Goal: Information Seeking & Learning: Learn about a topic

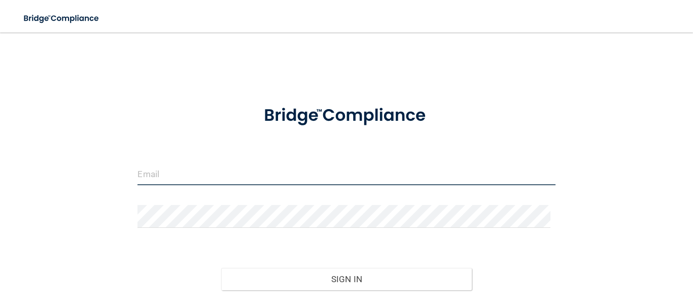
click at [309, 172] on input "email" at bounding box center [347, 173] width 418 height 23
click at [149, 180] on input "email" at bounding box center [347, 173] width 418 height 23
type input "[PERSON_NAME][EMAIL_ADDRESS][DOMAIN_NAME]"
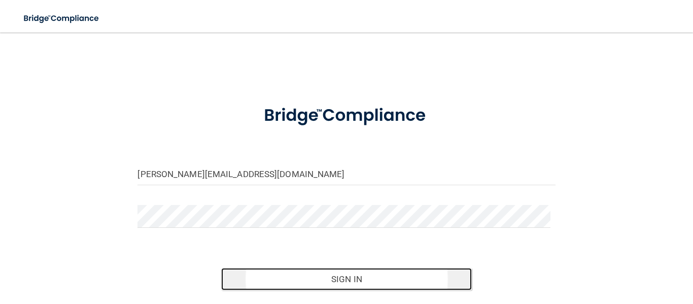
click at [345, 279] on button "Sign In" at bounding box center [346, 279] width 251 height 22
click at [335, 275] on button "Sign In" at bounding box center [346, 279] width 251 height 22
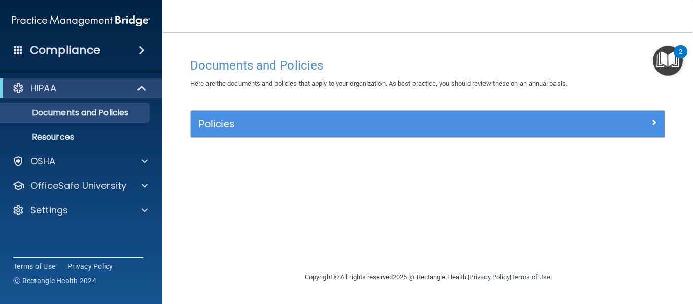
click at [396, 190] on div "Documents and Policies Here are the documents and policies that apply to your o…" at bounding box center [428, 162] width 490 height 218
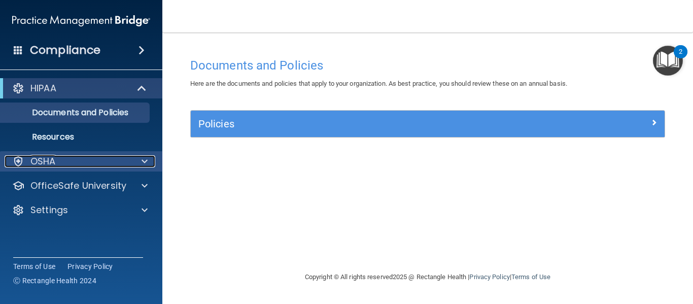
click at [141, 165] on div at bounding box center [142, 161] width 25 height 12
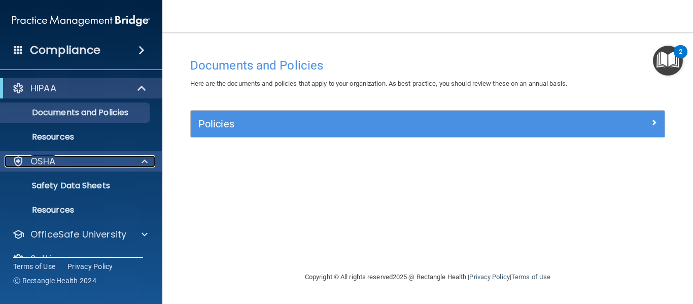
click at [55, 159] on p "OSHA" at bounding box center [42, 161] width 25 height 12
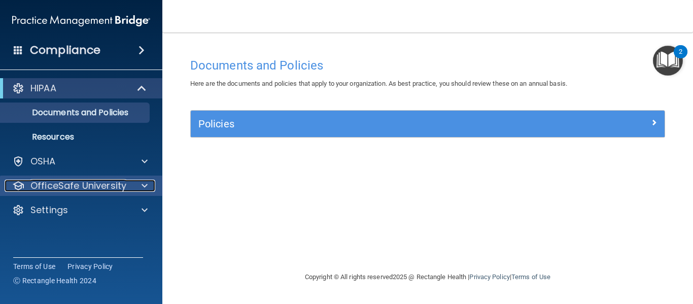
click at [48, 183] on p "OfficeSafe University" at bounding box center [78, 186] width 96 height 12
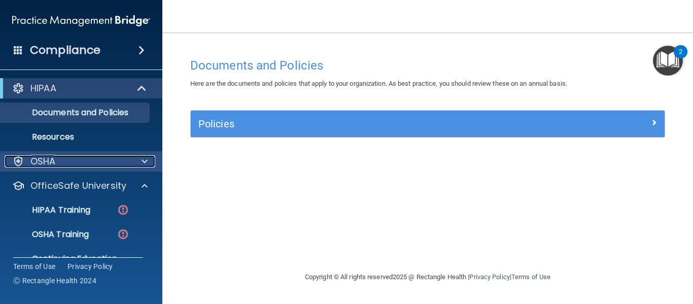
click at [146, 161] on span at bounding box center [145, 161] width 6 height 12
click at [146, 160] on span at bounding box center [145, 161] width 6 height 12
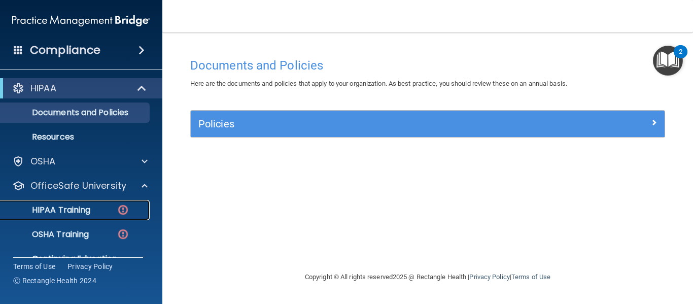
click at [87, 211] on p "HIPAA Training" at bounding box center [49, 210] width 84 height 10
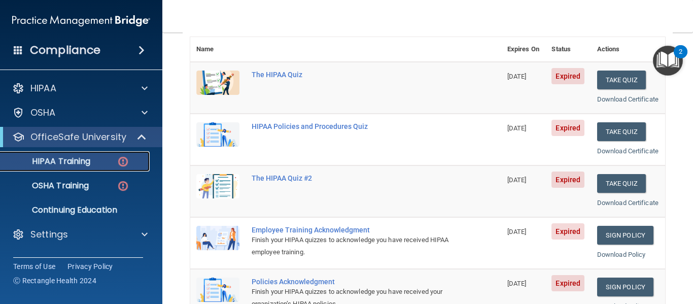
scroll to position [121, 0]
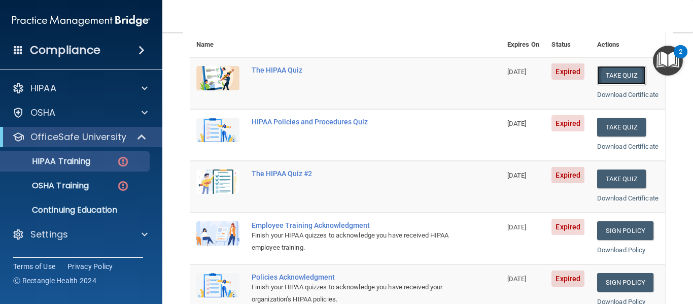
click at [612, 79] on button "Take Quiz" at bounding box center [621, 75] width 49 height 19
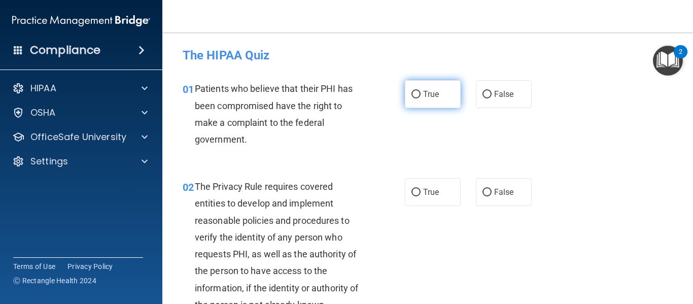
click at [431, 98] on span "True" at bounding box center [431, 94] width 16 height 10
click at [421, 98] on input "True" at bounding box center [416, 95] width 9 height 8
radio input "true"
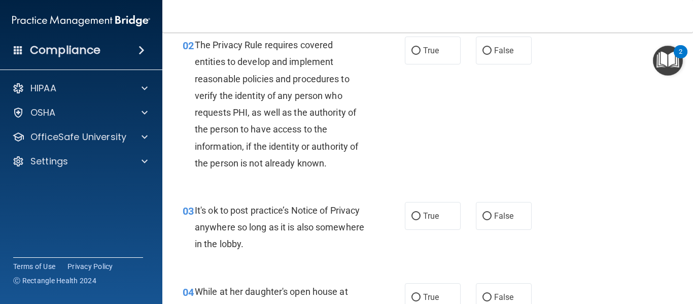
scroll to position [142, 0]
click at [546, 126] on div "02 The Privacy Rule requires covered entities to develop and implement reasonab…" at bounding box center [428, 105] width 506 height 165
click at [502, 56] on label "False" at bounding box center [504, 50] width 56 height 28
click at [492, 54] on input "False" at bounding box center [487, 51] width 9 height 8
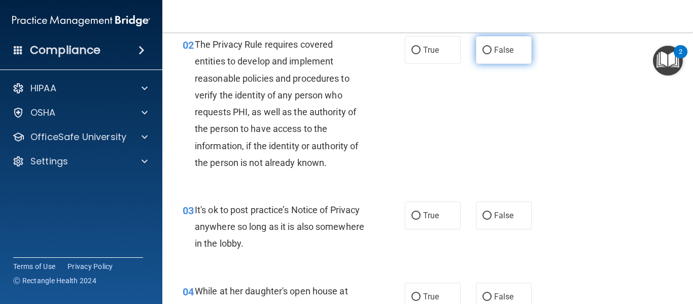
radio input "true"
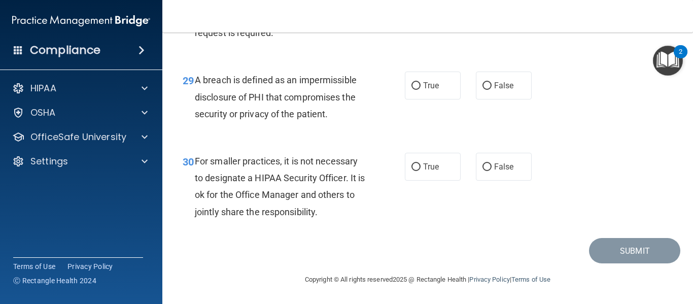
scroll to position [2818, 0]
click at [504, 167] on span "False" at bounding box center [504, 167] width 20 height 10
click at [492, 167] on input "False" at bounding box center [487, 167] width 9 height 8
radio input "true"
click at [494, 88] on span "False" at bounding box center [504, 86] width 20 height 10
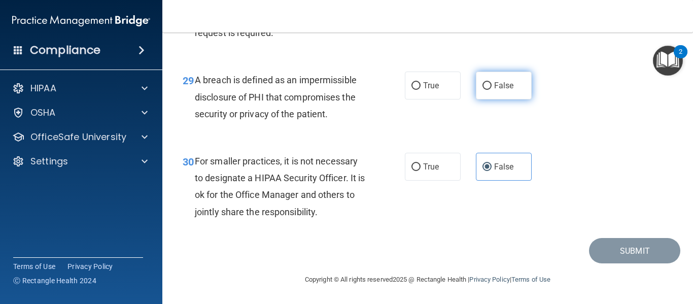
click at [490, 88] on input "False" at bounding box center [487, 86] width 9 height 8
radio input "true"
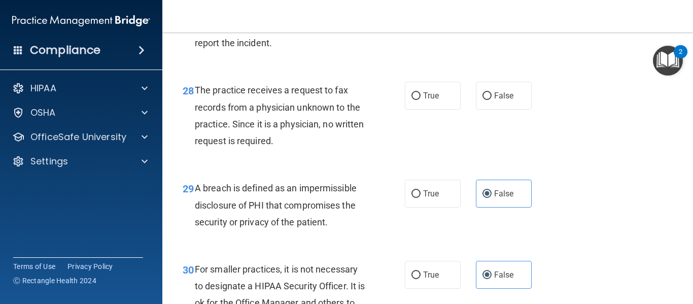
scroll to position [2655, 0]
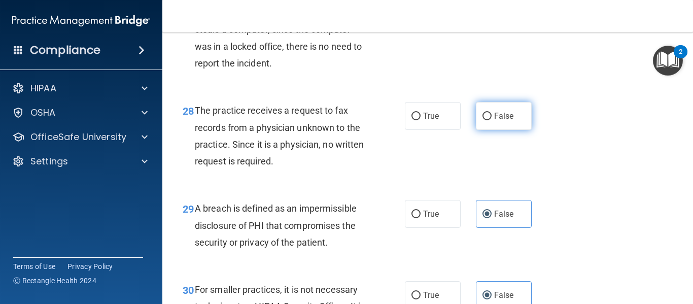
click at [484, 130] on label "False" at bounding box center [504, 116] width 56 height 28
click at [484, 120] on input "False" at bounding box center [487, 117] width 9 height 8
radio input "true"
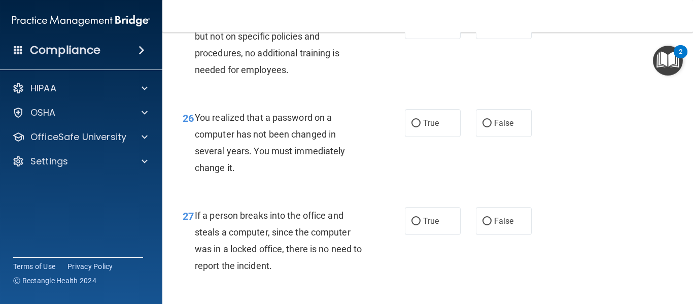
scroll to position [2452, 0]
click at [486, 226] on input "False" at bounding box center [487, 222] width 9 height 8
radio input "true"
click at [428, 128] on span "True" at bounding box center [431, 124] width 16 height 10
click at [421, 128] on input "True" at bounding box center [416, 124] width 9 height 8
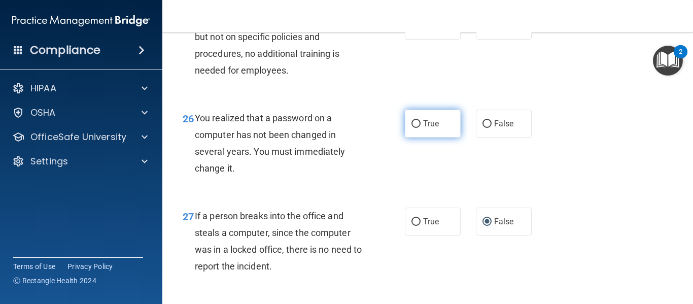
radio input "true"
click at [508, 30] on span "False" at bounding box center [504, 26] width 20 height 10
click at [492, 30] on input "False" at bounding box center [487, 26] width 9 height 8
radio input "true"
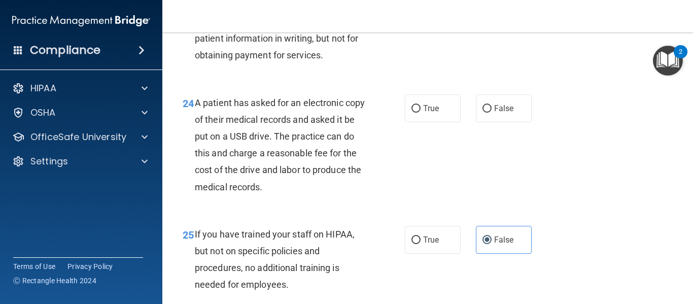
scroll to position [2229, 0]
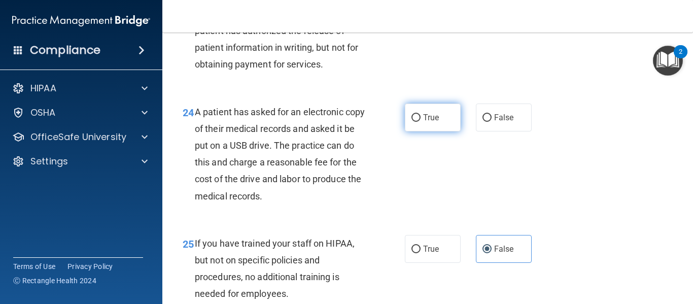
click at [413, 122] on input "True" at bounding box center [416, 118] width 9 height 8
radio input "true"
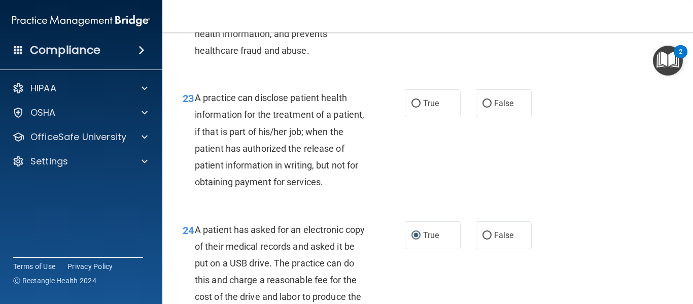
scroll to position [2107, 0]
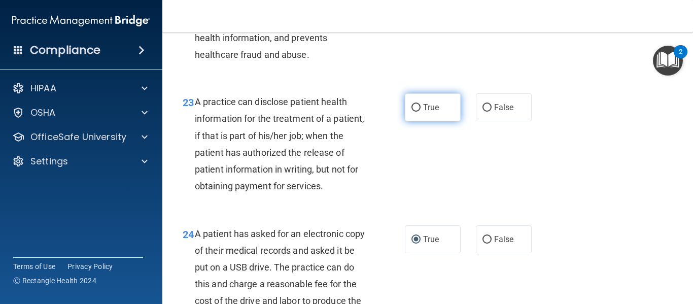
click at [432, 121] on label "True" at bounding box center [433, 107] width 56 height 28
click at [421, 112] on input "True" at bounding box center [416, 108] width 9 height 8
radio input "true"
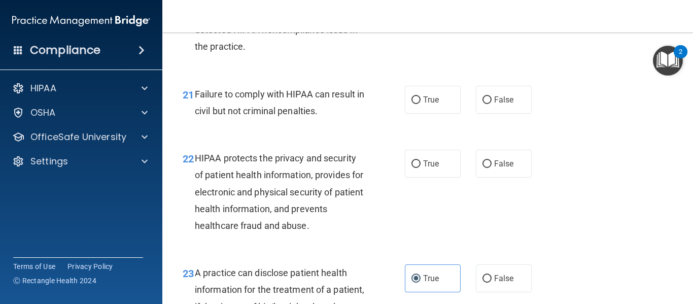
scroll to position [1924, 0]
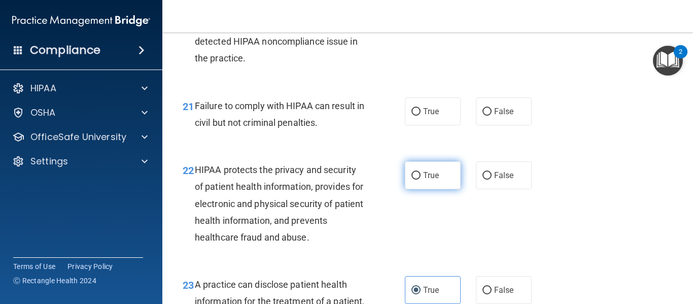
click at [436, 189] on label "True" at bounding box center [433, 175] width 56 height 28
click at [421, 180] on input "True" at bounding box center [416, 176] width 9 height 8
radio input "true"
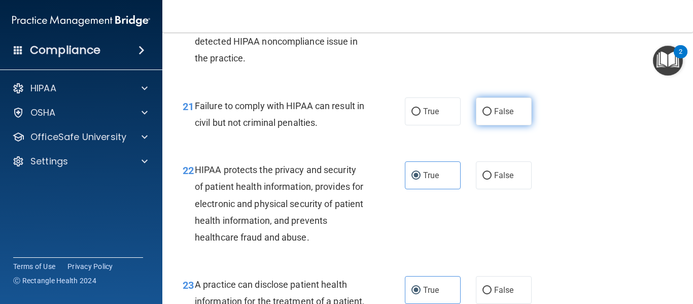
click at [497, 116] on span "False" at bounding box center [504, 112] width 20 height 10
click at [492, 116] on input "False" at bounding box center [487, 112] width 9 height 8
radio input "true"
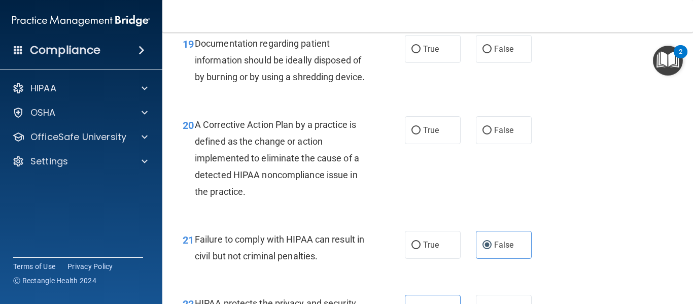
scroll to position [1782, 0]
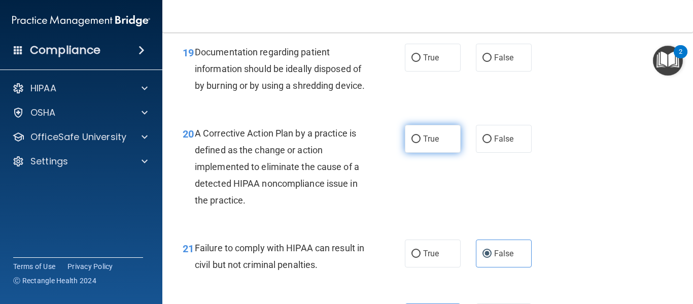
click at [415, 143] on input "True" at bounding box center [416, 140] width 9 height 8
radio input "true"
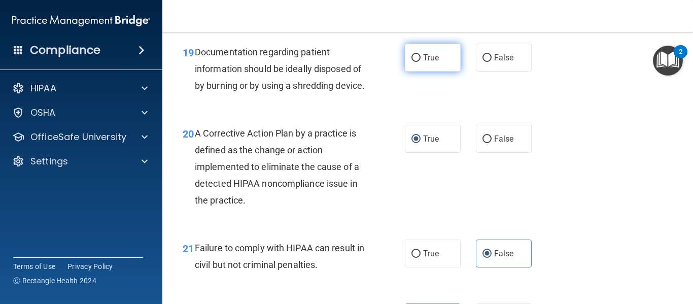
click at [439, 60] on label "True" at bounding box center [433, 58] width 56 height 28
click at [421, 60] on input "True" at bounding box center [416, 58] width 9 height 8
radio input "true"
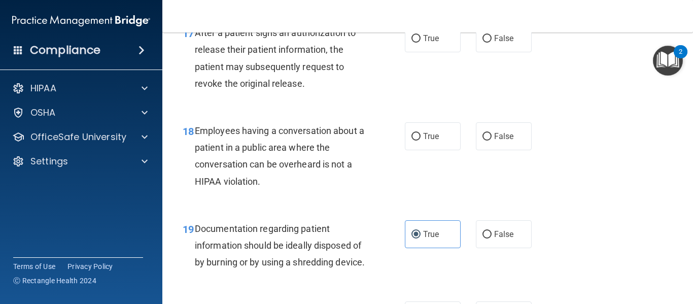
scroll to position [1600, 0]
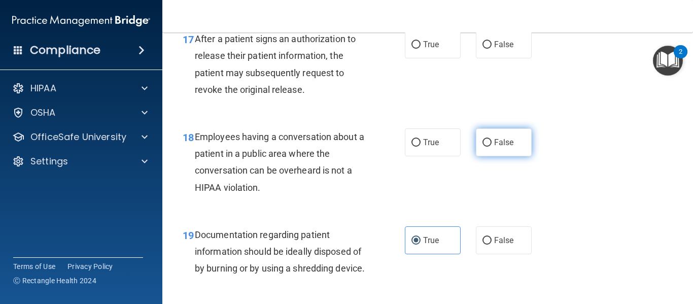
click at [487, 142] on input "False" at bounding box center [487, 143] width 9 height 8
radio input "true"
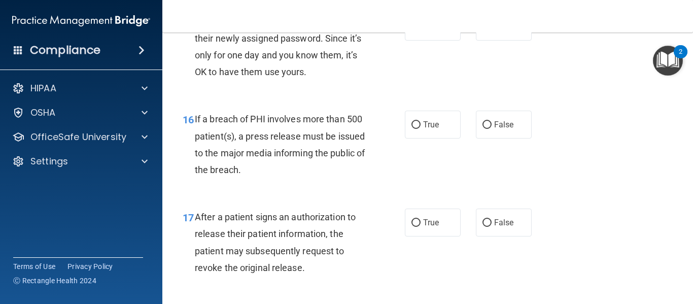
scroll to position [1417, 0]
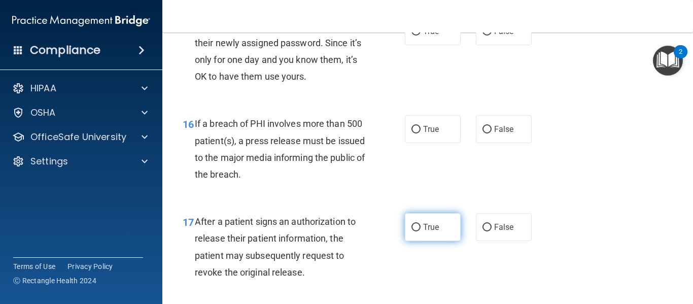
click at [414, 225] on input "True" at bounding box center [416, 228] width 9 height 8
radio input "true"
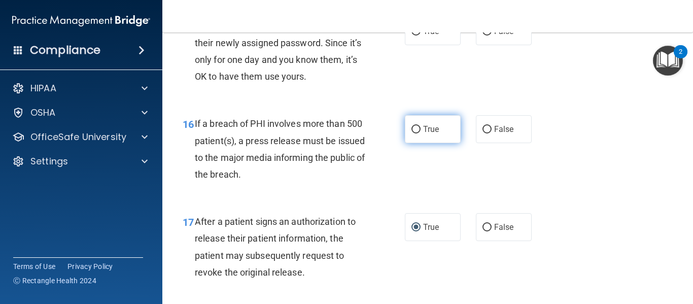
click at [423, 124] on span "True" at bounding box center [431, 129] width 16 height 10
click at [421, 126] on input "True" at bounding box center [416, 130] width 9 height 8
radio input "true"
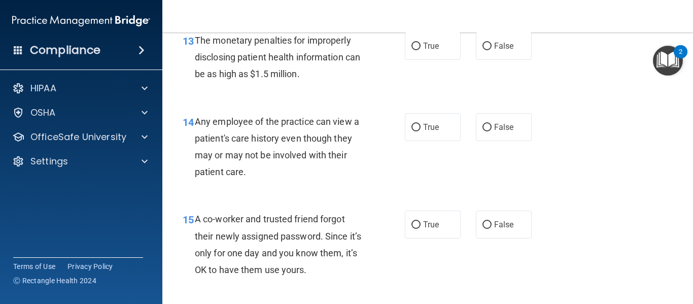
scroll to position [1214, 0]
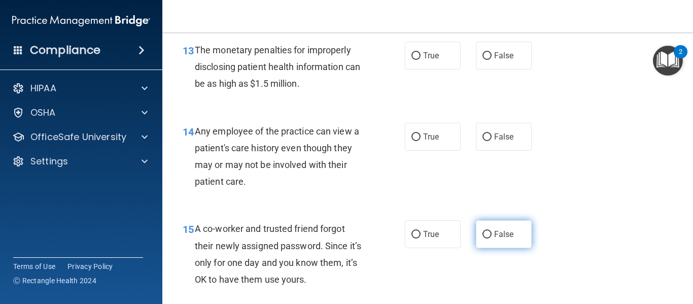
click at [489, 228] on label "False" at bounding box center [504, 234] width 56 height 28
click at [489, 231] on input "False" at bounding box center [487, 235] width 9 height 8
radio input "true"
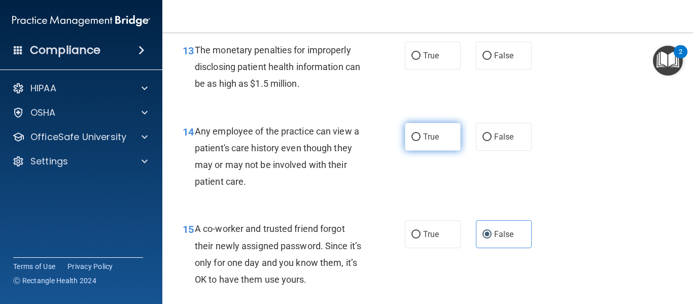
click at [423, 139] on span "True" at bounding box center [431, 137] width 16 height 10
click at [420, 139] on input "True" at bounding box center [416, 138] width 9 height 8
radio input "true"
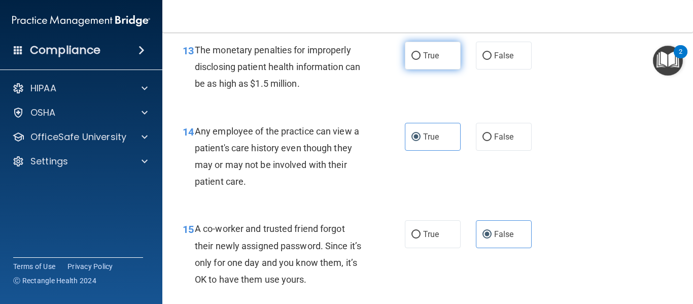
click at [437, 62] on label "True" at bounding box center [433, 56] width 56 height 28
click at [421, 60] on input "True" at bounding box center [416, 56] width 9 height 8
radio input "true"
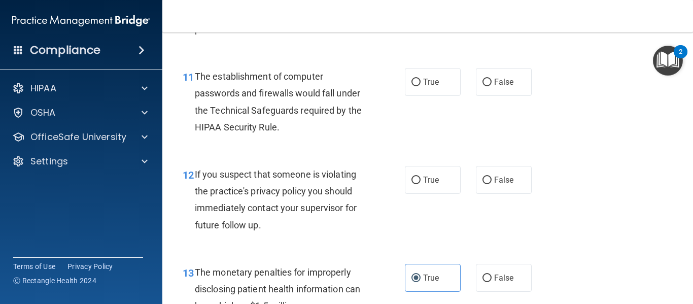
scroll to position [990, 0]
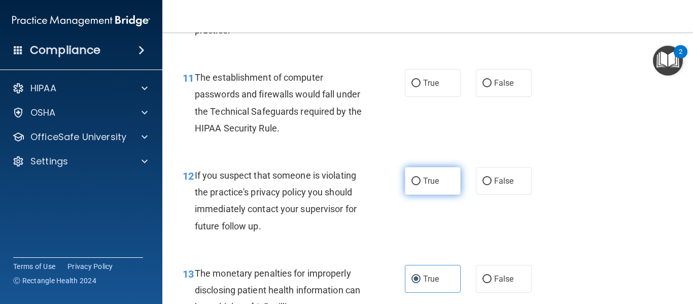
click at [425, 187] on label "True" at bounding box center [433, 181] width 56 height 28
click at [421, 185] on input "True" at bounding box center [416, 182] width 9 height 8
radio input "true"
click at [425, 187] on label "True" at bounding box center [433, 181] width 56 height 28
click at [421, 185] on input "True" at bounding box center [416, 182] width 9 height 8
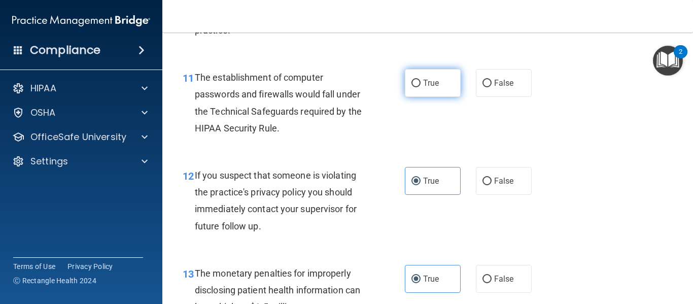
click at [436, 87] on span "True" at bounding box center [431, 83] width 16 height 10
click at [421, 87] on input "True" at bounding box center [416, 84] width 9 height 8
radio input "true"
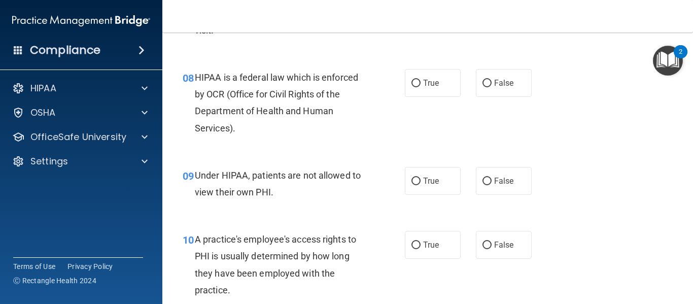
scroll to position [726, 0]
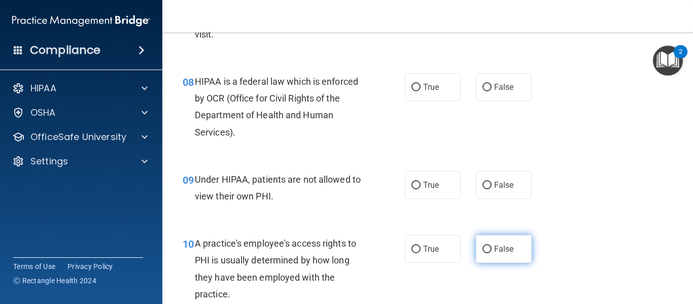
click at [494, 250] on span "False" at bounding box center [504, 249] width 20 height 10
click at [490, 250] on input "False" at bounding box center [487, 250] width 9 height 8
radio input "true"
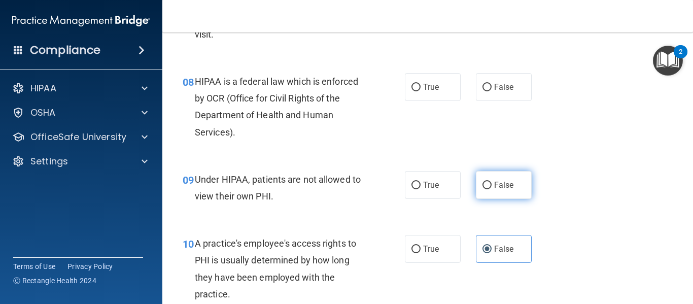
click at [506, 181] on span "False" at bounding box center [504, 185] width 20 height 10
click at [492, 182] on input "False" at bounding box center [487, 186] width 9 height 8
radio input "true"
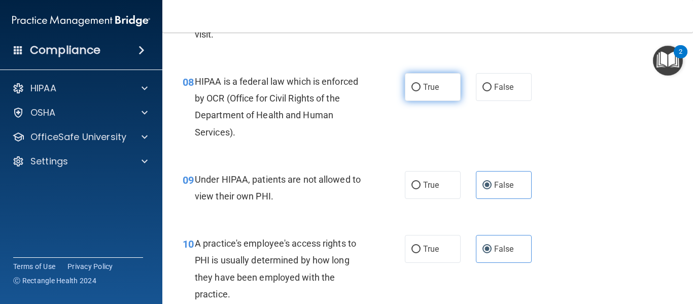
click at [418, 98] on label "True" at bounding box center [433, 87] width 56 height 28
click at [418, 91] on input "True" at bounding box center [416, 88] width 9 height 8
radio input "true"
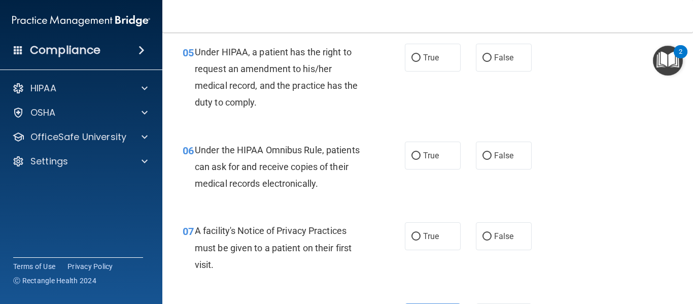
scroll to position [483, 0]
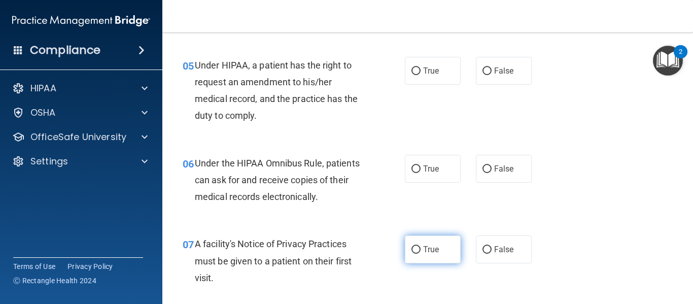
click at [426, 248] on span "True" at bounding box center [431, 250] width 16 height 10
click at [421, 248] on input "True" at bounding box center [416, 250] width 9 height 8
radio input "true"
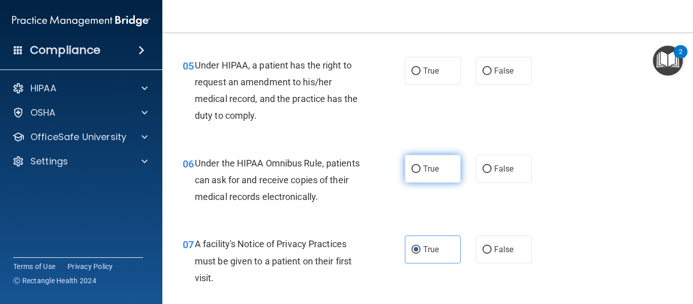
click at [435, 171] on span "True" at bounding box center [431, 169] width 16 height 10
click at [421, 171] on input "True" at bounding box center [416, 169] width 9 height 8
radio input "true"
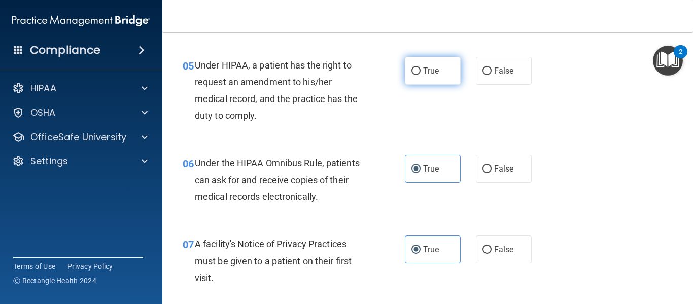
click at [423, 72] on span "True" at bounding box center [431, 71] width 16 height 10
click at [421, 72] on input "True" at bounding box center [416, 72] width 9 height 8
radio input "true"
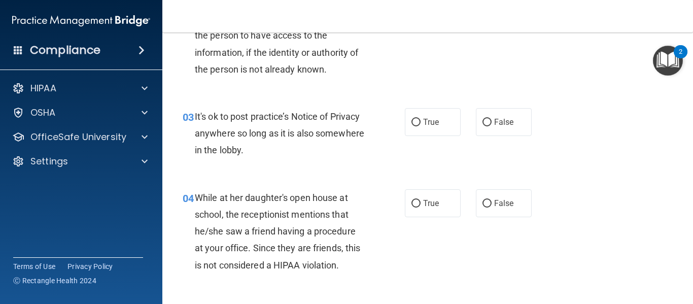
scroll to position [219, 0]
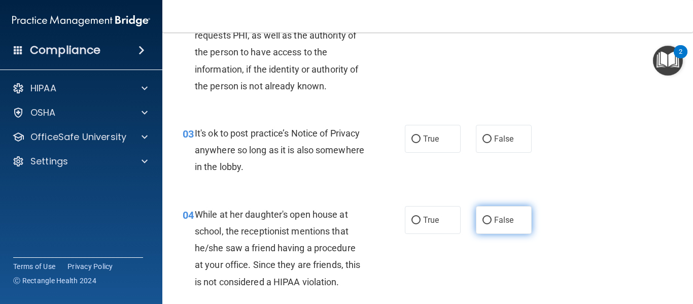
click at [494, 223] on span "False" at bounding box center [504, 220] width 20 height 10
click at [491, 223] on input "False" at bounding box center [487, 221] width 9 height 8
radio input "true"
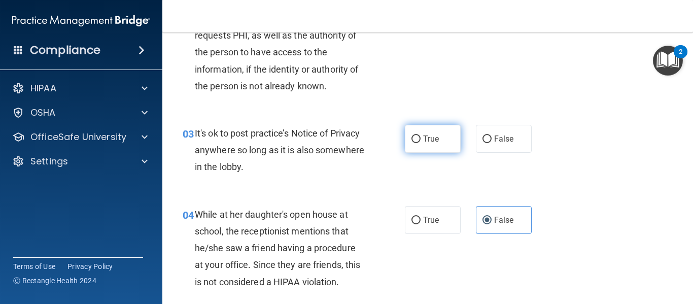
click at [424, 138] on span "True" at bounding box center [431, 139] width 16 height 10
click at [421, 138] on input "True" at bounding box center [416, 140] width 9 height 8
radio input "true"
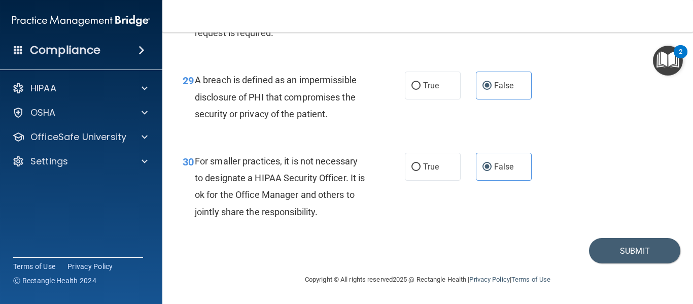
scroll to position [2818, 0]
click at [616, 251] on button "Submit" at bounding box center [634, 251] width 91 height 26
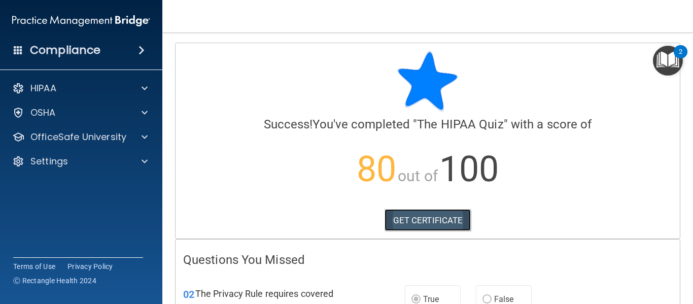
click at [439, 218] on link "GET CERTIFICATE" at bounding box center [428, 220] width 87 height 22
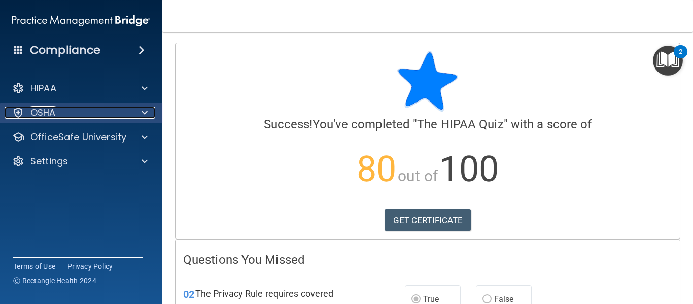
click at [146, 116] on span at bounding box center [145, 113] width 6 height 12
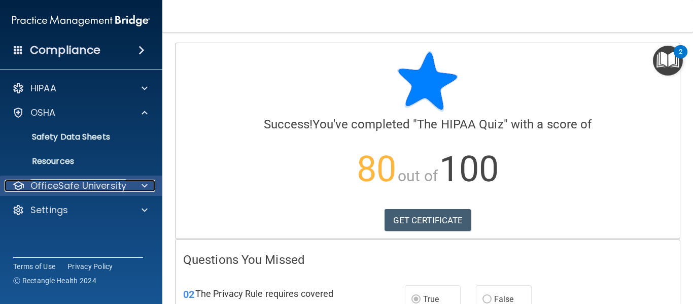
click at [98, 190] on p "OfficeSafe University" at bounding box center [78, 186] width 96 height 12
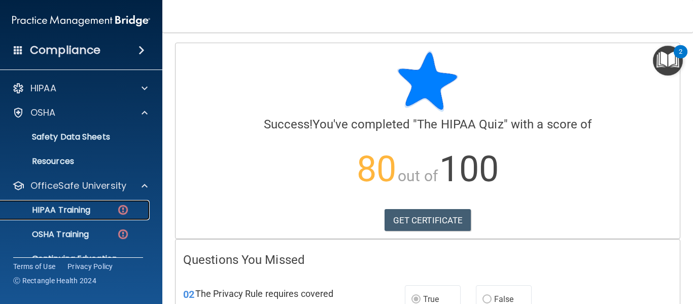
click at [75, 211] on p "HIPAA Training" at bounding box center [49, 210] width 84 height 10
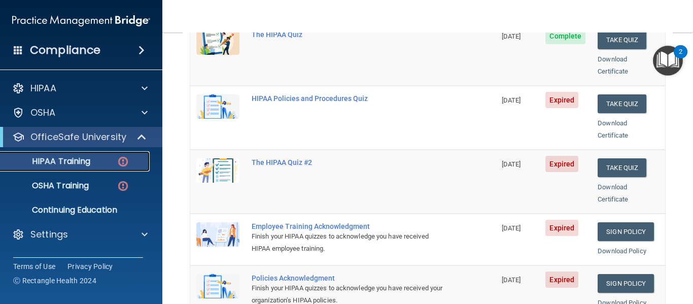
scroll to position [160, 0]
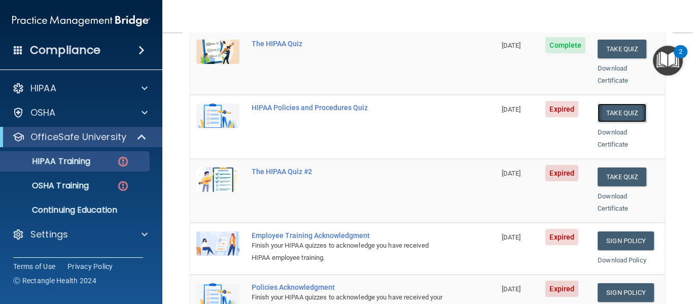
click at [616, 104] on button "Take Quiz" at bounding box center [622, 113] width 49 height 19
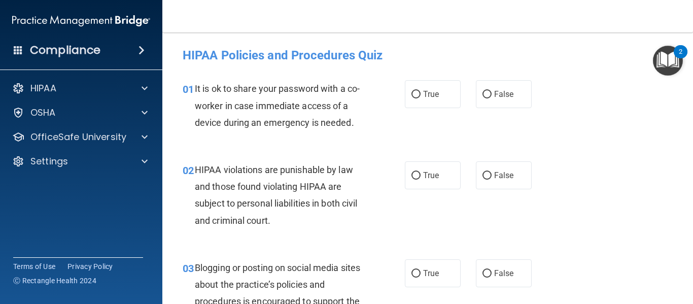
drag, startPoint x: 691, startPoint y: 49, endPoint x: 690, endPoint y: 297, distance: 248.7
click at [690, 297] on body "Compliance HIPAA Documents and Policies Report an Incident Business Associates …" at bounding box center [346, 152] width 693 height 304
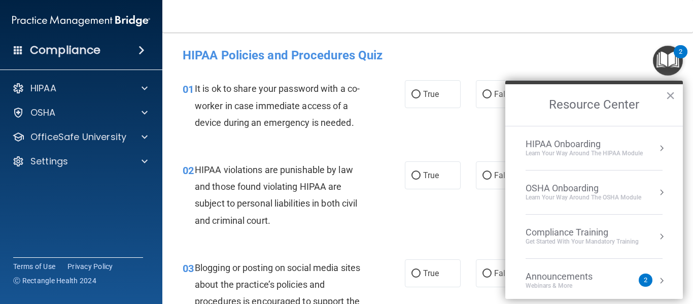
drag, startPoint x: 690, startPoint y: 50, endPoint x: 689, endPoint y: 87, distance: 37.1
click at [689, 87] on body "Compliance HIPAA Documents and Policies Report an Incident Business Associates …" at bounding box center [346, 152] width 693 height 304
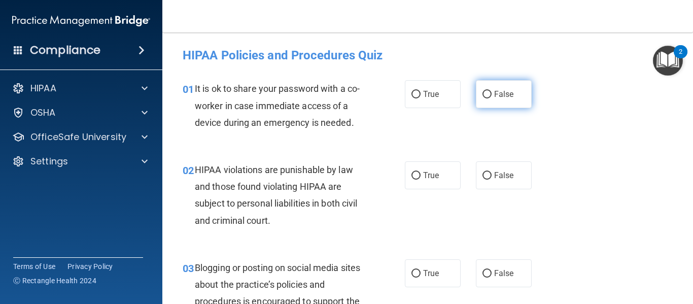
click at [496, 95] on span "False" at bounding box center [504, 94] width 20 height 10
click at [492, 95] on input "False" at bounding box center [487, 95] width 9 height 8
radio input "true"
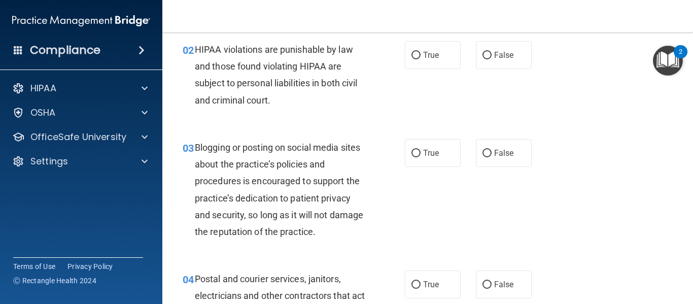
scroll to position [122, 0]
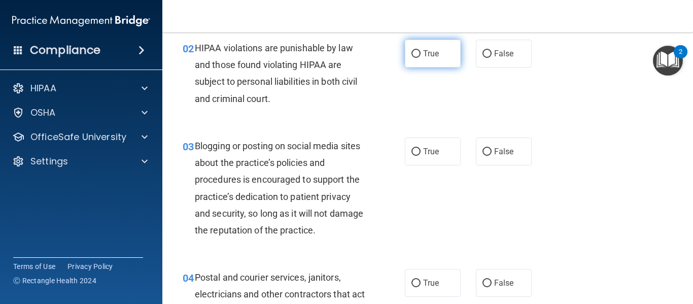
click at [427, 59] on label "True" at bounding box center [433, 54] width 56 height 28
click at [421, 58] on input "True" at bounding box center [416, 54] width 9 height 8
radio input "true"
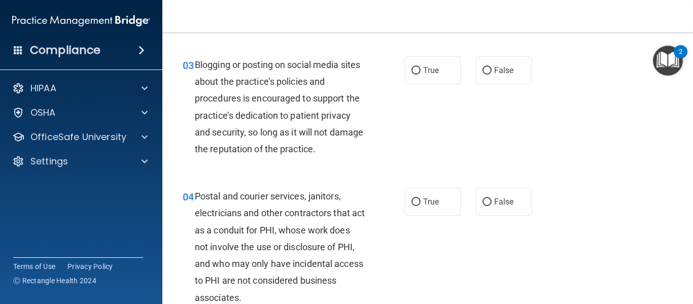
scroll to position [223, 0]
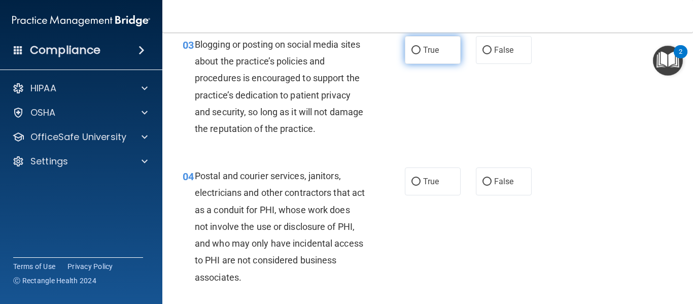
click at [430, 50] on span "True" at bounding box center [431, 50] width 16 height 10
click at [421, 50] on input "True" at bounding box center [416, 51] width 9 height 8
radio input "true"
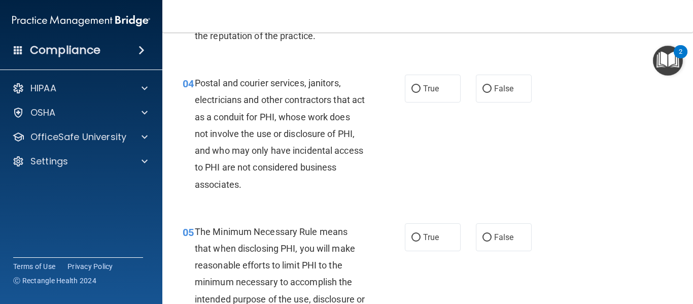
scroll to position [325, 0]
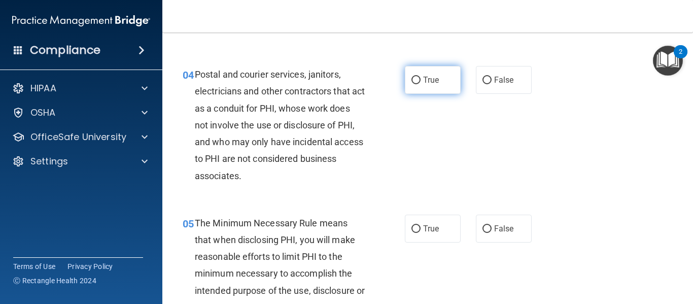
click at [423, 73] on label "True" at bounding box center [433, 80] width 56 height 28
click at [421, 77] on input "True" at bounding box center [416, 81] width 9 height 8
radio input "true"
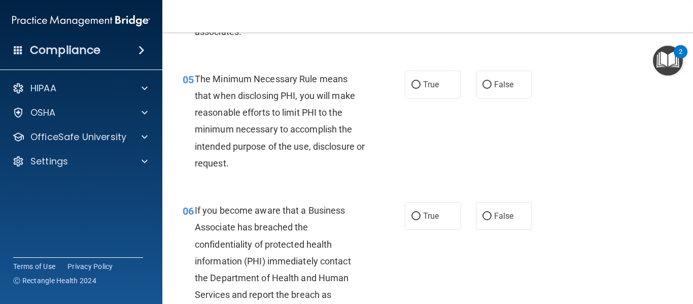
scroll to position [487, 0]
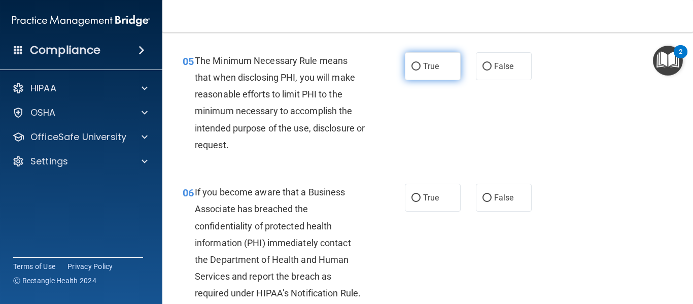
click at [427, 72] on label "True" at bounding box center [433, 66] width 56 height 28
click at [421, 71] on input "True" at bounding box center [416, 67] width 9 height 8
radio input "true"
click at [497, 132] on div "05 The Minimum Necessary Rule means that when disclosing PHI, you will make rea…" at bounding box center [428, 105] width 506 height 131
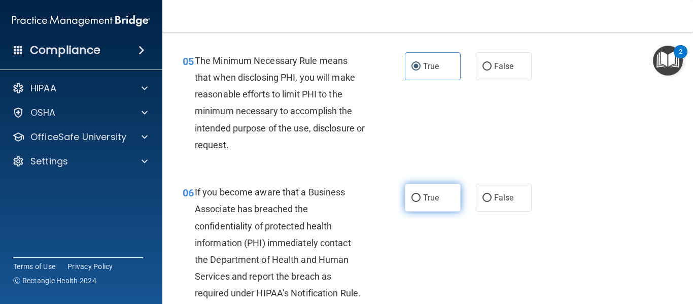
click at [423, 199] on span "True" at bounding box center [431, 198] width 16 height 10
click at [421, 199] on input "True" at bounding box center [416, 198] width 9 height 8
radio input "true"
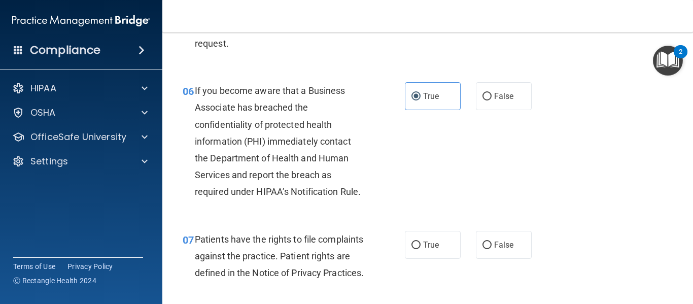
scroll to position [609, 0]
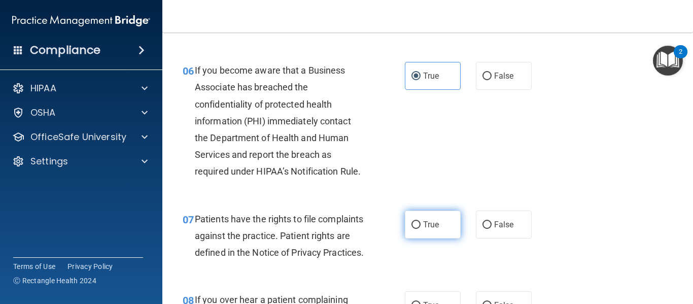
click at [430, 220] on span "True" at bounding box center [431, 225] width 16 height 10
click at [421, 221] on input "True" at bounding box center [416, 225] width 9 height 8
radio input "true"
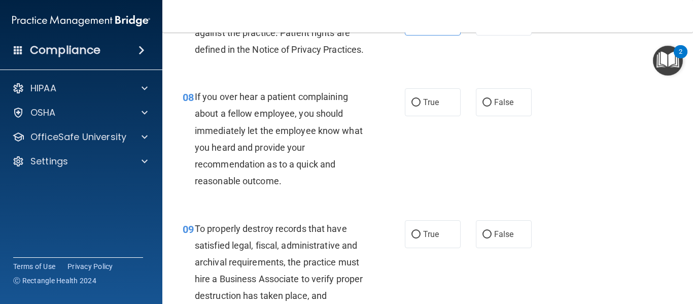
scroll to position [833, 0]
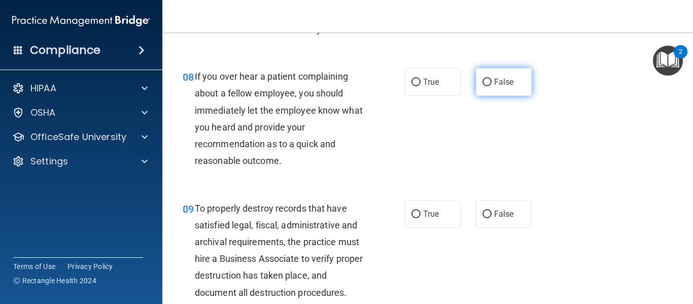
click at [497, 87] on span "False" at bounding box center [504, 82] width 20 height 10
click at [492, 86] on input "False" at bounding box center [487, 83] width 9 height 8
radio input "true"
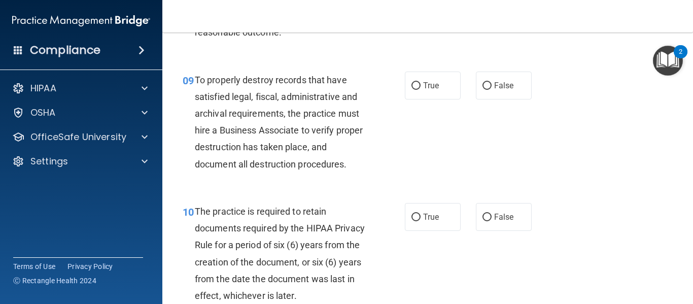
scroll to position [983, 0]
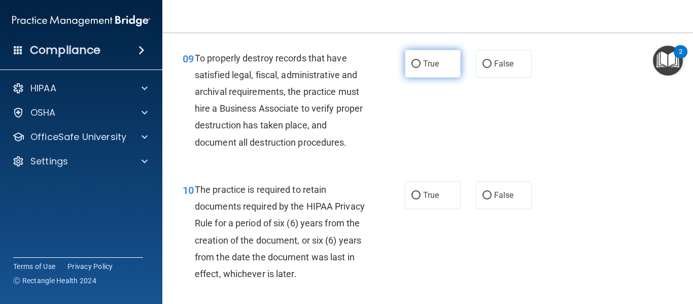
click at [426, 69] on span "True" at bounding box center [431, 64] width 16 height 10
click at [421, 68] on input "True" at bounding box center [416, 64] width 9 height 8
radio input "true"
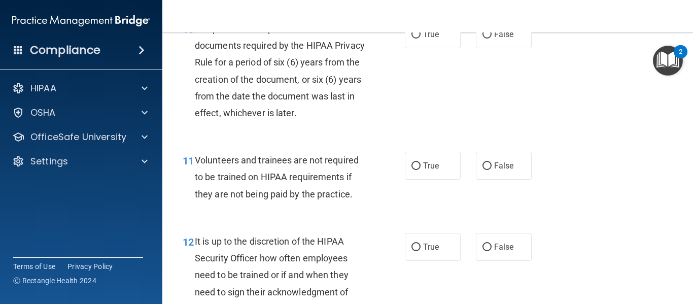
scroll to position [1145, 0]
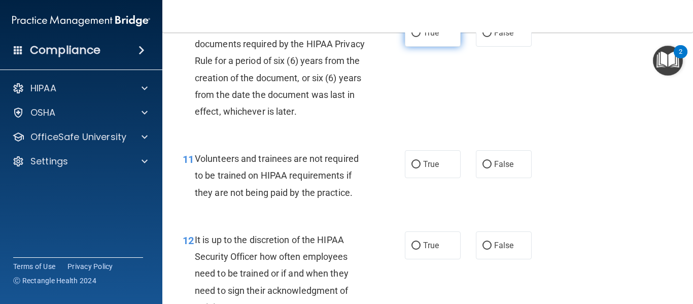
click at [429, 38] on span "True" at bounding box center [431, 33] width 16 height 10
click at [421, 37] on input "True" at bounding box center [416, 33] width 9 height 8
radio input "true"
click at [511, 178] on label "False" at bounding box center [504, 164] width 56 height 28
click at [492, 169] on input "False" at bounding box center [487, 165] width 9 height 8
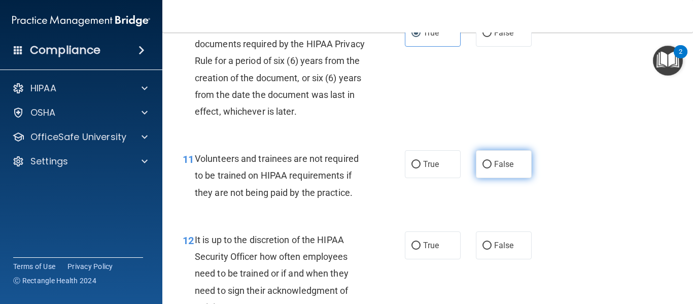
radio input "true"
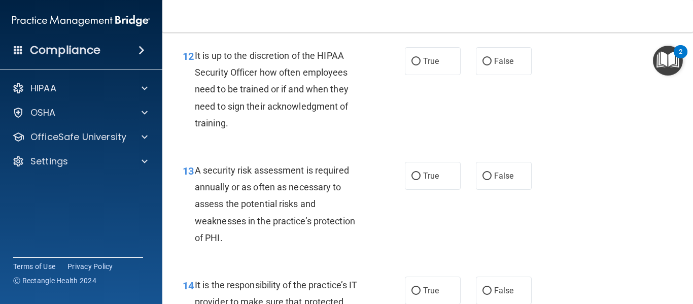
scroll to position [1348, 0]
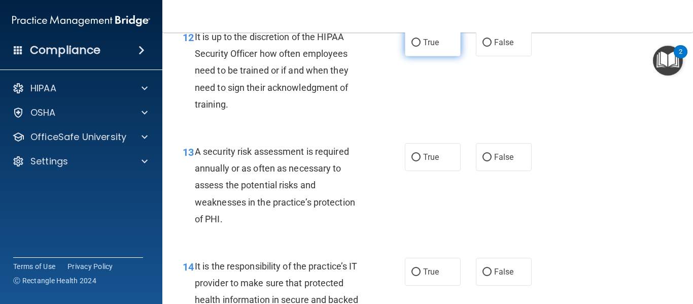
click at [427, 47] on span "True" at bounding box center [431, 43] width 16 height 10
click at [421, 47] on input "True" at bounding box center [416, 43] width 9 height 8
radio input "true"
click at [441, 171] on label "True" at bounding box center [433, 157] width 56 height 28
click at [421, 161] on input "True" at bounding box center [416, 158] width 9 height 8
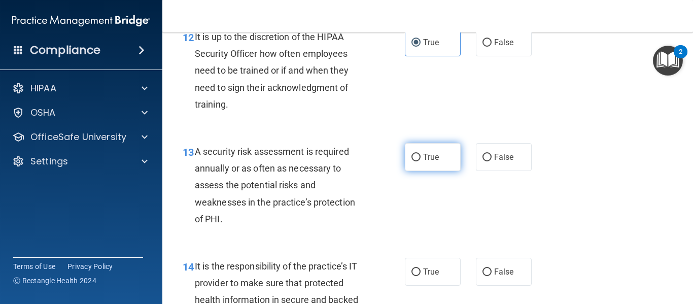
radio input "true"
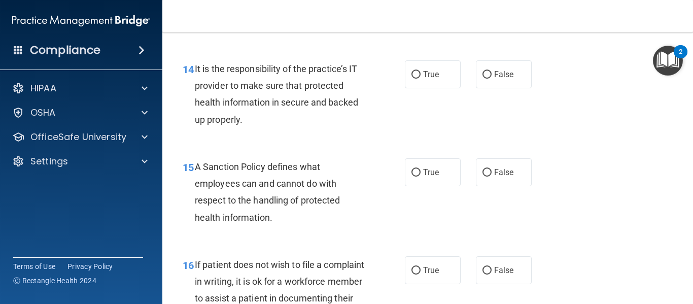
scroll to position [1551, 0]
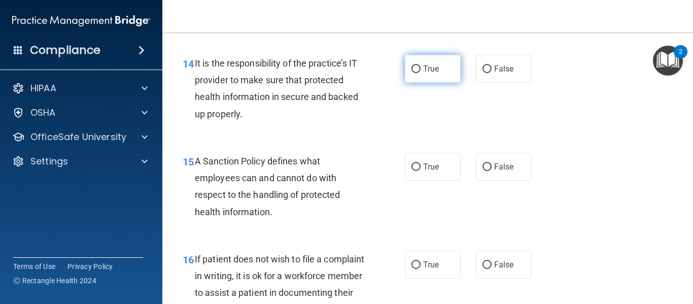
click at [429, 74] on span "True" at bounding box center [431, 69] width 16 height 10
click at [421, 73] on input "True" at bounding box center [416, 69] width 9 height 8
radio input "true"
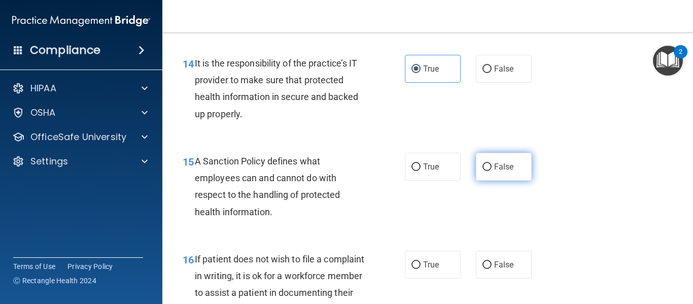
click at [494, 172] on span "False" at bounding box center [504, 167] width 20 height 10
click at [492, 171] on input "False" at bounding box center [487, 167] width 9 height 8
radio input "true"
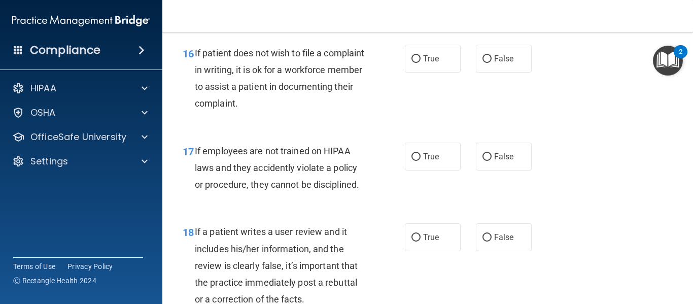
scroll to position [1775, 0]
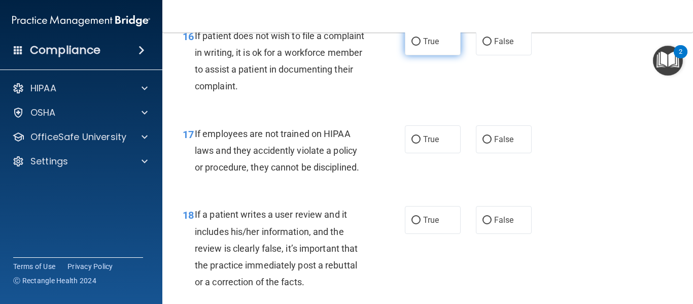
click at [438, 55] on label "True" at bounding box center [433, 41] width 56 height 28
click at [421, 46] on input "True" at bounding box center [416, 42] width 9 height 8
radio input "true"
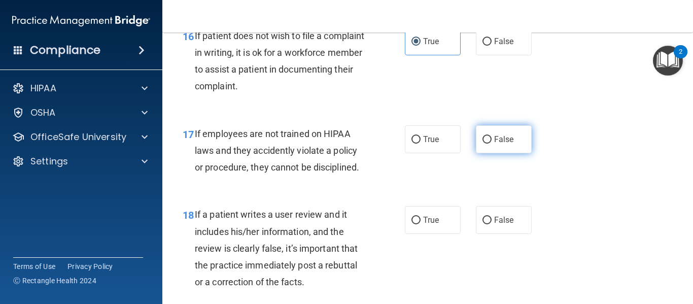
click at [500, 144] on span "False" at bounding box center [504, 140] width 20 height 10
click at [492, 144] on input "False" at bounding box center [487, 140] width 9 height 8
radio input "true"
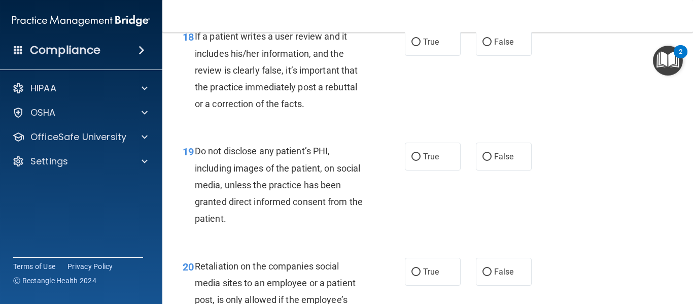
scroll to position [1957, 0]
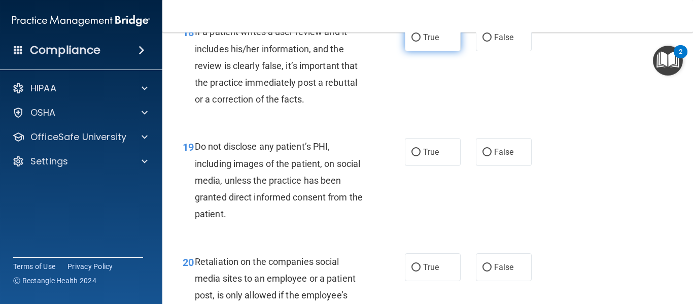
click at [419, 51] on label "True" at bounding box center [433, 37] width 56 height 28
click at [419, 42] on input "True" at bounding box center [416, 38] width 9 height 8
radio input "true"
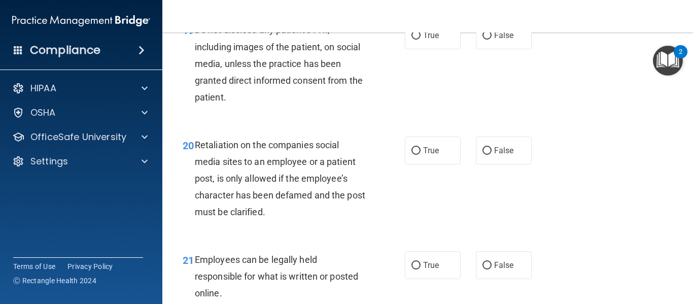
scroll to position [2079, 0]
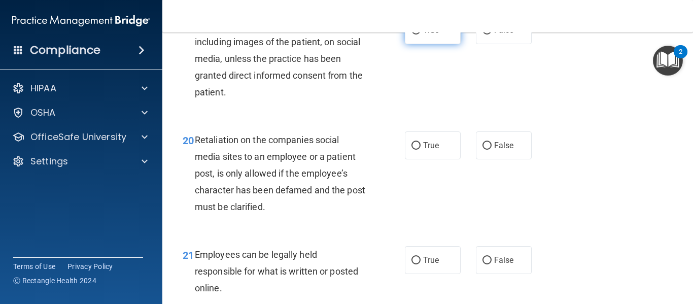
click at [437, 44] on label "True" at bounding box center [433, 30] width 56 height 28
click at [421, 35] on input "True" at bounding box center [416, 31] width 9 height 8
radio input "true"
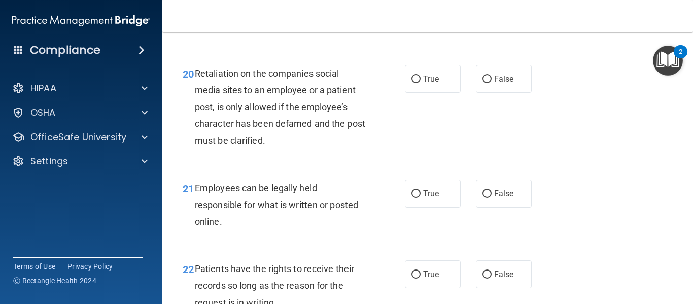
scroll to position [2160, 0]
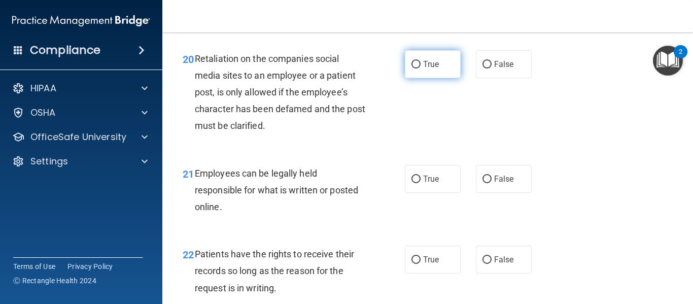
click at [441, 78] on label "True" at bounding box center [433, 64] width 56 height 28
click at [421, 69] on input "True" at bounding box center [416, 65] width 9 height 8
radio input "true"
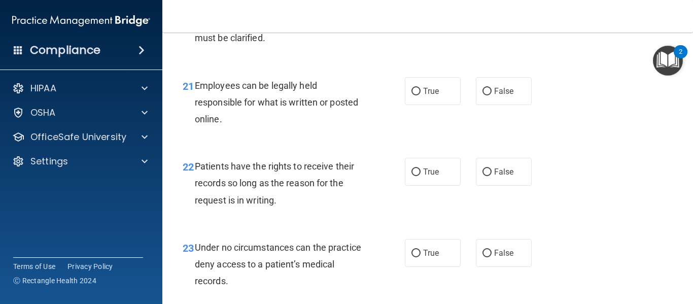
scroll to position [2262, 0]
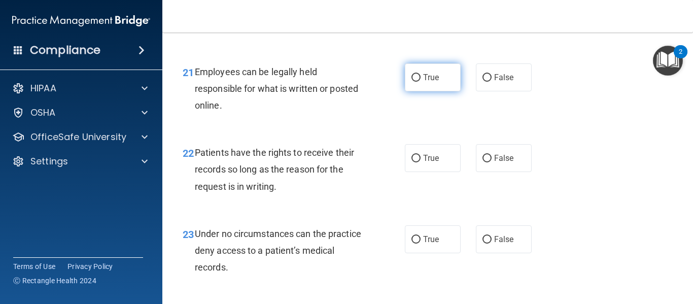
click at [412, 91] on label "True" at bounding box center [433, 77] width 56 height 28
click at [412, 82] on input "True" at bounding box center [416, 78] width 9 height 8
radio input "true"
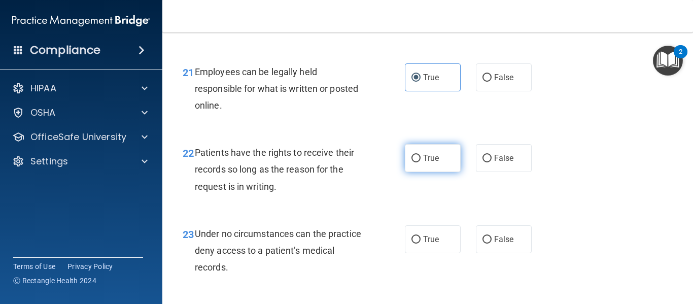
click at [423, 163] on span "True" at bounding box center [431, 158] width 16 height 10
click at [421, 162] on input "True" at bounding box center [416, 159] width 9 height 8
radio input "true"
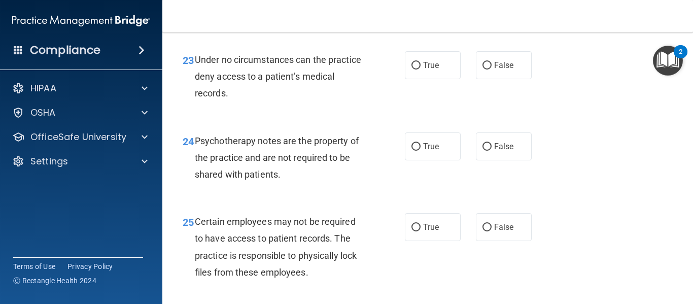
scroll to position [2445, 0]
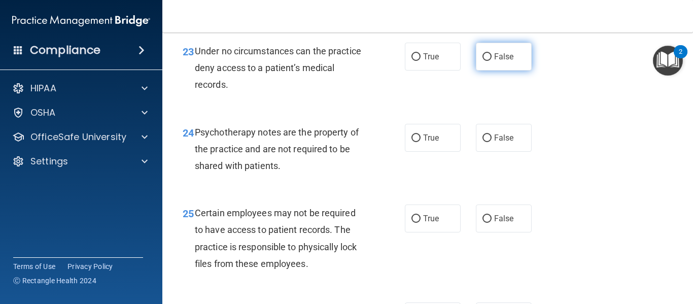
click at [489, 71] on label "False" at bounding box center [504, 57] width 56 height 28
click at [489, 61] on input "False" at bounding box center [487, 57] width 9 height 8
radio input "true"
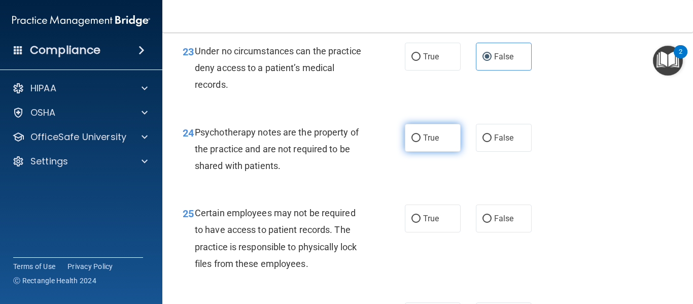
click at [416, 142] on input "True" at bounding box center [416, 139] width 9 height 8
radio input "true"
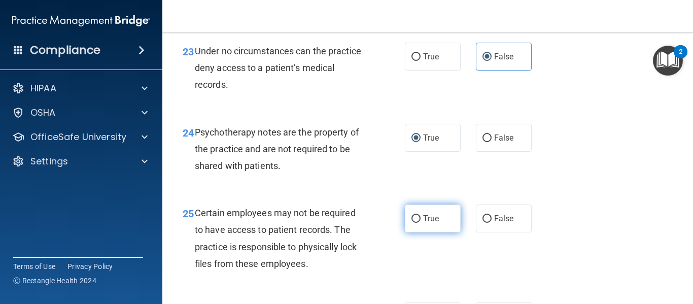
click at [432, 223] on span "True" at bounding box center [431, 219] width 16 height 10
click at [421, 223] on input "True" at bounding box center [416, 219] width 9 height 8
radio input "true"
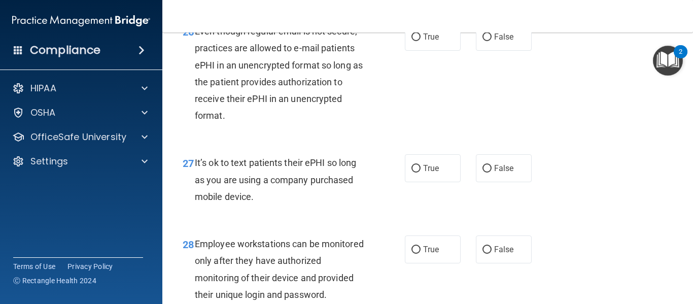
scroll to position [2729, 0]
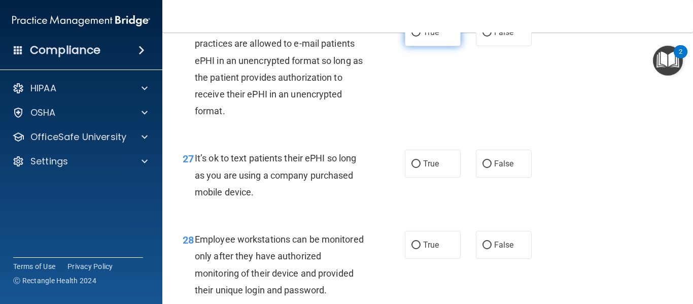
click at [432, 37] on span "True" at bounding box center [431, 32] width 16 height 10
click at [421, 37] on input "True" at bounding box center [416, 33] width 9 height 8
radio input "true"
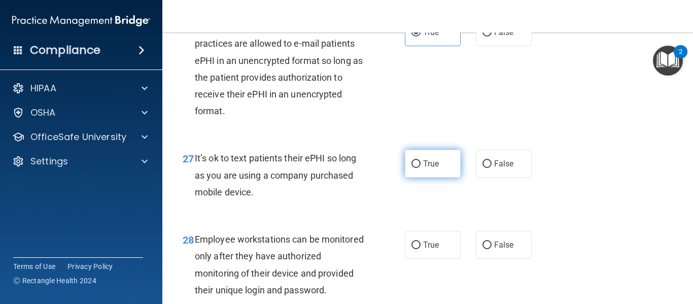
click at [444, 177] on label "True" at bounding box center [433, 164] width 56 height 28
click at [421, 168] on input "True" at bounding box center [416, 164] width 9 height 8
radio input "true"
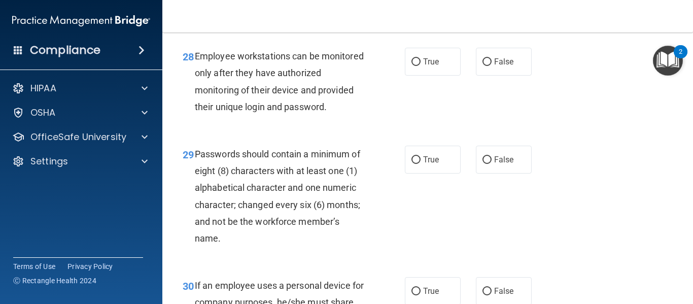
scroll to position [2932, 0]
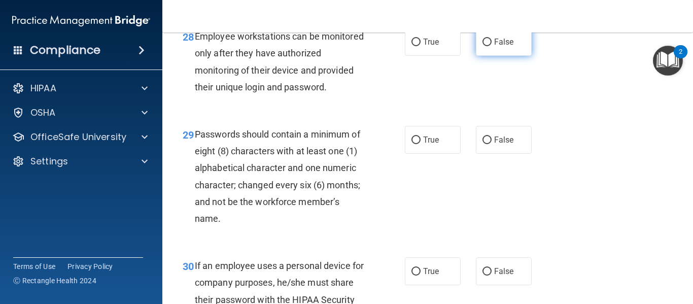
click at [498, 47] on span "False" at bounding box center [504, 42] width 20 height 10
click at [492, 46] on input "False" at bounding box center [487, 43] width 9 height 8
radio input "true"
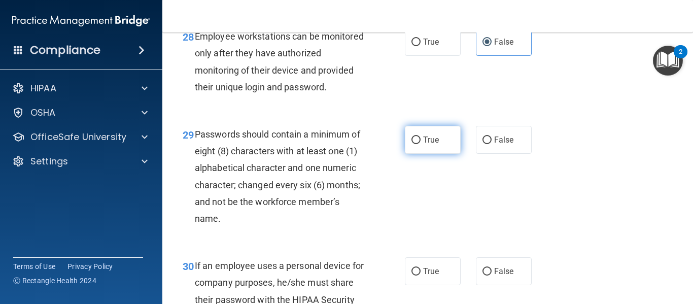
click at [428, 145] on span "True" at bounding box center [431, 140] width 16 height 10
click at [421, 144] on input "True" at bounding box center [416, 141] width 9 height 8
radio input "true"
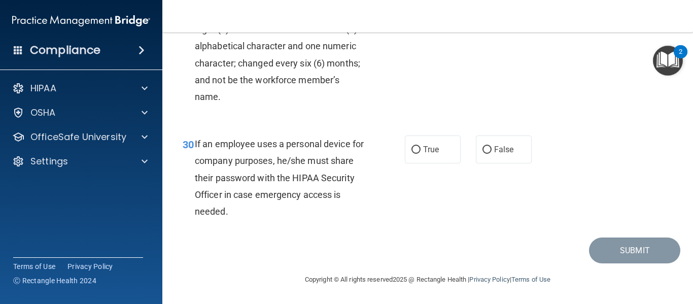
scroll to position [3087, 0]
click at [496, 147] on span "False" at bounding box center [504, 150] width 20 height 10
click at [492, 147] on input "False" at bounding box center [487, 150] width 9 height 8
radio input "true"
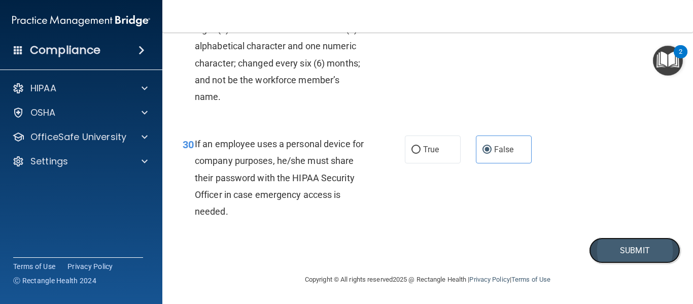
click at [609, 251] on button "Submit" at bounding box center [634, 251] width 91 height 26
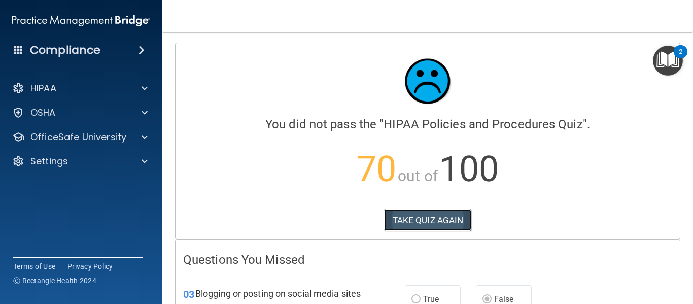
click at [430, 223] on button "TAKE QUIZ AGAIN" at bounding box center [428, 220] width 88 height 22
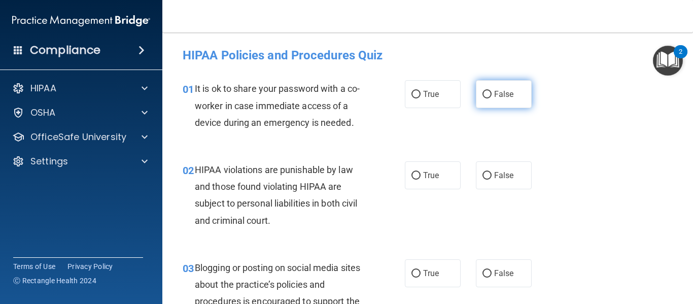
click at [504, 94] on span "False" at bounding box center [504, 94] width 20 height 10
click at [492, 94] on input "False" at bounding box center [487, 95] width 9 height 8
radio input "true"
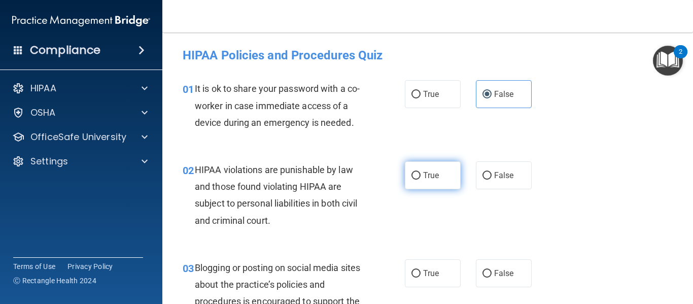
click at [429, 175] on span "True" at bounding box center [431, 176] width 16 height 10
click at [421, 175] on input "True" at bounding box center [416, 176] width 9 height 8
radio input "true"
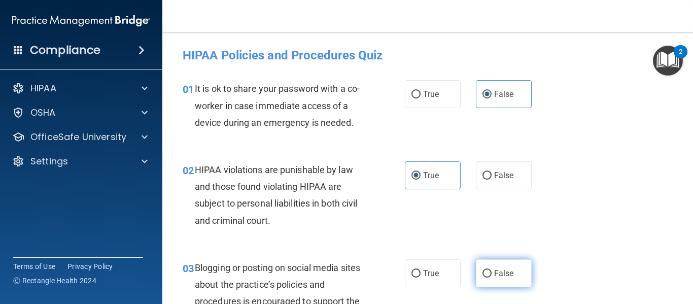
click at [488, 264] on label "False" at bounding box center [504, 273] width 56 height 28
click at [488, 270] on input "False" at bounding box center [487, 274] width 9 height 8
radio input "true"
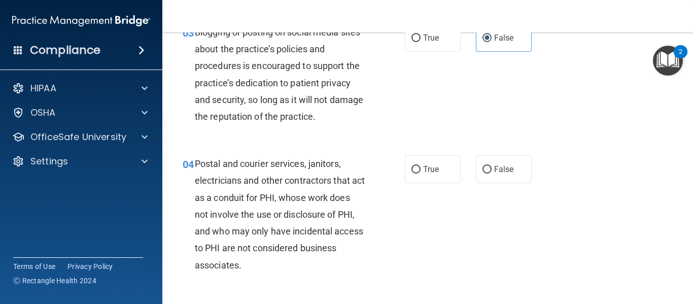
scroll to position [242, 0]
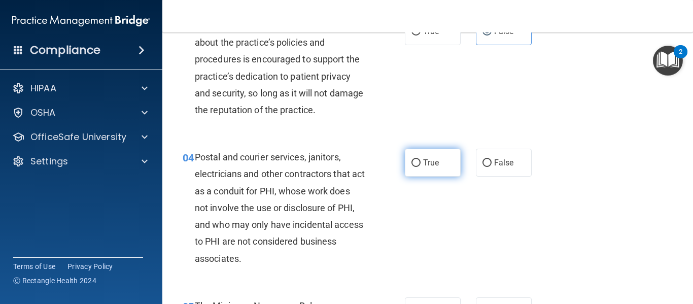
click at [433, 160] on span "True" at bounding box center [431, 163] width 16 height 10
click at [421, 160] on input "True" at bounding box center [416, 163] width 9 height 8
radio input "true"
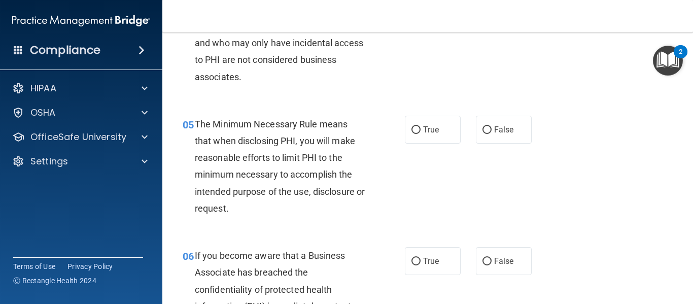
scroll to position [430, 0]
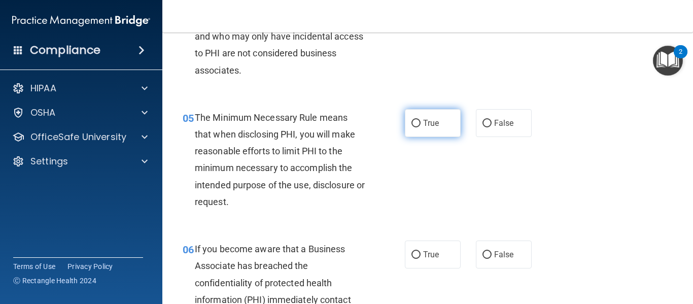
click at [445, 131] on label "True" at bounding box center [433, 123] width 56 height 28
click at [421, 127] on input "True" at bounding box center [416, 124] width 9 height 8
radio input "true"
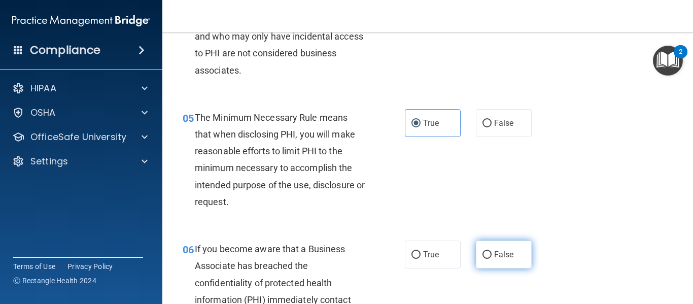
click at [494, 258] on span "False" at bounding box center [504, 255] width 20 height 10
click at [492, 258] on input "False" at bounding box center [487, 255] width 9 height 8
radio input "true"
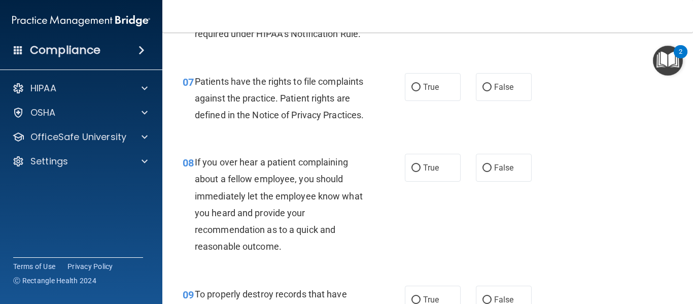
scroll to position [753, 0]
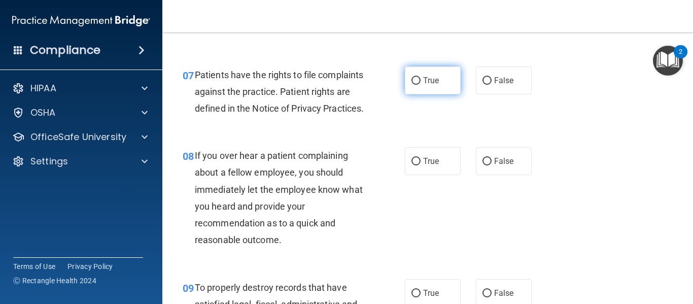
click at [436, 87] on label "True" at bounding box center [433, 80] width 56 height 28
click at [421, 85] on input "True" at bounding box center [416, 81] width 9 height 8
radio input "true"
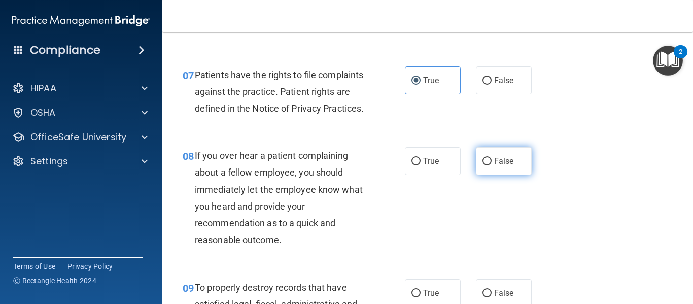
click at [506, 166] on span "False" at bounding box center [504, 161] width 20 height 10
click at [492, 165] on input "False" at bounding box center [487, 162] width 9 height 8
radio input "true"
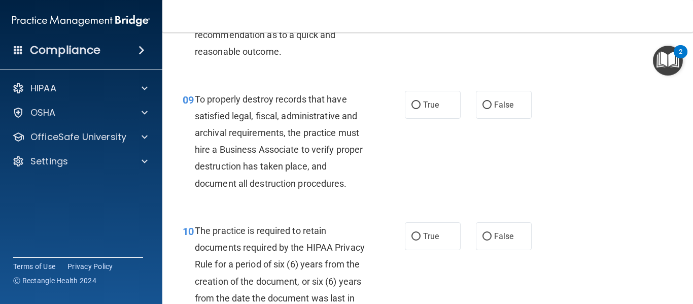
scroll to position [962, 0]
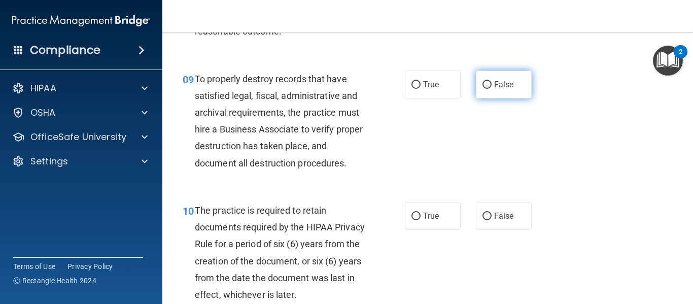
click at [508, 89] on span "False" at bounding box center [504, 85] width 20 height 10
click at [492, 89] on input "False" at bounding box center [487, 85] width 9 height 8
radio input "true"
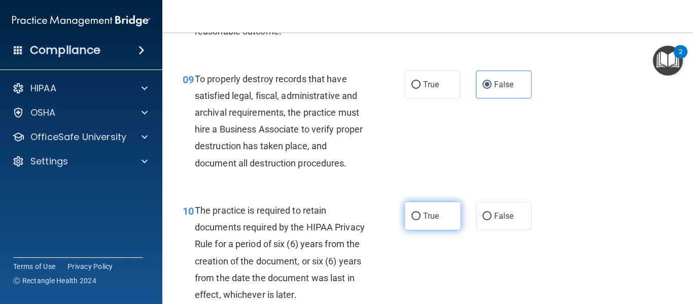
click at [435, 221] on span "True" at bounding box center [431, 216] width 16 height 10
click at [421, 220] on input "True" at bounding box center [416, 217] width 9 height 8
radio input "true"
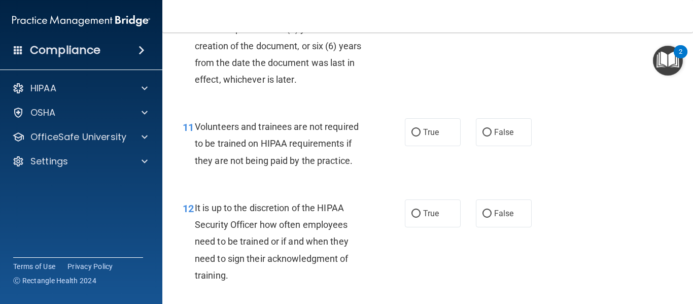
scroll to position [1238, 0]
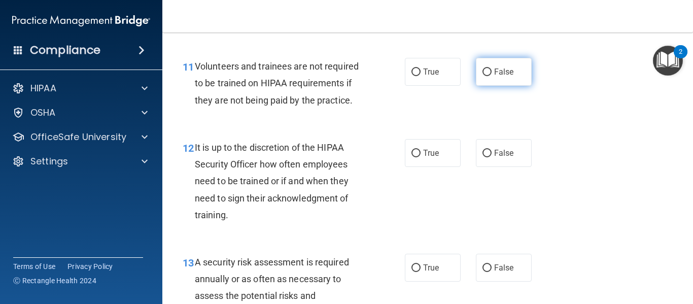
click at [496, 77] on span "False" at bounding box center [504, 72] width 20 height 10
click at [492, 76] on input "False" at bounding box center [487, 73] width 9 height 8
radio input "true"
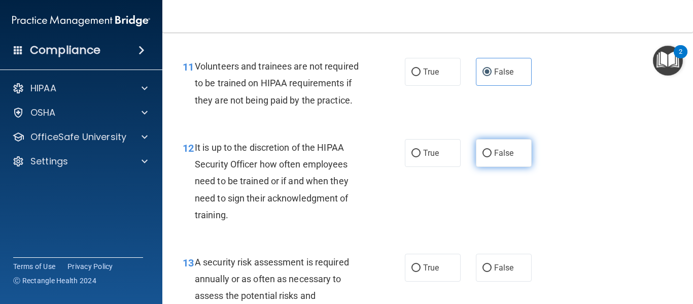
click at [492, 167] on label "False" at bounding box center [504, 153] width 56 height 28
click at [492, 157] on input "False" at bounding box center [487, 154] width 9 height 8
radio input "true"
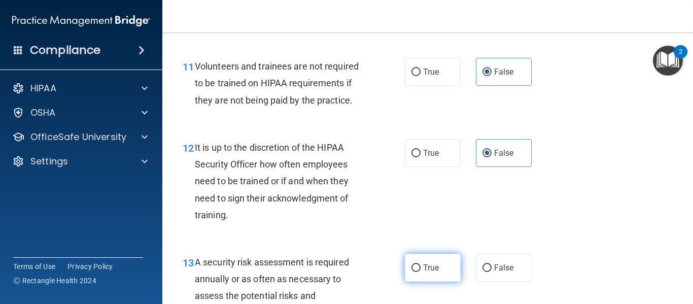
click at [423, 273] on span "True" at bounding box center [431, 268] width 16 height 10
click at [421, 272] on input "True" at bounding box center [416, 268] width 9 height 8
radio input "true"
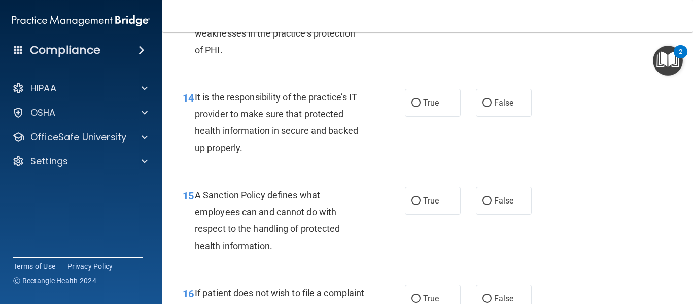
scroll to position [1542, 0]
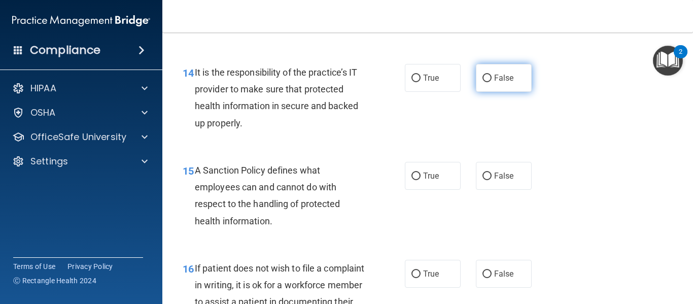
click at [498, 83] on span "False" at bounding box center [504, 78] width 20 height 10
click at [492, 82] on input "False" at bounding box center [487, 79] width 9 height 8
radio input "true"
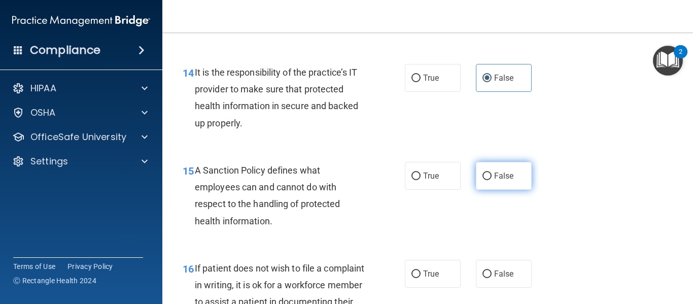
click at [494, 181] on span "False" at bounding box center [504, 176] width 20 height 10
click at [492, 180] on input "False" at bounding box center [487, 177] width 9 height 8
radio input "true"
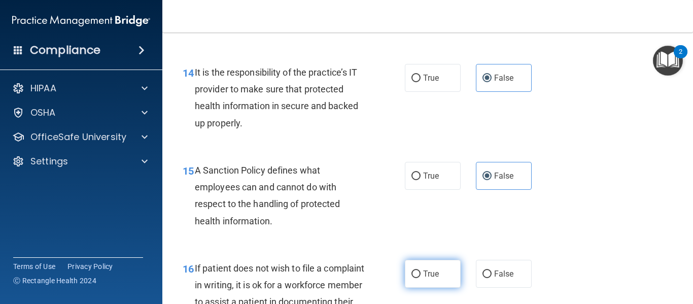
click at [423, 279] on span "True" at bounding box center [431, 274] width 16 height 10
click at [421, 278] on input "True" at bounding box center [416, 275] width 9 height 8
radio input "true"
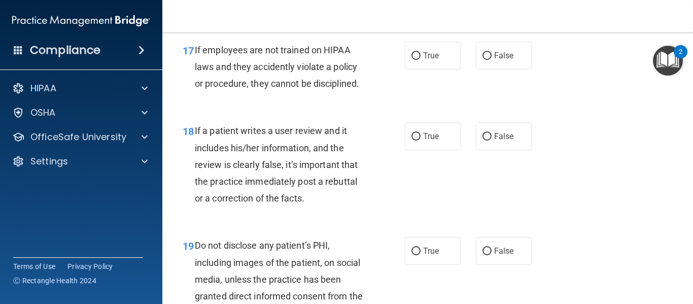
scroll to position [1865, 0]
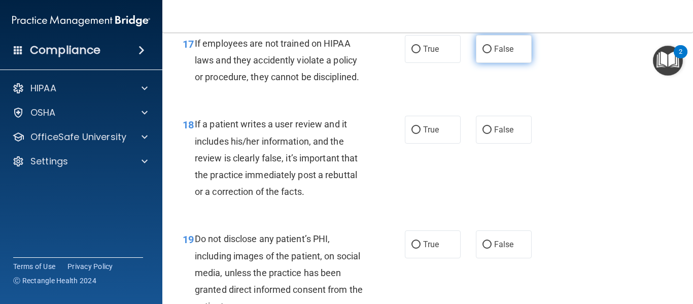
click at [498, 63] on label "False" at bounding box center [504, 49] width 56 height 28
click at [492, 53] on input "False" at bounding box center [487, 50] width 9 height 8
radio input "true"
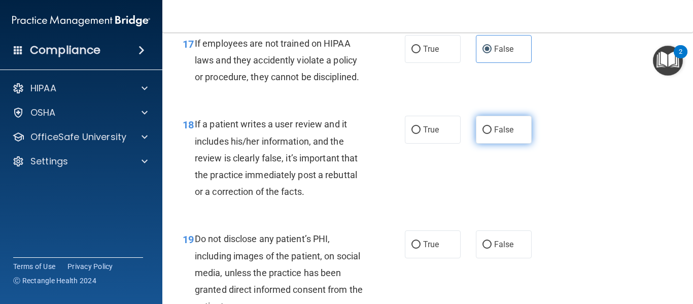
click at [503, 144] on label "False" at bounding box center [504, 130] width 56 height 28
click at [492, 134] on input "False" at bounding box center [487, 130] width 9 height 8
radio input "true"
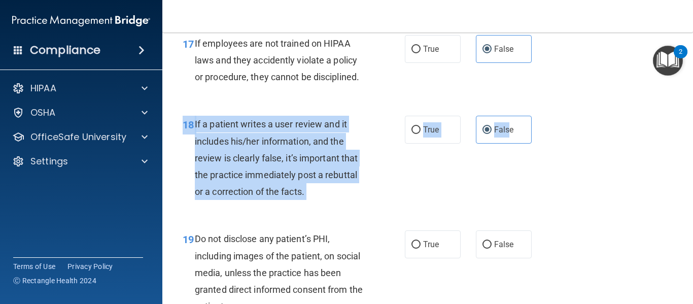
drag, startPoint x: 503, startPoint y: 153, endPoint x: 551, endPoint y: 186, distance: 57.7
click at [551, 186] on div "18 If a patient writes a user review and it includes his/her information, and t…" at bounding box center [428, 160] width 506 height 115
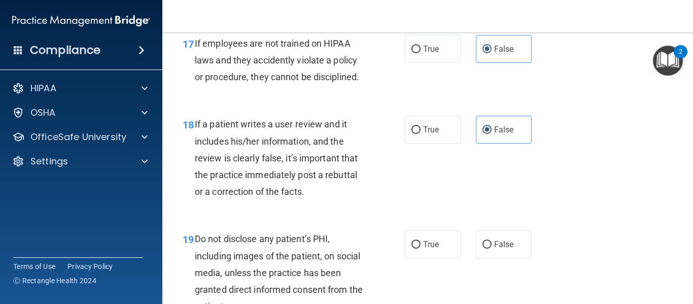
click at [524, 184] on div "18 If a patient writes a user review and it includes his/her information, and t…" at bounding box center [428, 160] width 506 height 115
click at [430, 249] on span "True" at bounding box center [431, 245] width 16 height 10
click at [421, 249] on input "True" at bounding box center [416, 245] width 9 height 8
radio input "true"
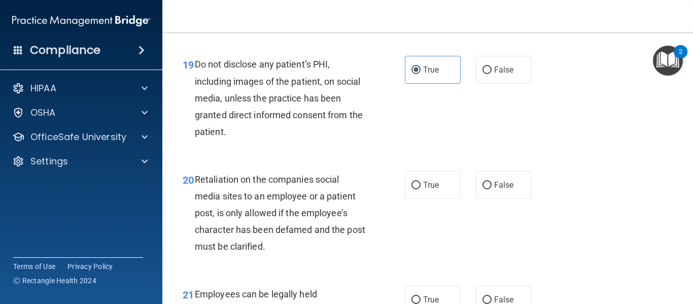
scroll to position [2053, 0]
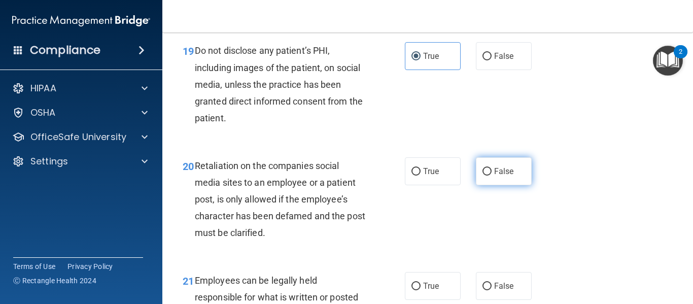
click at [502, 185] on label "False" at bounding box center [504, 171] width 56 height 28
click at [492, 176] on input "False" at bounding box center [487, 172] width 9 height 8
radio input "true"
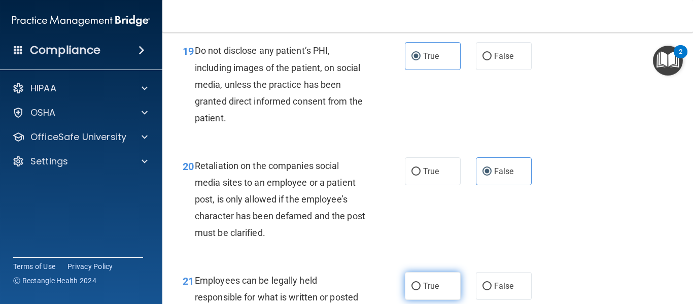
click at [425, 294] on label "True" at bounding box center [433, 286] width 56 height 28
click at [421, 290] on input "True" at bounding box center [416, 287] width 9 height 8
radio input "true"
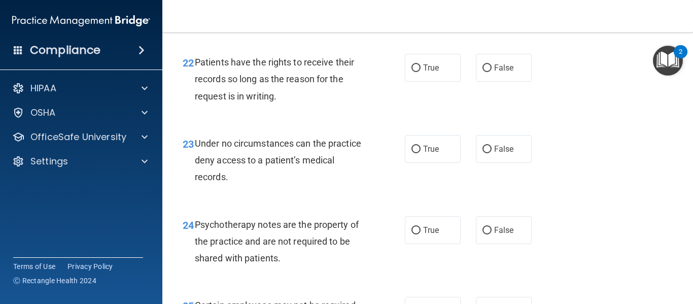
scroll to position [2359, 0]
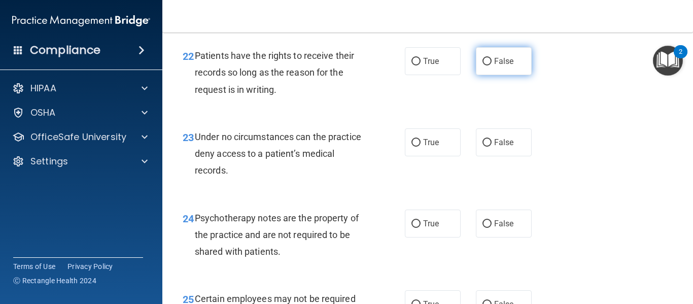
click at [524, 75] on label "False" at bounding box center [504, 61] width 56 height 28
click at [492, 65] on input "False" at bounding box center [487, 62] width 9 height 8
radio input "true"
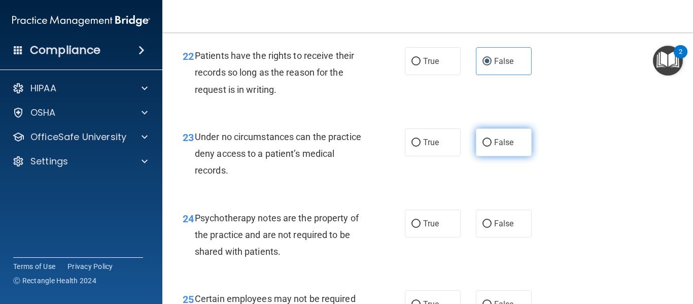
click at [507, 147] on span "False" at bounding box center [504, 143] width 20 height 10
click at [492, 147] on input "False" at bounding box center [487, 143] width 9 height 8
radio input "true"
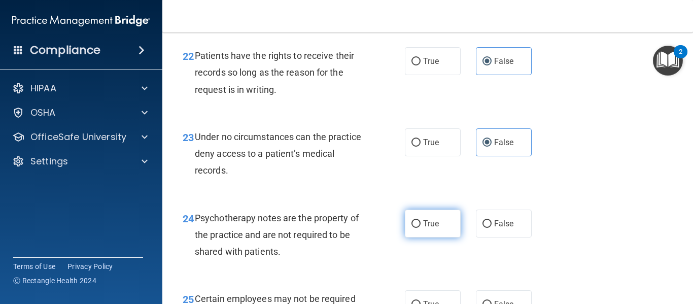
click at [433, 228] on span "True" at bounding box center [431, 224] width 16 height 10
click at [421, 228] on input "True" at bounding box center [416, 224] width 9 height 8
radio input "true"
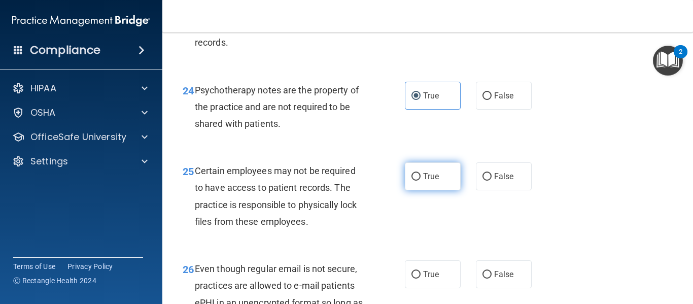
click at [426, 181] on span "True" at bounding box center [431, 177] width 16 height 10
click at [421, 181] on input "True" at bounding box center [416, 177] width 9 height 8
radio input "true"
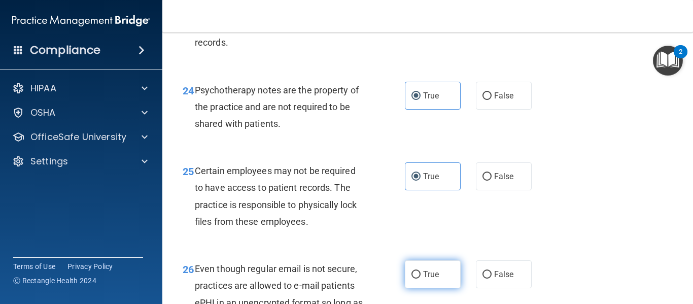
click at [427, 279] on span "True" at bounding box center [431, 275] width 16 height 10
click at [421, 279] on input "True" at bounding box center [416, 275] width 9 height 8
radio input "true"
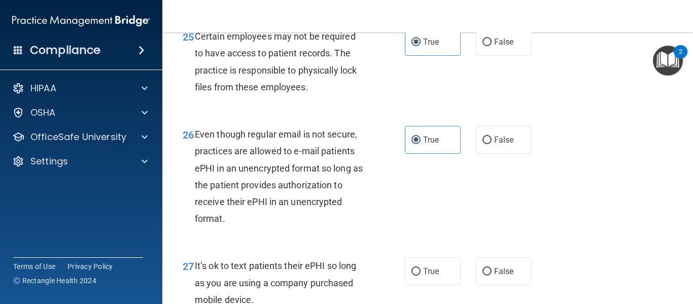
scroll to position [2709, 0]
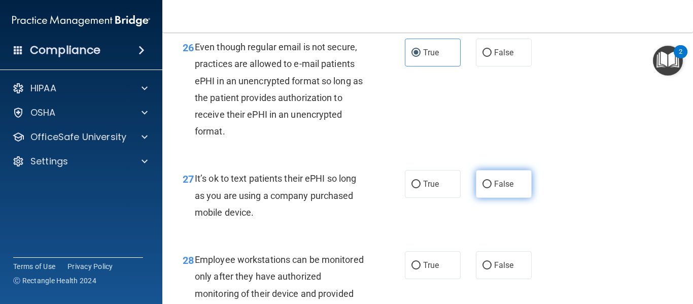
click at [501, 189] on span "False" at bounding box center [504, 184] width 20 height 10
click at [492, 188] on input "False" at bounding box center [487, 185] width 9 height 8
radio input "true"
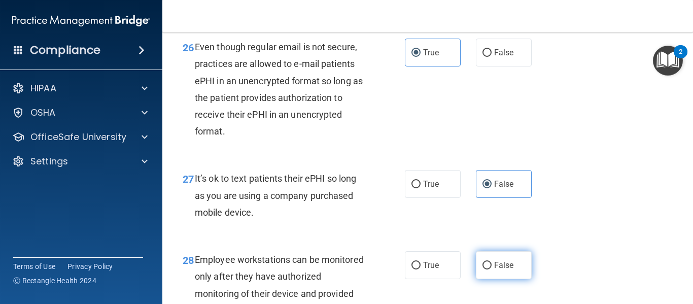
click at [507, 270] on span "False" at bounding box center [504, 265] width 20 height 10
click at [492, 270] on input "False" at bounding box center [487, 266] width 9 height 8
radio input "true"
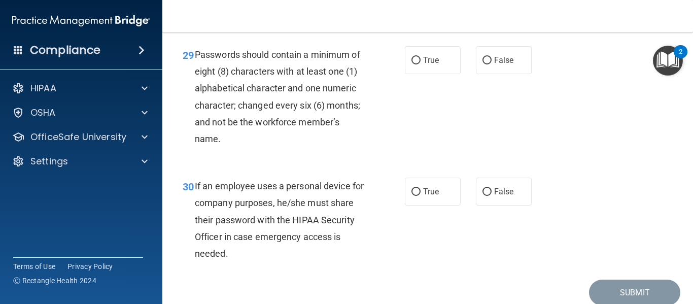
scroll to position [3018, 0]
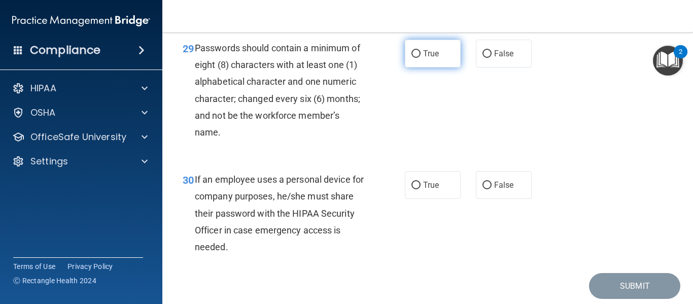
click at [435, 58] on span "True" at bounding box center [431, 54] width 16 height 10
click at [421, 58] on input "True" at bounding box center [416, 54] width 9 height 8
radio input "true"
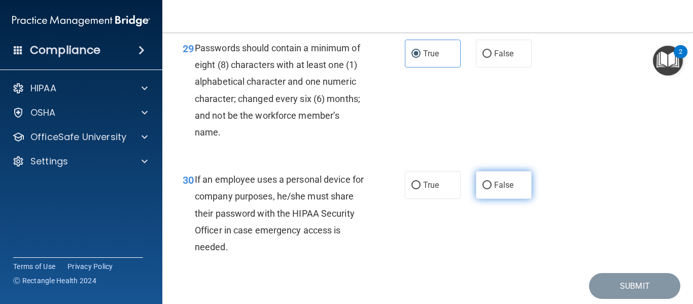
click at [498, 199] on label "False" at bounding box center [504, 185] width 56 height 28
click at [492, 189] on input "False" at bounding box center [487, 186] width 9 height 8
radio input "true"
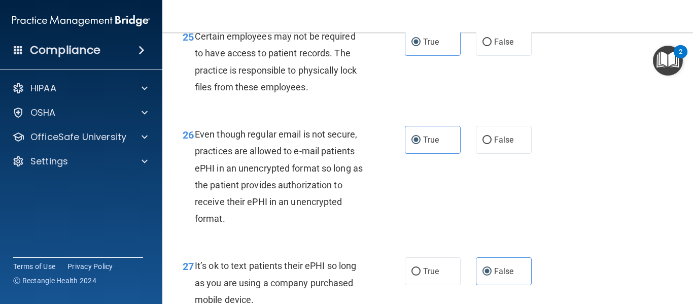
scroll to position [3087, 0]
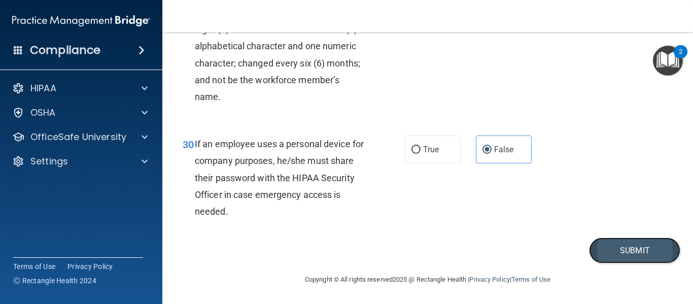
click at [616, 243] on button "Submit" at bounding box center [634, 251] width 91 height 26
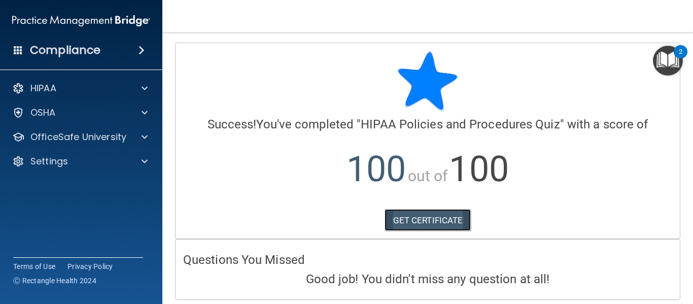
click at [414, 222] on link "GET CERTIFICATE" at bounding box center [428, 220] width 87 height 22
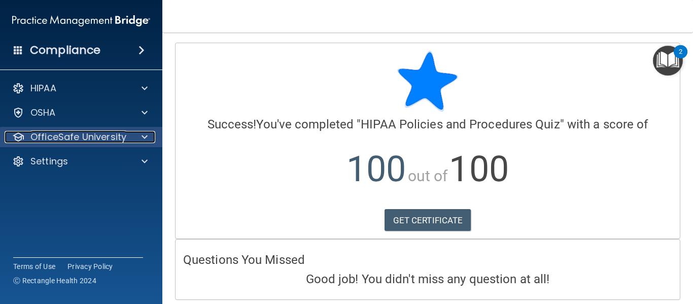
click at [143, 132] on span at bounding box center [145, 137] width 6 height 12
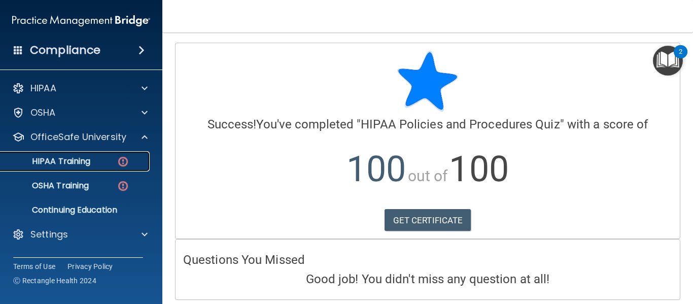
click at [122, 162] on img at bounding box center [123, 161] width 13 height 13
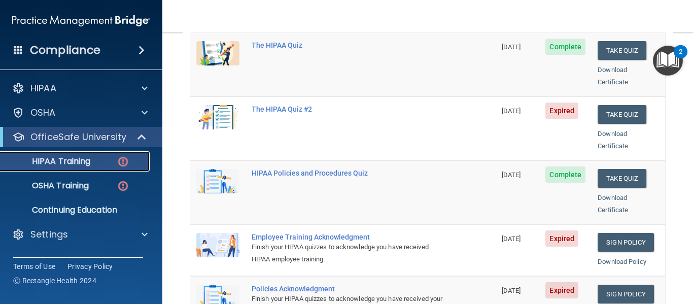
scroll to position [146, 0]
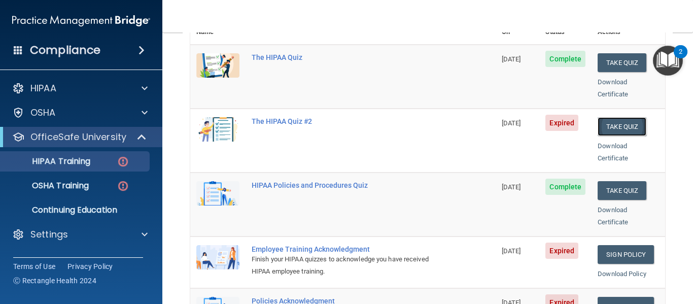
click at [618, 117] on button "Take Quiz" at bounding box center [622, 126] width 49 height 19
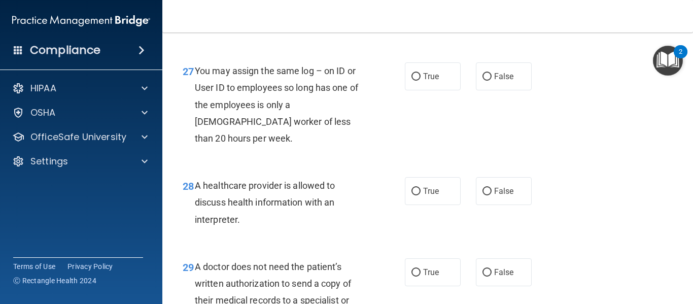
scroll to position [2784, 0]
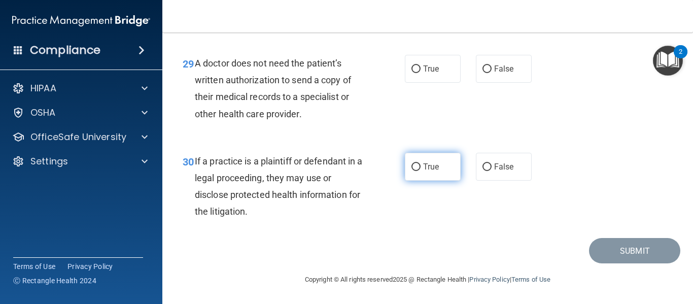
click at [437, 168] on label "True" at bounding box center [433, 167] width 56 height 28
click at [421, 168] on input "True" at bounding box center [416, 167] width 9 height 8
radio input "true"
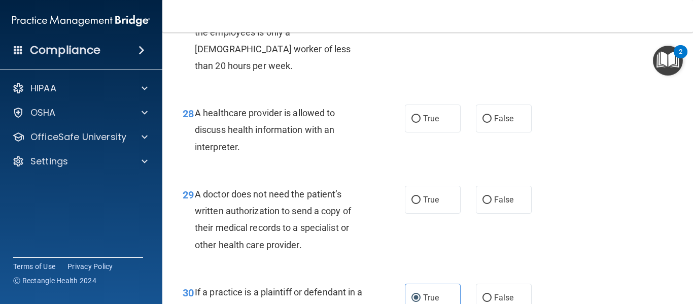
scroll to position [2621, 0]
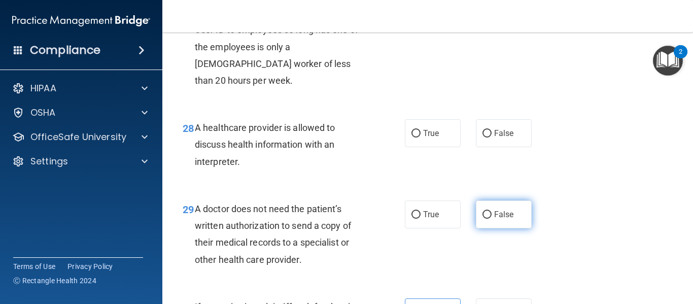
click at [510, 228] on label "False" at bounding box center [504, 215] width 56 height 28
click at [492, 219] on input "False" at bounding box center [487, 215] width 9 height 8
radio input "true"
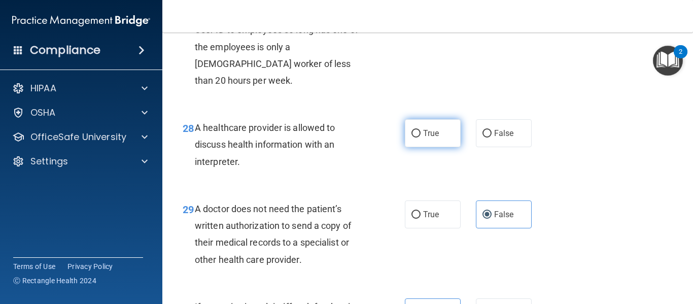
click at [432, 147] on label "True" at bounding box center [433, 133] width 56 height 28
click at [421, 138] on input "True" at bounding box center [416, 134] width 9 height 8
radio input "true"
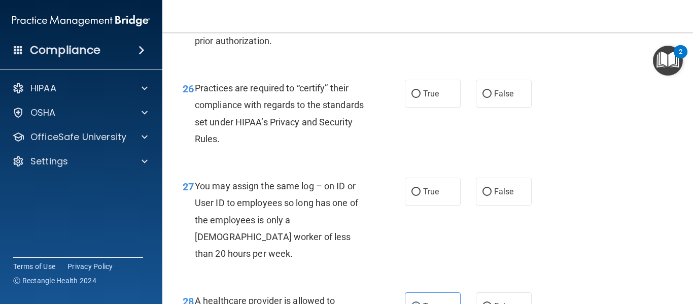
scroll to position [2439, 0]
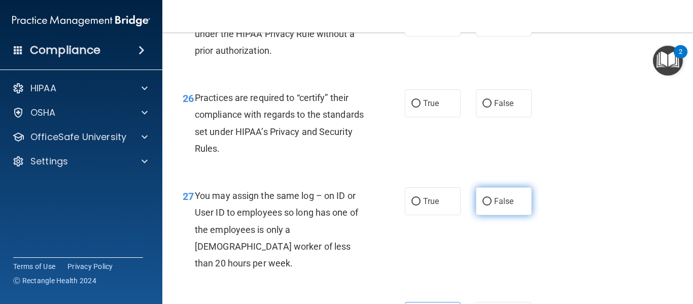
click at [494, 206] on span "False" at bounding box center [504, 201] width 20 height 10
click at [491, 206] on input "False" at bounding box center [487, 202] width 9 height 8
radio input "true"
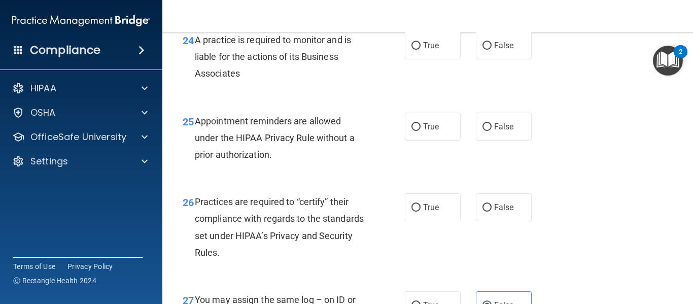
scroll to position [2377, 0]
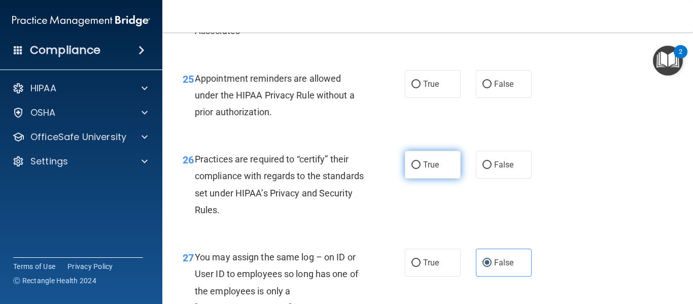
click at [432, 170] on span "True" at bounding box center [431, 165] width 16 height 10
click at [421, 169] on input "True" at bounding box center [416, 165] width 9 height 8
radio input "true"
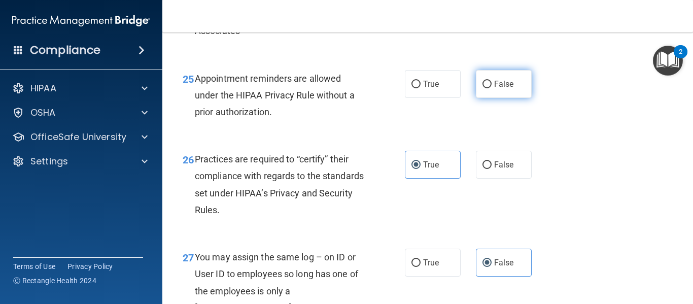
click at [512, 98] on label "False" at bounding box center [504, 84] width 56 height 28
click at [492, 88] on input "False" at bounding box center [487, 85] width 9 height 8
radio input "true"
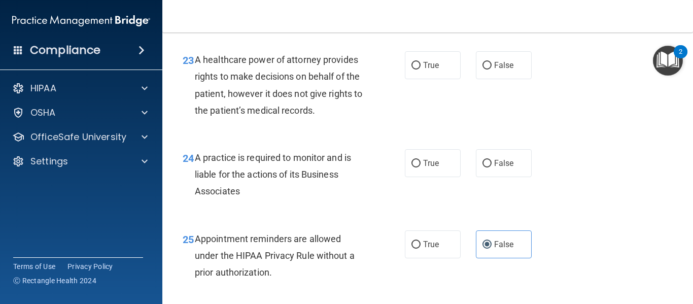
scroll to position [2215, 0]
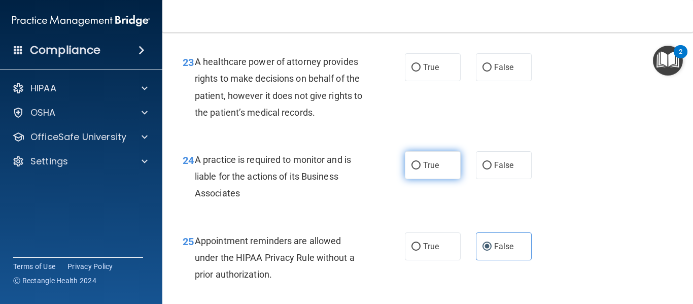
click at [419, 179] on label "True" at bounding box center [433, 165] width 56 height 28
click at [419, 170] on input "True" at bounding box center [416, 166] width 9 height 8
radio input "true"
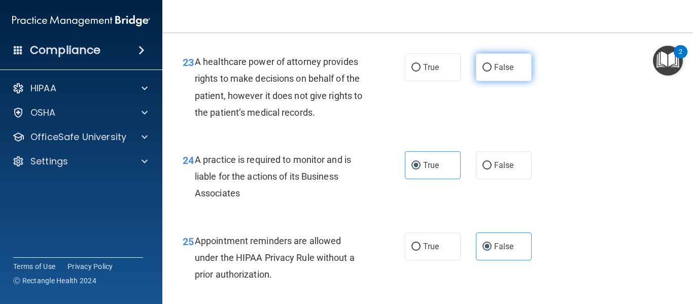
click at [504, 81] on label "False" at bounding box center [504, 67] width 56 height 28
click at [492, 72] on input "False" at bounding box center [487, 68] width 9 height 8
radio input "true"
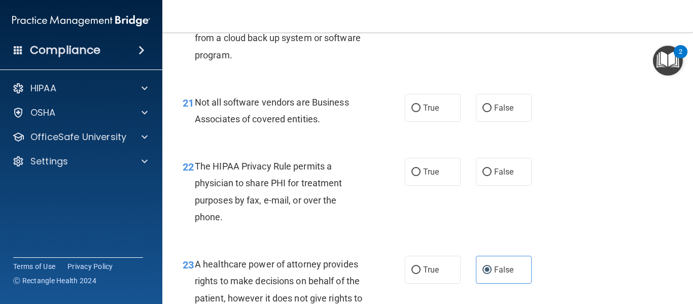
scroll to position [2012, 0]
click at [431, 177] on span "True" at bounding box center [431, 173] width 16 height 10
click at [421, 177] on input "True" at bounding box center [416, 173] width 9 height 8
radio input "true"
click at [427, 113] on span "True" at bounding box center [431, 109] width 16 height 10
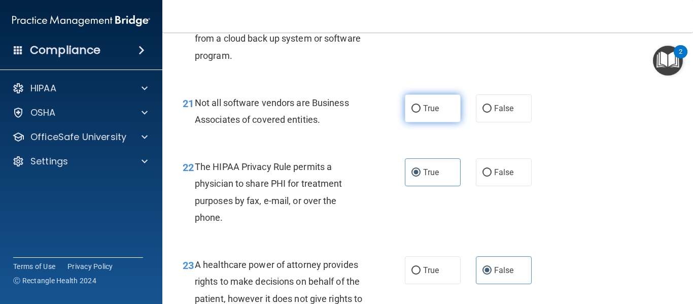
click at [421, 113] on input "True" at bounding box center [416, 109] width 9 height 8
radio input "true"
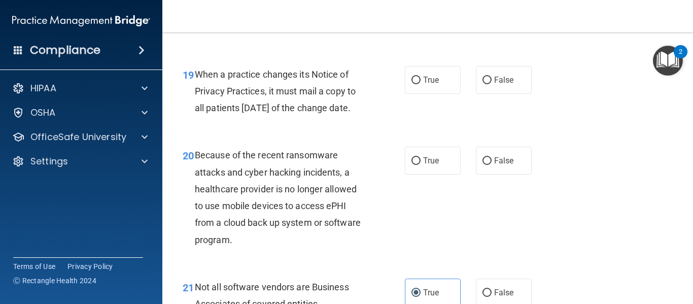
scroll to position [1809, 0]
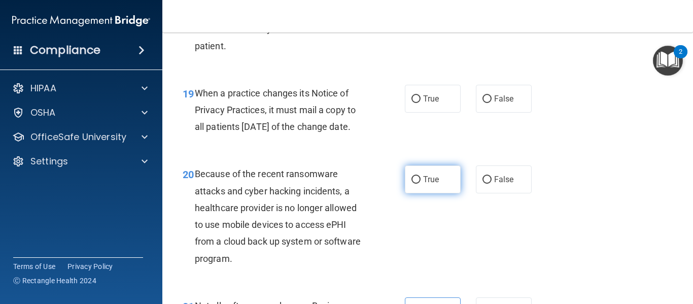
click at [430, 184] on span "True" at bounding box center [431, 180] width 16 height 10
click at [421, 184] on input "True" at bounding box center [416, 180] width 9 height 8
radio input "true"
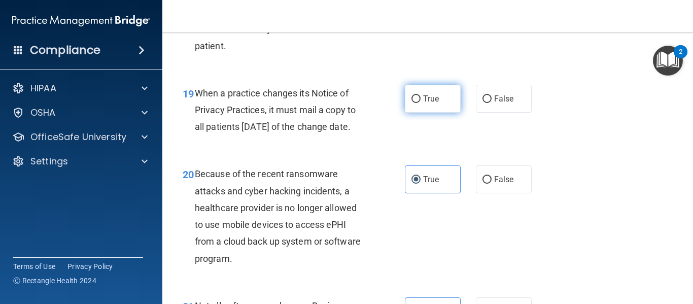
click at [431, 104] on span "True" at bounding box center [431, 99] width 16 height 10
click at [421, 103] on input "True" at bounding box center [416, 99] width 9 height 8
radio input "true"
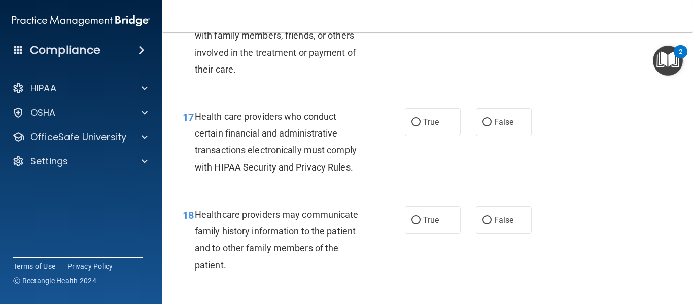
scroll to position [1585, 0]
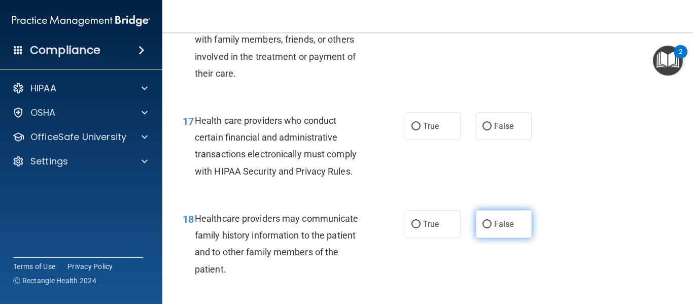
click at [493, 238] on label "False" at bounding box center [504, 224] width 56 height 28
click at [492, 228] on input "False" at bounding box center [487, 225] width 9 height 8
radio input "true"
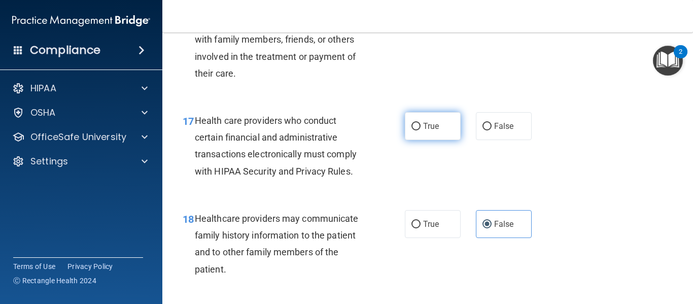
click at [434, 131] on span "True" at bounding box center [431, 126] width 16 height 10
click at [421, 130] on input "True" at bounding box center [416, 127] width 9 height 8
radio input "true"
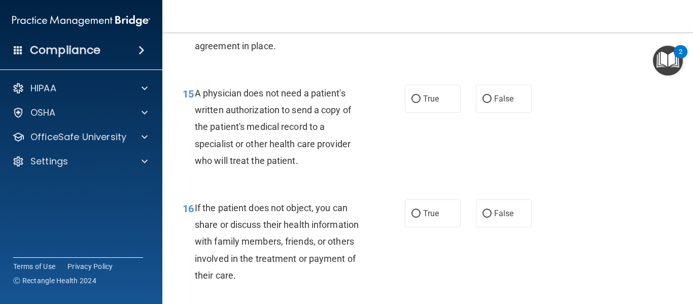
scroll to position [1382, 0]
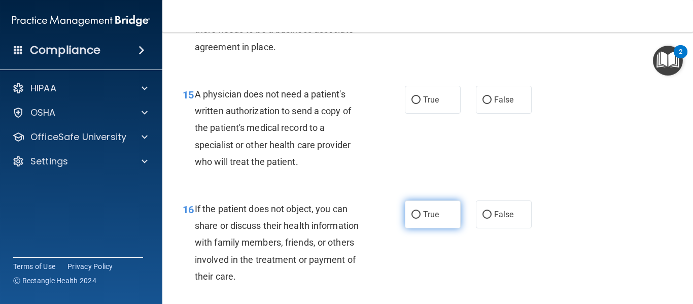
click at [426, 228] on label "True" at bounding box center [433, 215] width 56 height 28
click at [421, 219] on input "True" at bounding box center [416, 215] width 9 height 8
radio input "true"
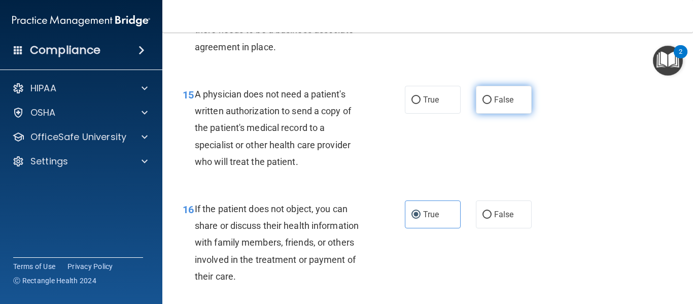
click at [494, 105] on span "False" at bounding box center [504, 100] width 20 height 10
click at [492, 104] on input "False" at bounding box center [487, 100] width 9 height 8
radio input "true"
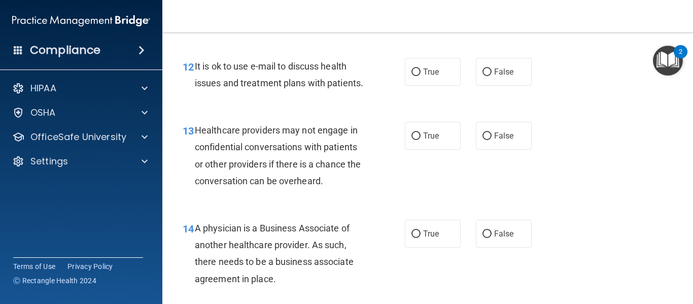
scroll to position [1159, 0]
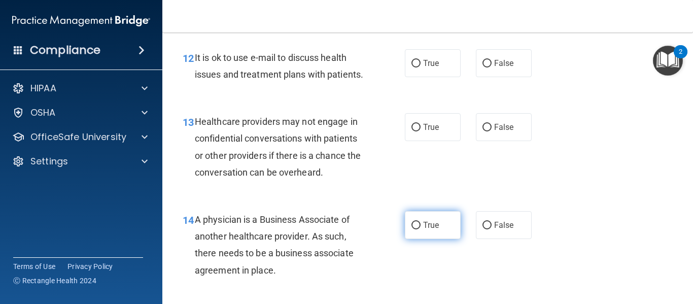
click at [442, 239] on label "True" at bounding box center [433, 225] width 56 height 28
click at [421, 229] on input "True" at bounding box center [416, 226] width 9 height 8
radio input "true"
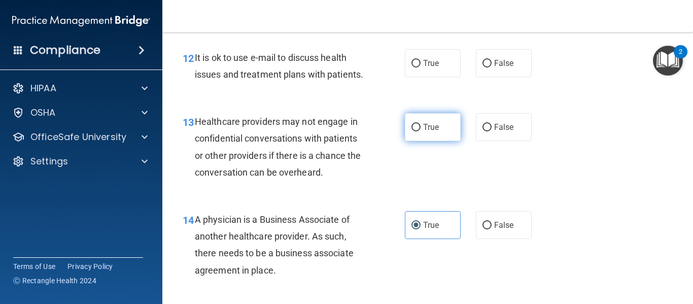
click at [442, 141] on label "True" at bounding box center [433, 127] width 56 height 28
click at [421, 131] on input "True" at bounding box center [416, 128] width 9 height 8
radio input "true"
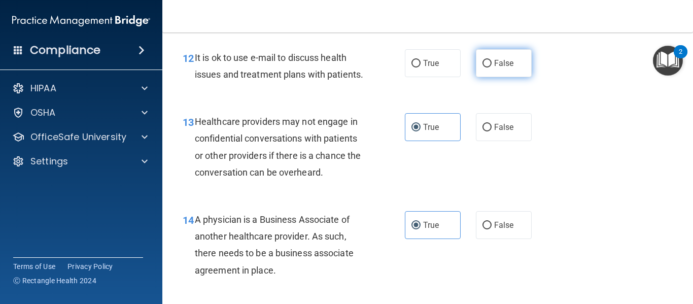
click at [521, 59] on label "False" at bounding box center [504, 63] width 56 height 28
click at [492, 60] on input "False" at bounding box center [487, 64] width 9 height 8
radio input "true"
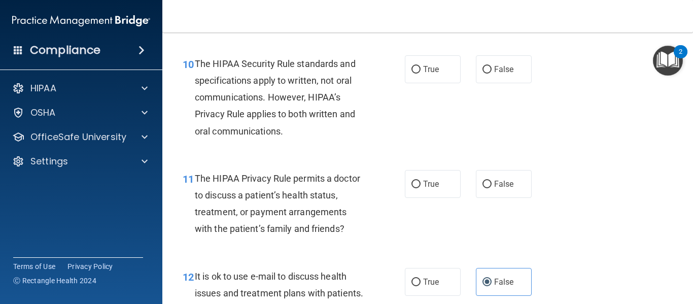
scroll to position [936, 0]
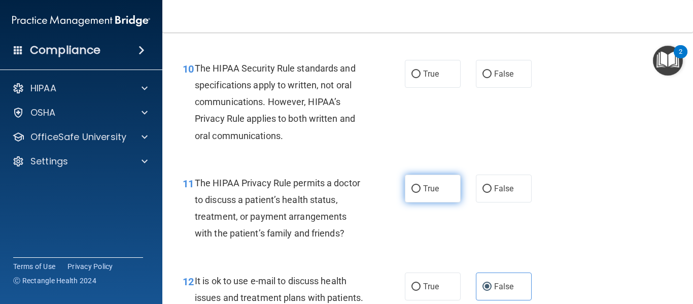
click at [429, 186] on span "True" at bounding box center [431, 189] width 16 height 10
click at [421, 186] on input "True" at bounding box center [416, 189] width 9 height 8
radio input "true"
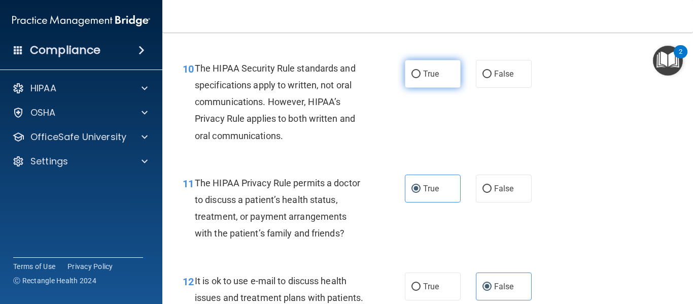
click at [428, 68] on label "True" at bounding box center [433, 74] width 56 height 28
click at [421, 71] on input "True" at bounding box center [416, 75] width 9 height 8
radio input "true"
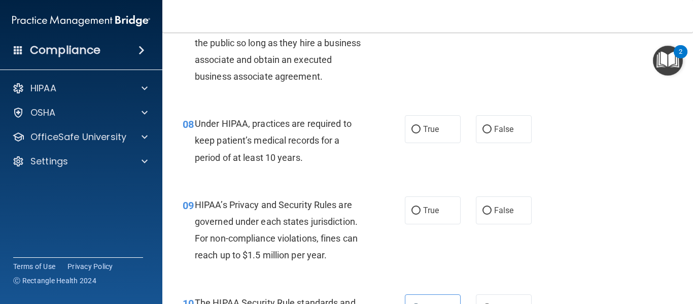
scroll to position [692, 0]
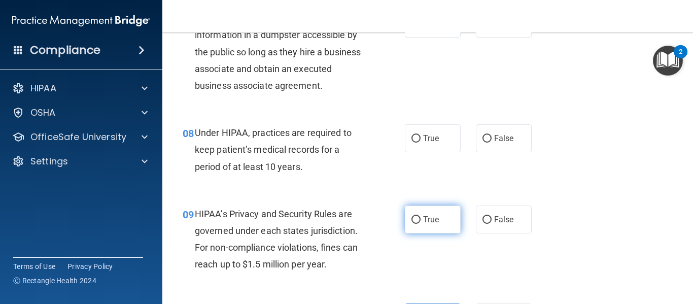
click at [432, 220] on span "True" at bounding box center [431, 220] width 16 height 10
click at [421, 220] on input "True" at bounding box center [416, 220] width 9 height 8
radio input "true"
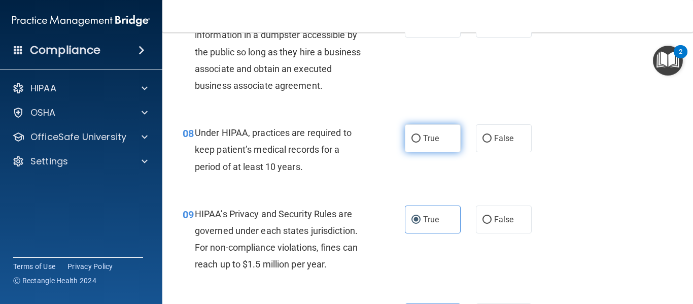
click at [428, 138] on span "True" at bounding box center [431, 139] width 16 height 10
click at [421, 138] on input "True" at bounding box center [416, 139] width 9 height 8
radio input "true"
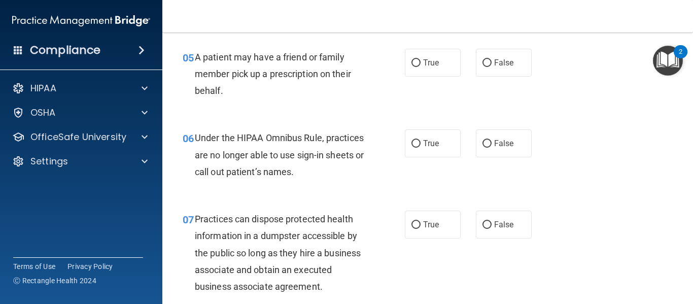
scroll to position [489, 0]
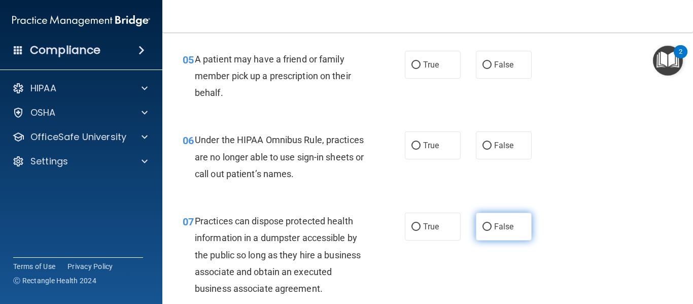
click at [508, 227] on span "False" at bounding box center [504, 227] width 20 height 10
click at [492, 227] on input "False" at bounding box center [487, 227] width 9 height 8
radio input "true"
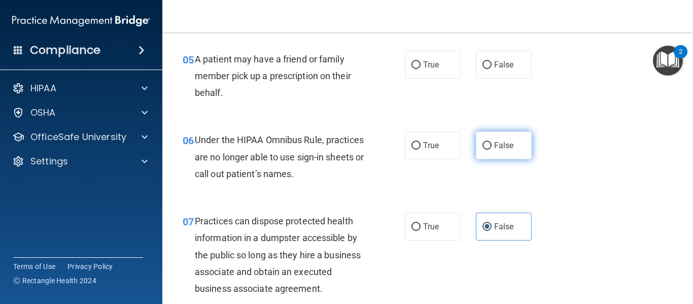
click at [493, 151] on label "False" at bounding box center [504, 145] width 56 height 28
click at [492, 150] on input "False" at bounding box center [487, 146] width 9 height 8
radio input "true"
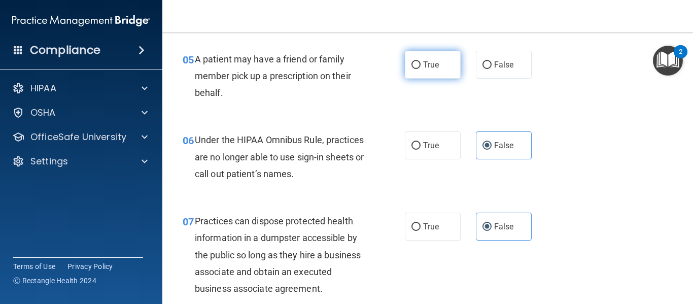
click at [443, 68] on label "True" at bounding box center [433, 65] width 56 height 28
click at [421, 68] on input "True" at bounding box center [416, 65] width 9 height 8
radio input "true"
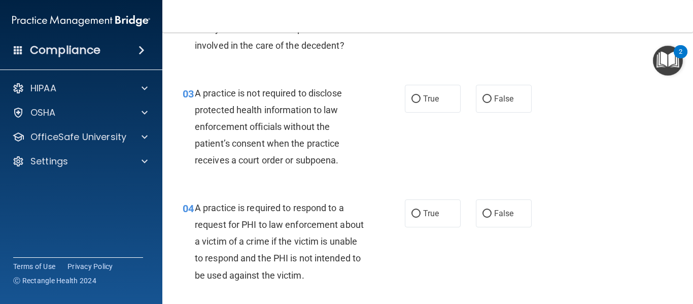
scroll to position [225, 0]
click at [431, 217] on span "True" at bounding box center [431, 214] width 16 height 10
click at [421, 217] on input "True" at bounding box center [416, 215] width 9 height 8
radio input "true"
click at [431, 104] on label "True" at bounding box center [433, 99] width 56 height 28
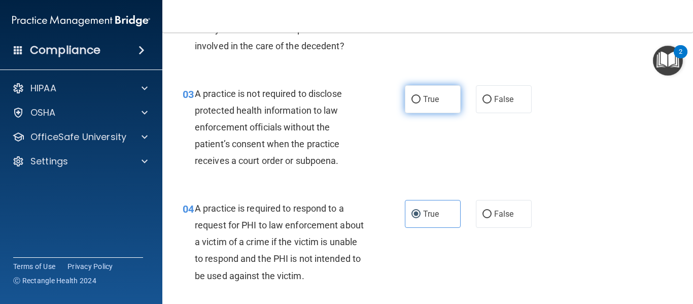
click at [421, 104] on input "True" at bounding box center [416, 100] width 9 height 8
radio input "true"
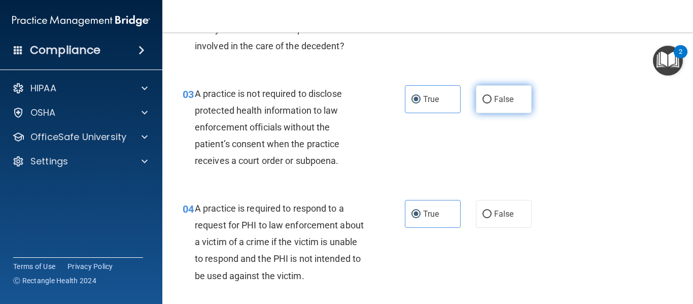
click at [494, 107] on label "False" at bounding box center [504, 99] width 56 height 28
click at [492, 104] on input "False" at bounding box center [487, 100] width 9 height 8
radio input "true"
radio input "false"
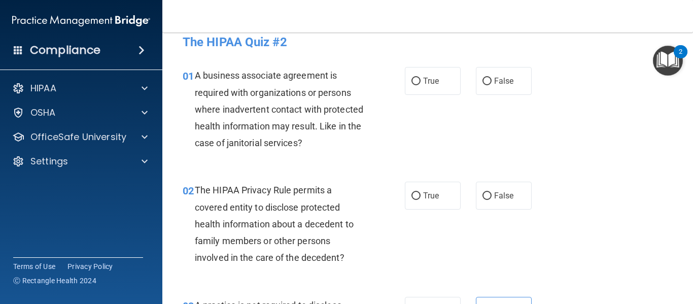
scroll to position [2, 0]
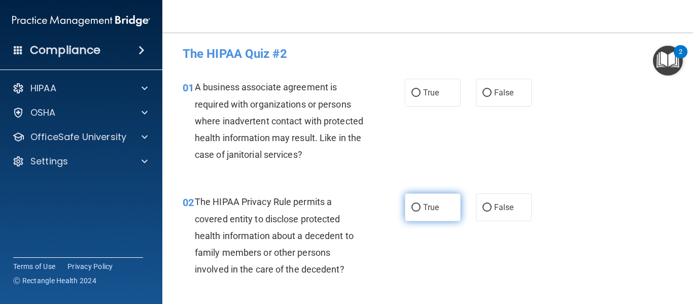
click at [425, 213] on label "True" at bounding box center [433, 207] width 56 height 28
click at [421, 212] on input "True" at bounding box center [416, 208] width 9 height 8
radio input "true"
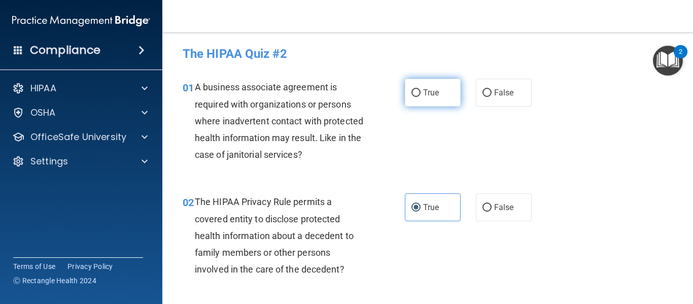
click at [434, 93] on span "True" at bounding box center [431, 93] width 16 height 10
click at [421, 93] on input "True" at bounding box center [416, 93] width 9 height 8
radio input "true"
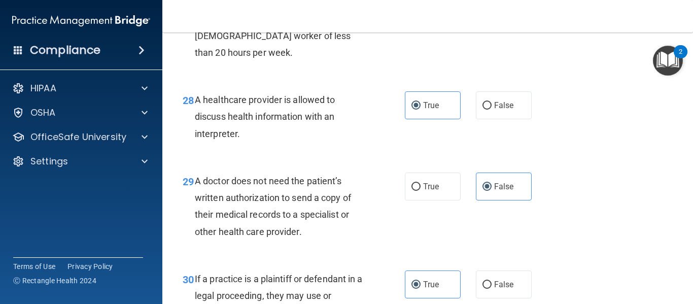
scroll to position [2784, 0]
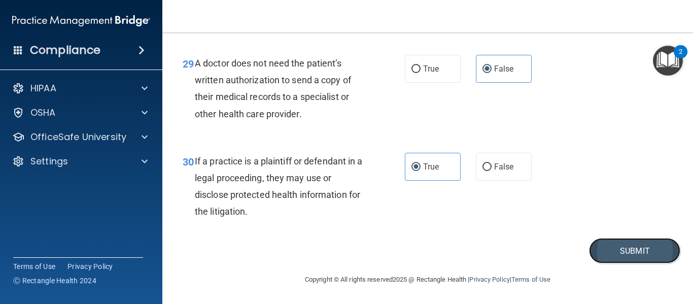
click at [621, 248] on button "Submit" at bounding box center [634, 251] width 91 height 26
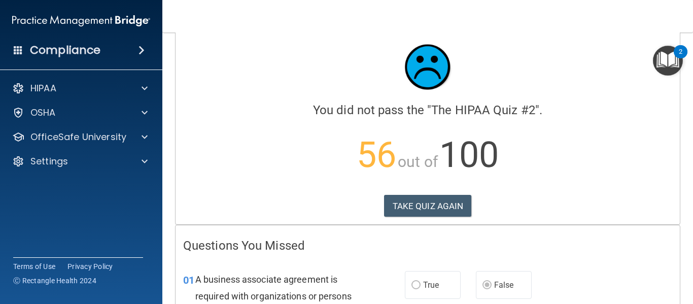
scroll to position [10, 0]
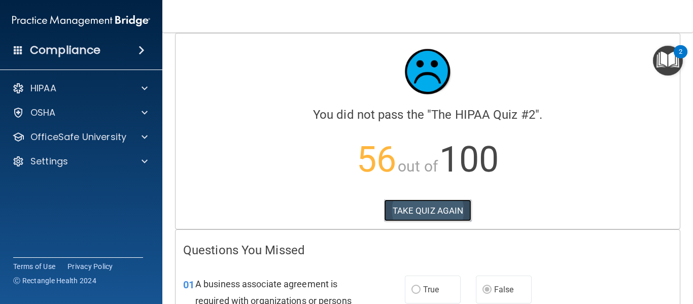
click at [437, 209] on button "TAKE QUIZ AGAIN" at bounding box center [428, 210] width 88 height 22
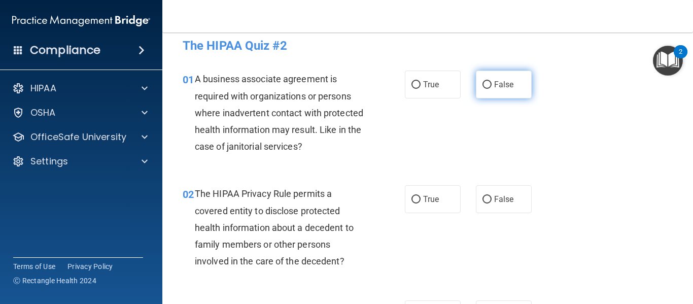
click at [493, 78] on label "False" at bounding box center [504, 85] width 56 height 28
click at [492, 81] on input "False" at bounding box center [487, 85] width 9 height 8
radio input "true"
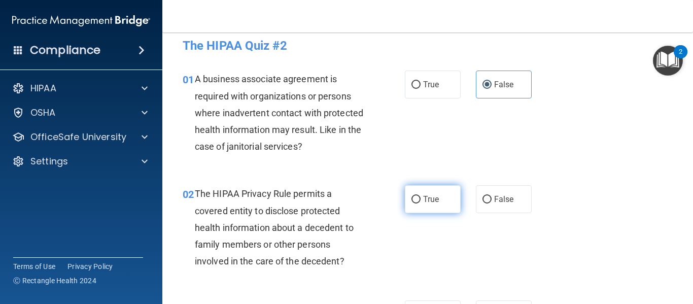
click at [431, 209] on label "True" at bounding box center [433, 199] width 56 height 28
click at [421, 204] on input "True" at bounding box center [416, 200] width 9 height 8
radio input "true"
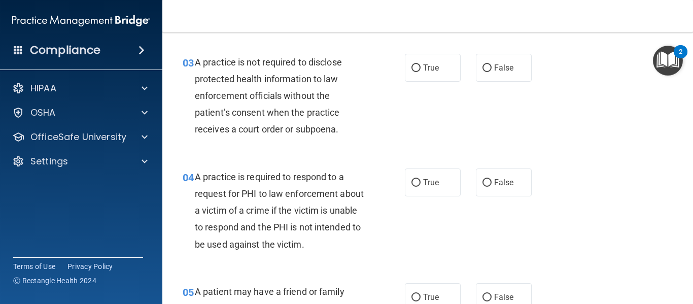
scroll to position [274, 0]
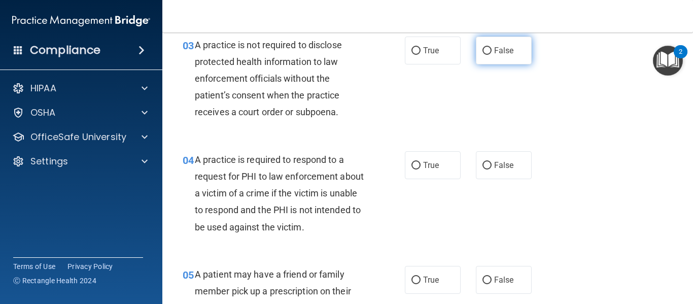
click at [509, 53] on label "False" at bounding box center [504, 51] width 56 height 28
click at [492, 53] on input "False" at bounding box center [487, 51] width 9 height 8
radio input "true"
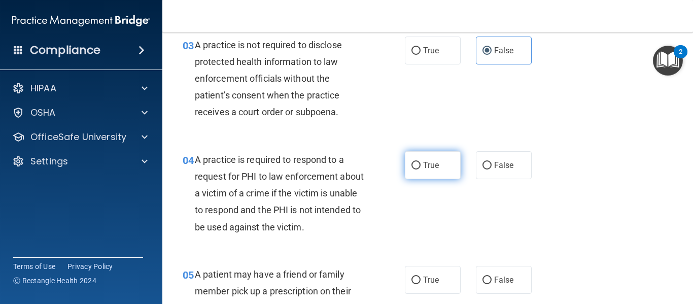
click at [436, 163] on label "True" at bounding box center [433, 165] width 56 height 28
click at [421, 163] on input "True" at bounding box center [416, 166] width 9 height 8
radio input "true"
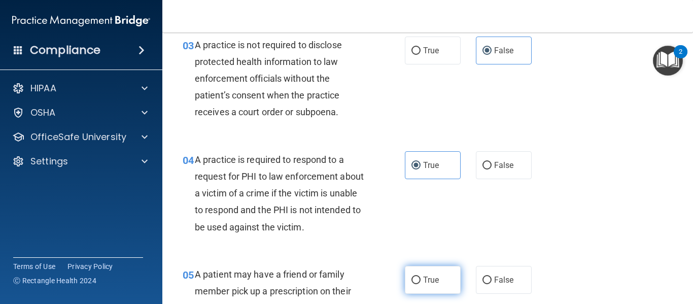
click at [427, 279] on span "True" at bounding box center [431, 280] width 16 height 10
click at [421, 279] on input "True" at bounding box center [416, 281] width 9 height 8
radio input "true"
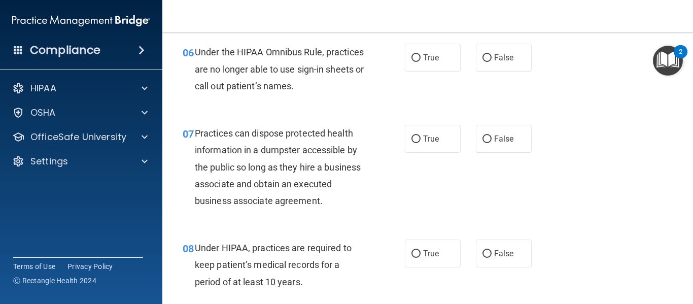
scroll to position [578, 0]
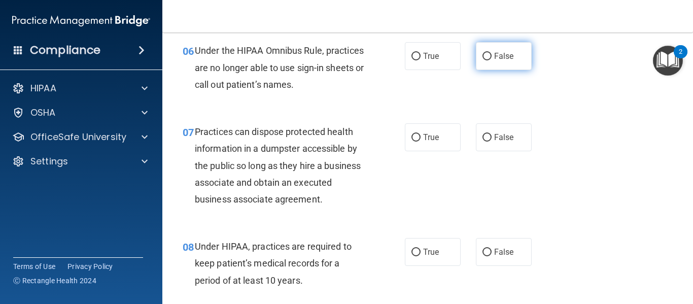
click at [500, 56] on span "False" at bounding box center [504, 56] width 20 height 10
click at [492, 56] on input "False" at bounding box center [487, 57] width 9 height 8
radio input "true"
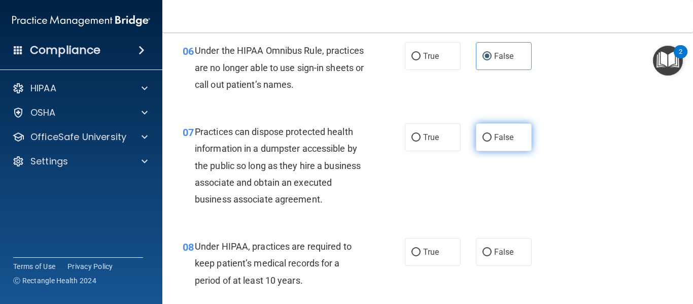
click at [495, 139] on span "False" at bounding box center [504, 137] width 20 height 10
click at [492, 139] on input "False" at bounding box center [487, 138] width 9 height 8
radio input "true"
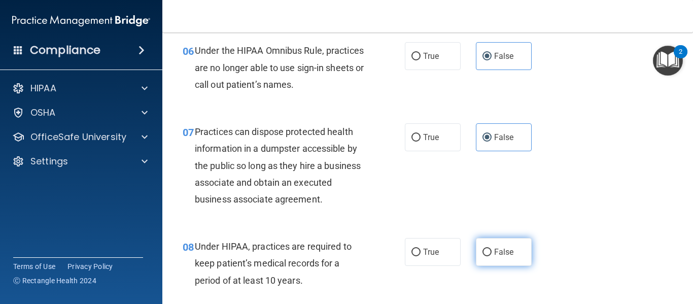
click at [486, 249] on input "False" at bounding box center [487, 253] width 9 height 8
radio input "true"
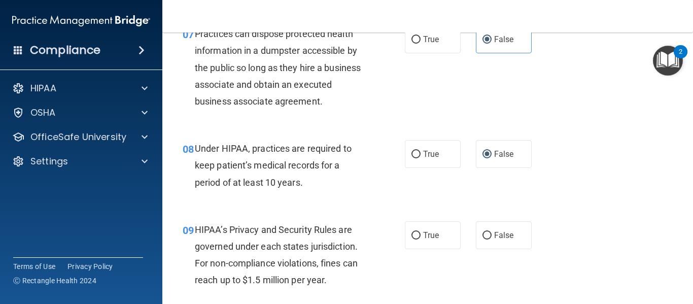
scroll to position [700, 0]
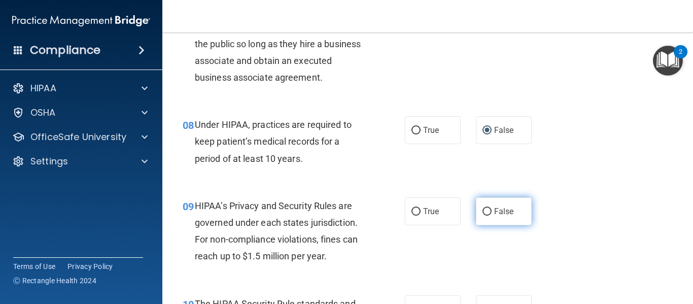
click at [510, 212] on label "False" at bounding box center [504, 211] width 56 height 28
click at [492, 212] on input "False" at bounding box center [487, 212] width 9 height 8
radio input "true"
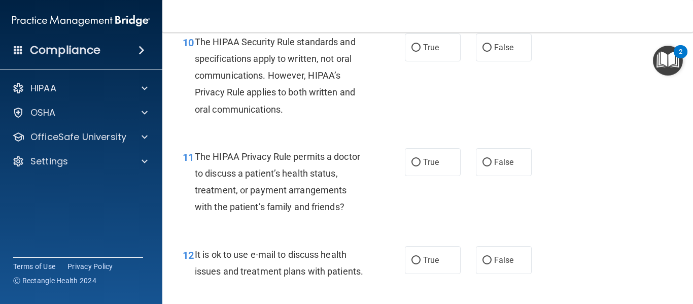
scroll to position [964, 0]
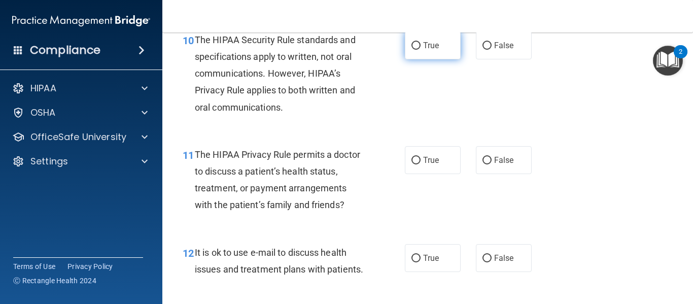
click at [423, 49] on span "True" at bounding box center [431, 46] width 16 height 10
click at [421, 49] on input "True" at bounding box center [416, 46] width 9 height 8
radio input "true"
click at [415, 164] on label "True" at bounding box center [433, 160] width 56 height 28
click at [415, 164] on input "True" at bounding box center [416, 161] width 9 height 8
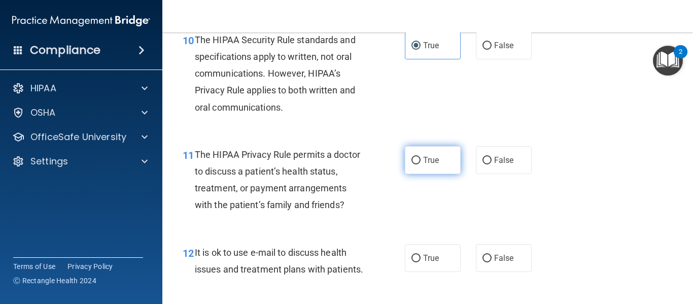
radio input "true"
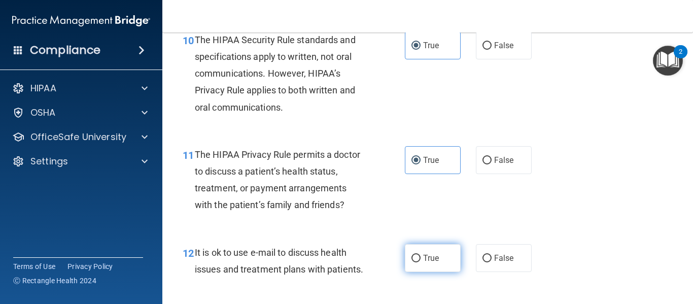
click at [419, 257] on label "True" at bounding box center [433, 258] width 56 height 28
click at [419, 257] on input "True" at bounding box center [416, 259] width 9 height 8
radio input "true"
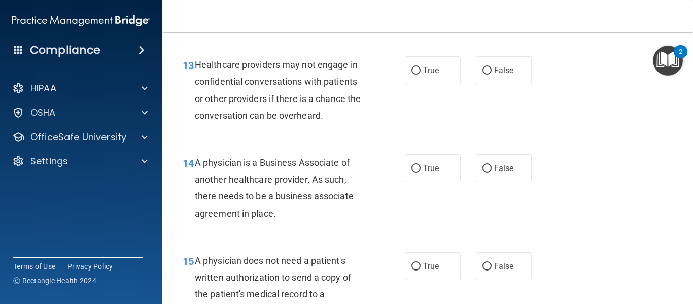
scroll to position [1228, 0]
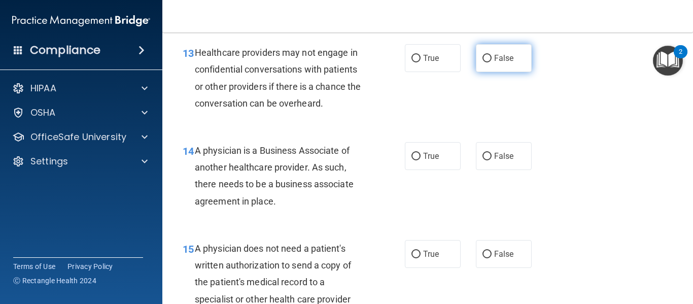
click at [498, 72] on label "False" at bounding box center [504, 58] width 56 height 28
click at [492, 62] on input "False" at bounding box center [487, 59] width 9 height 8
radio input "true"
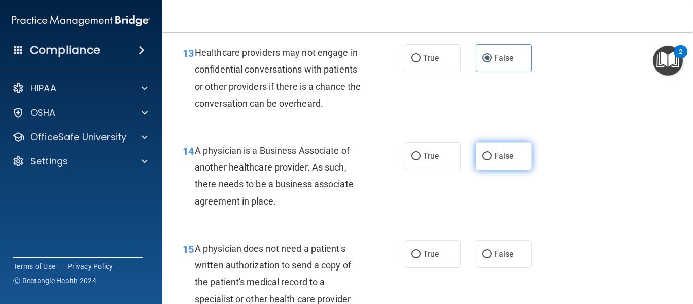
click at [494, 161] on span "False" at bounding box center [504, 156] width 20 height 10
click at [492, 160] on input "False" at bounding box center [487, 157] width 9 height 8
radio input "true"
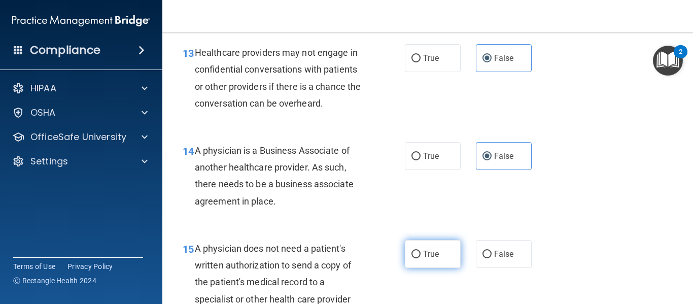
click at [424, 259] on span "True" at bounding box center [431, 254] width 16 height 10
click at [421, 258] on input "True" at bounding box center [416, 255] width 9 height 8
radio input "true"
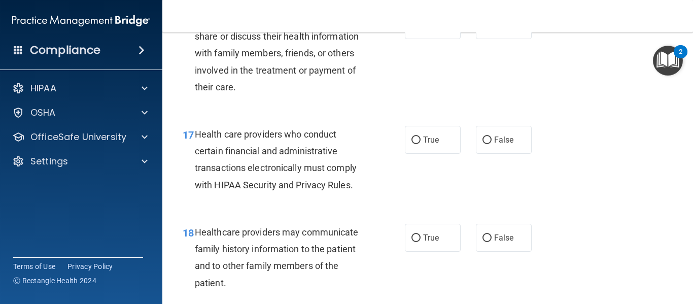
scroll to position [1573, 0]
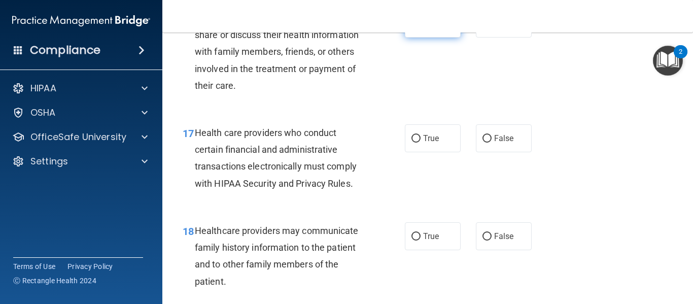
click at [420, 38] on label "True" at bounding box center [433, 24] width 56 height 28
click at [420, 28] on input "True" at bounding box center [416, 24] width 9 height 8
radio input "true"
click at [423, 143] on span "True" at bounding box center [431, 139] width 16 height 10
click at [421, 143] on input "True" at bounding box center [416, 139] width 9 height 8
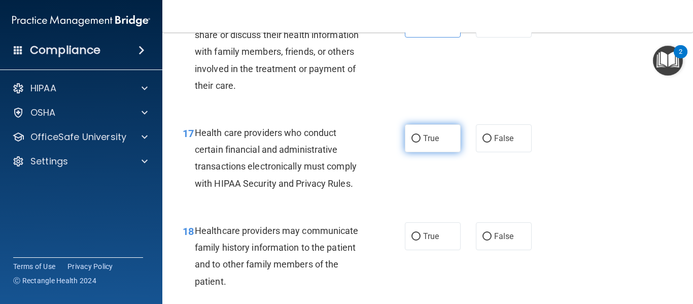
radio input "true"
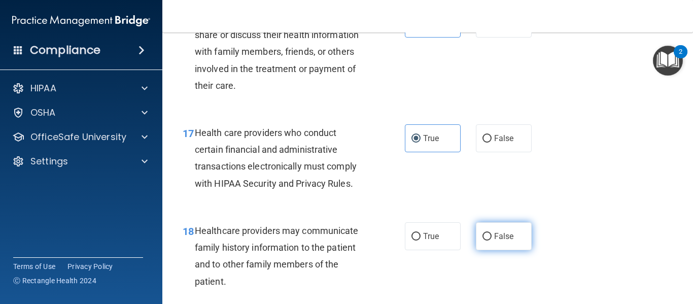
click at [490, 250] on label "False" at bounding box center [504, 236] width 56 height 28
click at [490, 241] on input "False" at bounding box center [487, 237] width 9 height 8
radio input "true"
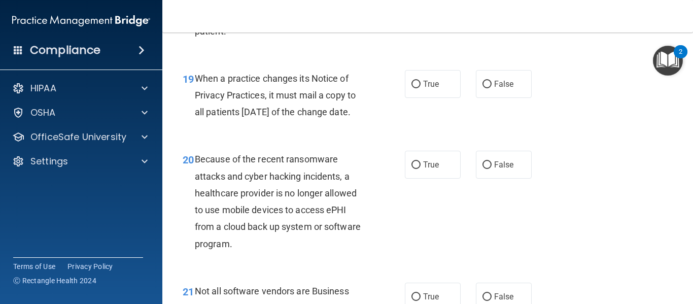
scroll to position [1850, 0]
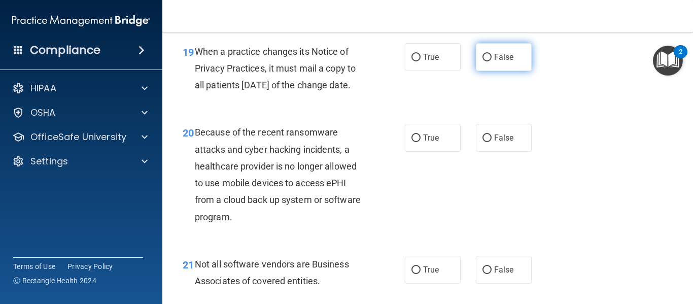
click at [511, 71] on label "False" at bounding box center [504, 57] width 56 height 28
click at [492, 61] on input "False" at bounding box center [487, 58] width 9 height 8
radio input "true"
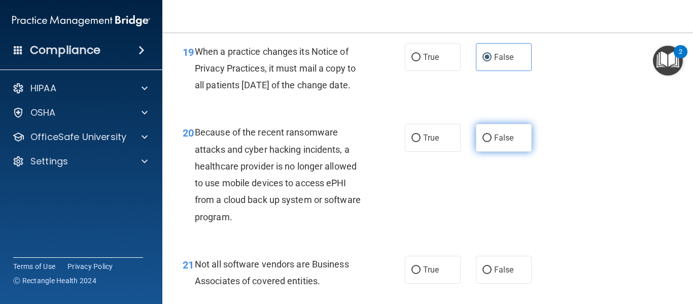
click at [494, 143] on span "False" at bounding box center [504, 138] width 20 height 10
click at [492, 142] on input "False" at bounding box center [487, 139] width 9 height 8
radio input "true"
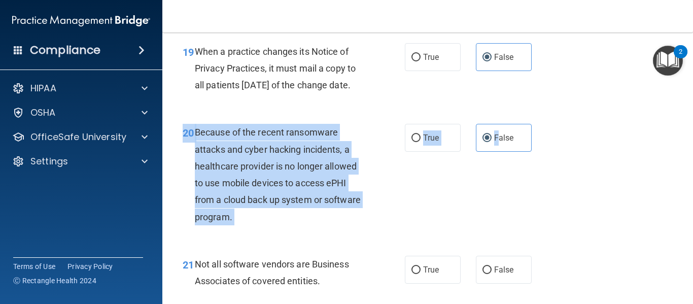
drag, startPoint x: 492, startPoint y: 174, endPoint x: 463, endPoint y: 243, distance: 75.1
click at [463, 243] on div "20 Because of the recent ransomware attacks and cyber hacking incidents, a heal…" at bounding box center [428, 176] width 506 height 131
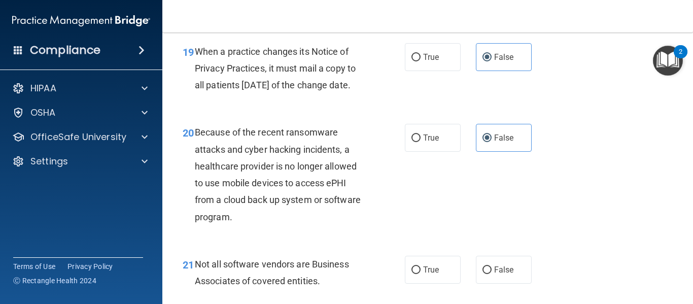
click at [463, 243] on div "20 Because of the recent ransomware attacks and cyber hacking incidents, a heal…" at bounding box center [428, 176] width 506 height 131
click at [419, 284] on label "True" at bounding box center [433, 270] width 56 height 28
click at [419, 274] on input "True" at bounding box center [416, 271] width 9 height 8
radio input "true"
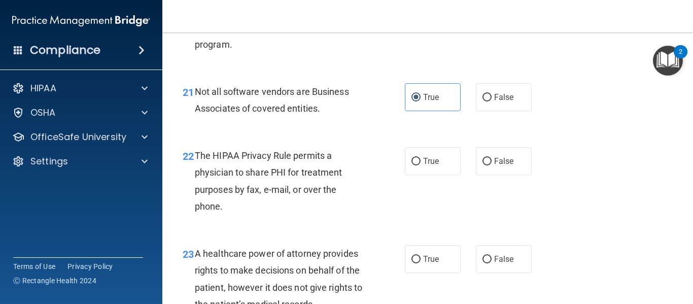
scroll to position [2118, 0]
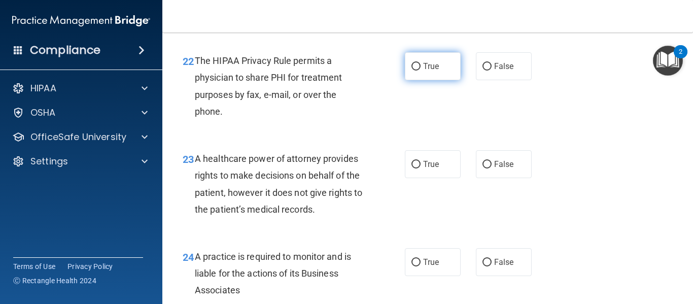
click at [427, 71] on span "True" at bounding box center [431, 66] width 16 height 10
click at [421, 71] on input "True" at bounding box center [416, 67] width 9 height 8
radio input "true"
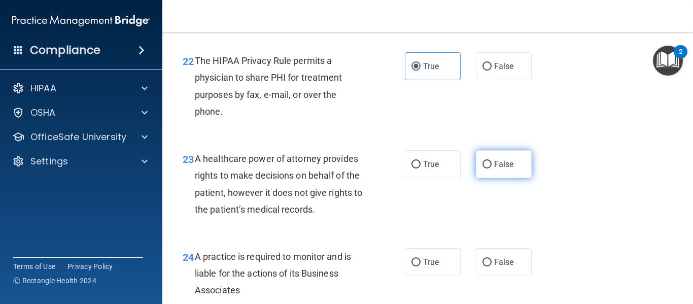
click at [494, 169] on span "False" at bounding box center [504, 164] width 20 height 10
click at [491, 169] on input "False" at bounding box center [487, 165] width 9 height 8
radio input "true"
click at [494, 169] on span "False" at bounding box center [504, 164] width 20 height 10
click at [491, 169] on input "False" at bounding box center [487, 165] width 9 height 8
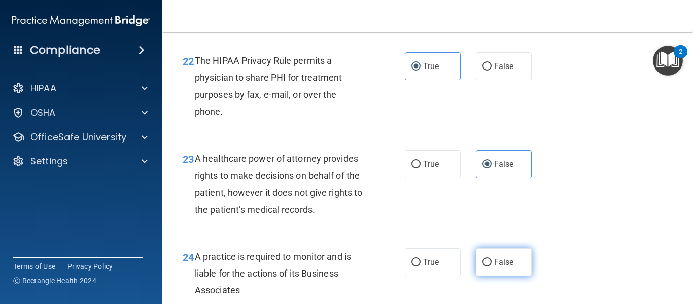
click at [484, 267] on input "False" at bounding box center [487, 263] width 9 height 8
radio input "true"
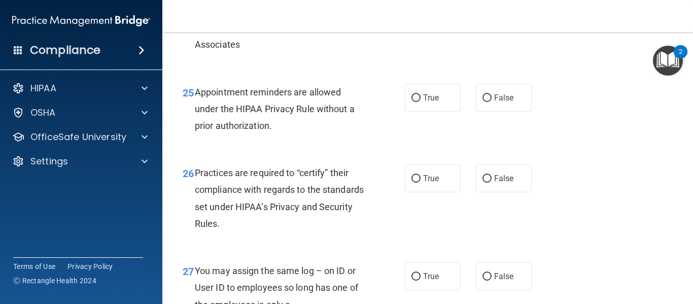
scroll to position [2382, 0]
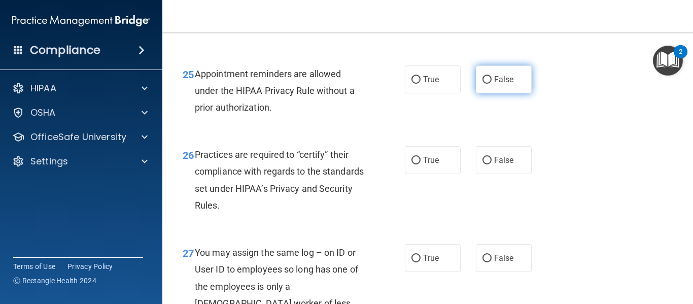
click at [500, 93] on label "False" at bounding box center [504, 79] width 56 height 28
click at [492, 84] on input "False" at bounding box center [487, 80] width 9 height 8
radio input "true"
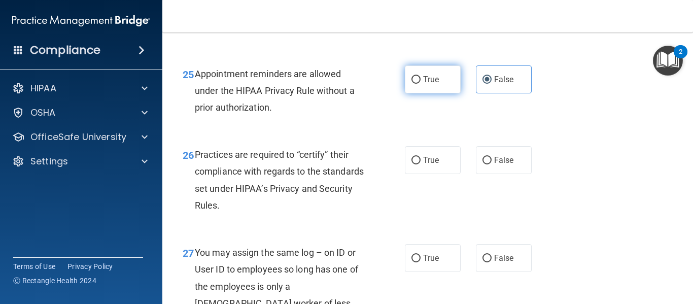
click at [445, 93] on label "True" at bounding box center [433, 79] width 56 height 28
click at [421, 84] on input "True" at bounding box center [416, 80] width 9 height 8
radio input "true"
radio input "false"
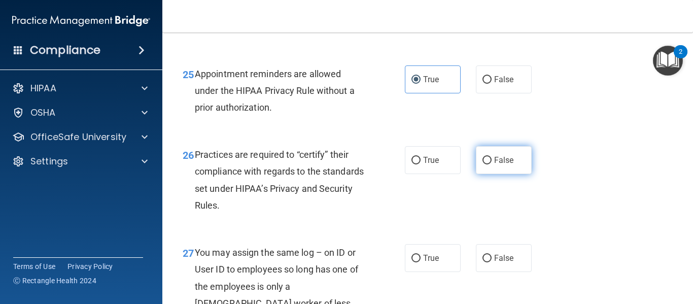
click at [508, 174] on label "False" at bounding box center [504, 160] width 56 height 28
click at [492, 164] on input "False" at bounding box center [487, 161] width 9 height 8
radio input "true"
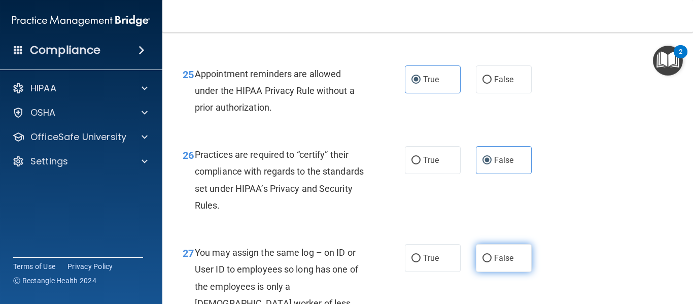
click at [495, 263] on span "False" at bounding box center [504, 258] width 20 height 10
click at [492, 262] on input "False" at bounding box center [487, 259] width 9 height 8
radio input "true"
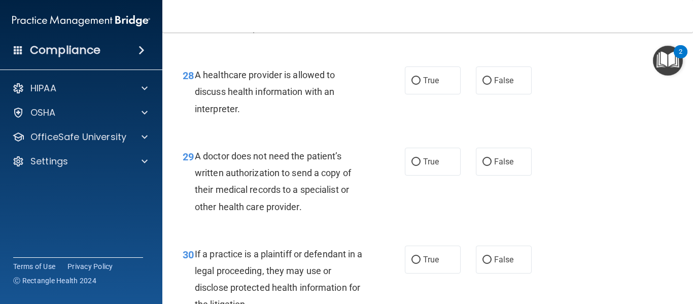
scroll to position [2686, 0]
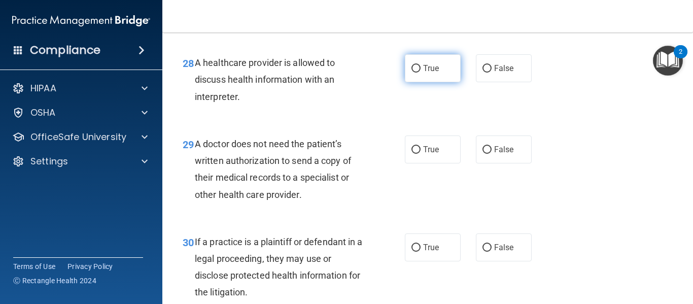
click at [444, 82] on label "True" at bounding box center [433, 68] width 56 height 28
click at [421, 73] on input "True" at bounding box center [416, 69] width 9 height 8
radio input "true"
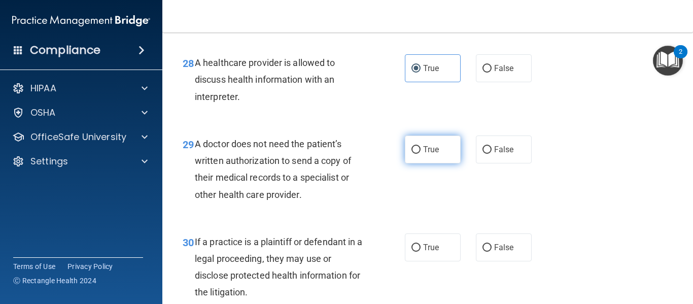
click at [438, 163] on label "True" at bounding box center [433, 150] width 56 height 28
click at [421, 154] on input "True" at bounding box center [416, 150] width 9 height 8
radio input "true"
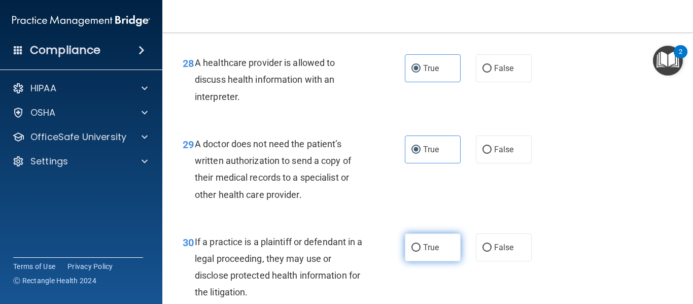
click at [433, 252] on span "True" at bounding box center [431, 248] width 16 height 10
click at [421, 252] on input "True" at bounding box center [416, 248] width 9 height 8
radio input "true"
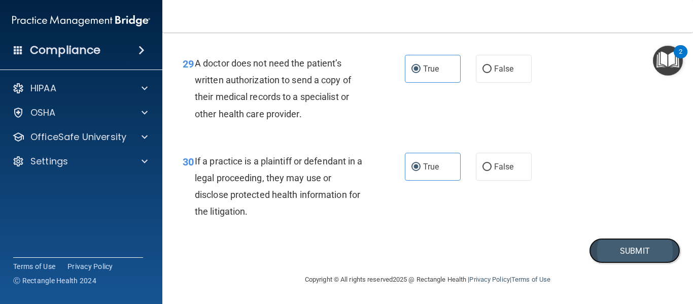
click at [621, 249] on button "Submit" at bounding box center [634, 251] width 91 height 26
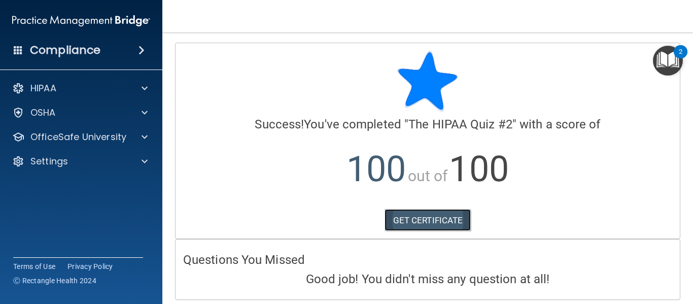
click at [425, 223] on link "GET CERTIFICATE" at bounding box center [428, 220] width 87 height 22
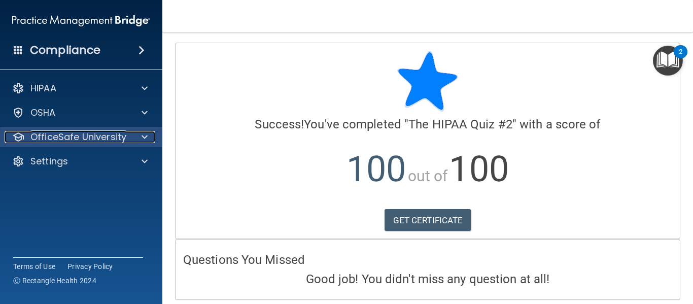
click at [117, 133] on p "OfficeSafe University" at bounding box center [78, 137] width 96 height 12
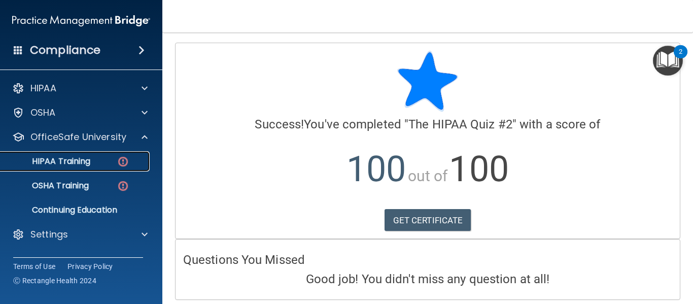
click at [110, 163] on div "HIPAA Training" at bounding box center [76, 161] width 139 height 10
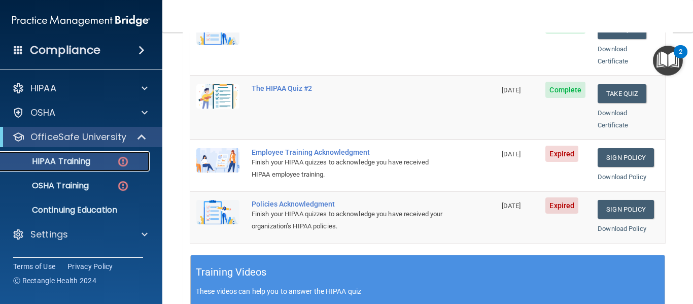
scroll to position [232, 0]
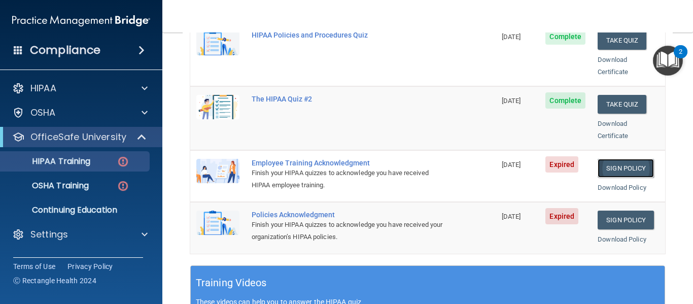
click at [610, 159] on link "Sign Policy" at bounding box center [626, 168] width 56 height 19
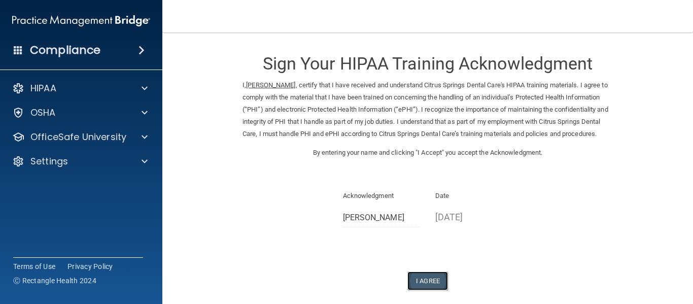
click at [424, 290] on button "I Agree" at bounding box center [428, 281] width 41 height 19
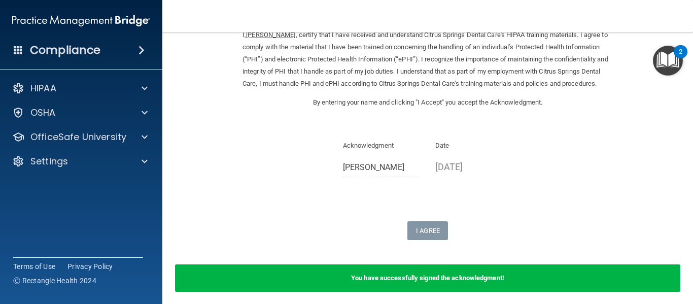
scroll to position [65, 0]
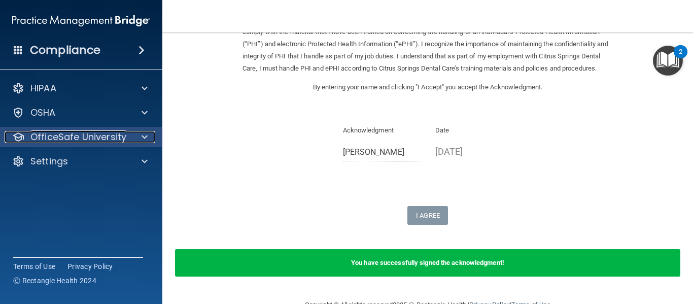
click at [107, 137] on p "OfficeSafe University" at bounding box center [78, 137] width 96 height 12
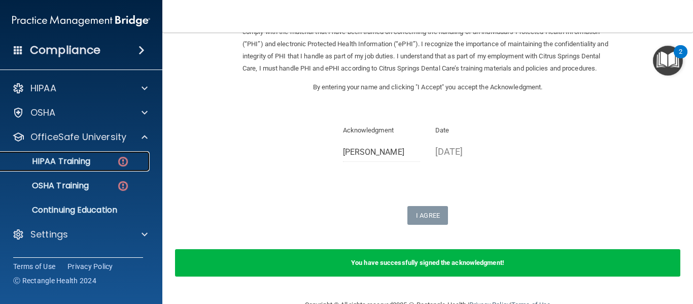
click at [87, 158] on p "HIPAA Training" at bounding box center [49, 161] width 84 height 10
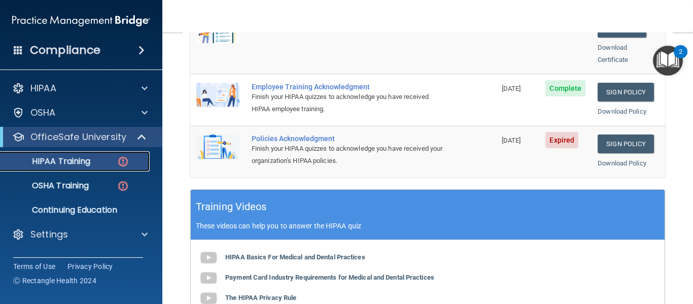
scroll to position [285, 0]
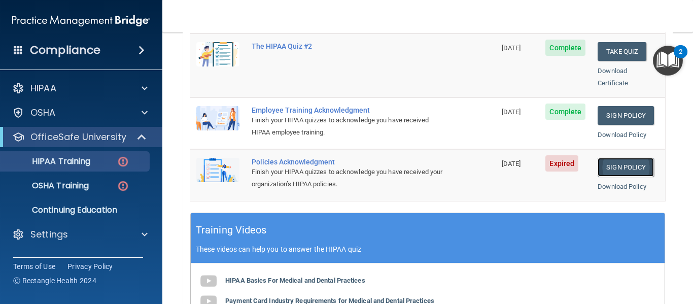
click at [617, 158] on link "Sign Policy" at bounding box center [626, 167] width 56 height 19
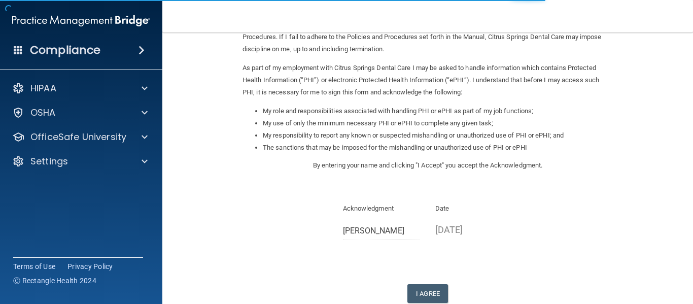
scroll to position [140, 0]
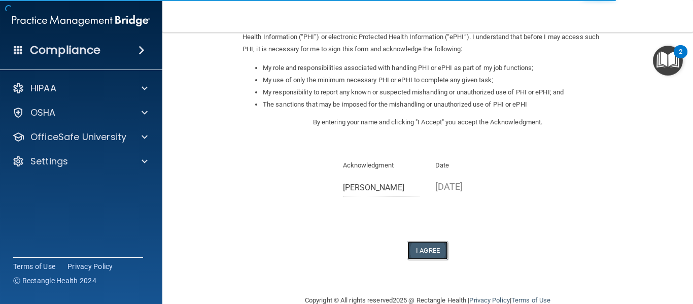
click at [422, 254] on button "I Agree" at bounding box center [428, 250] width 41 height 19
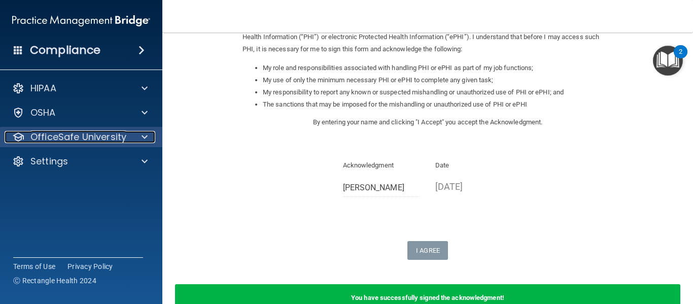
click at [110, 137] on p "OfficeSafe University" at bounding box center [78, 137] width 96 height 12
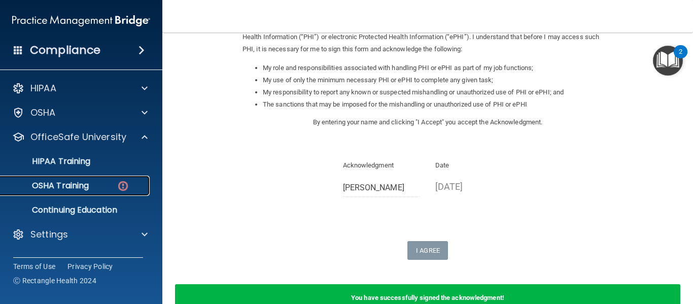
click at [71, 184] on p "OSHA Training" at bounding box center [48, 186] width 82 height 10
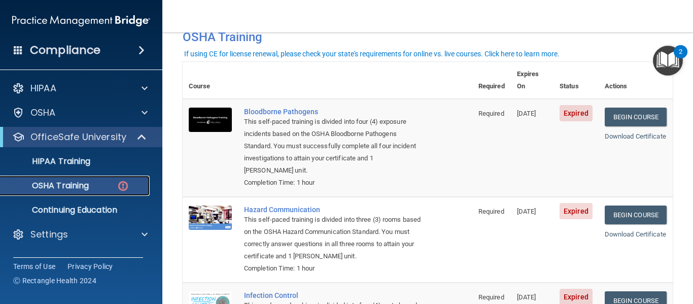
scroll to position [60, 0]
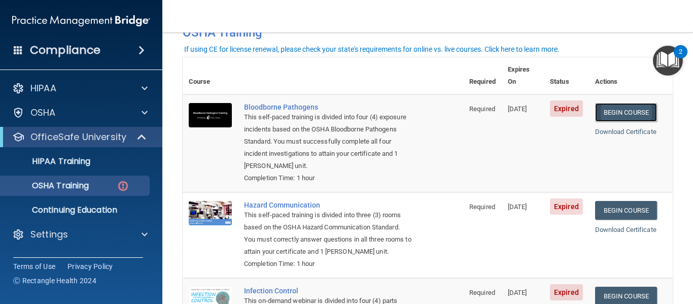
click at [618, 103] on link "Begin Course" at bounding box center [626, 112] width 62 height 19
click at [634, 201] on link "Begin Course" at bounding box center [626, 210] width 62 height 19
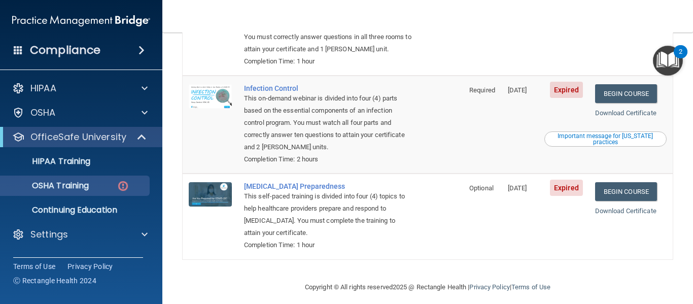
scroll to position [271, 0]
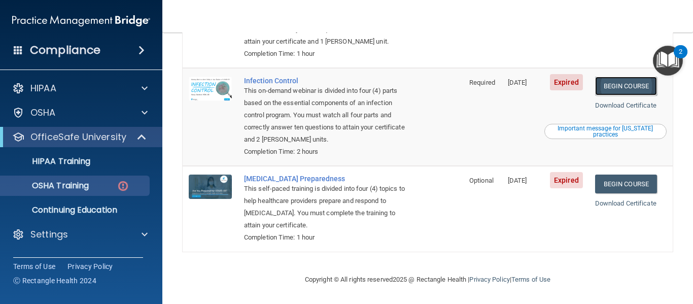
click at [630, 86] on link "Begin Course" at bounding box center [626, 86] width 62 height 19
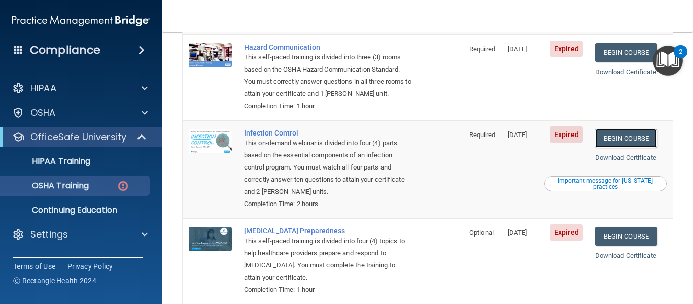
scroll to position [263, 0]
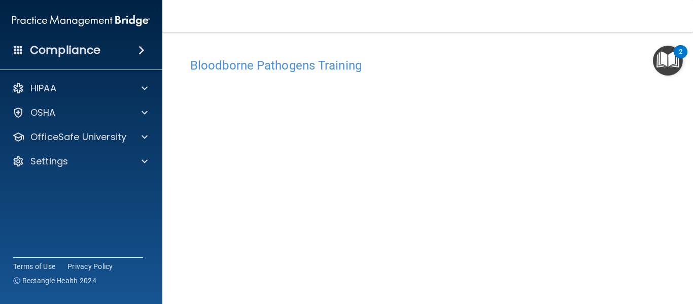
scroll to position [55, 0]
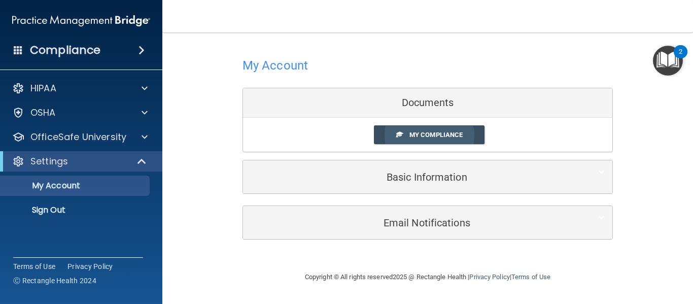
click at [435, 136] on span "My Compliance" at bounding box center [436, 135] width 53 height 8
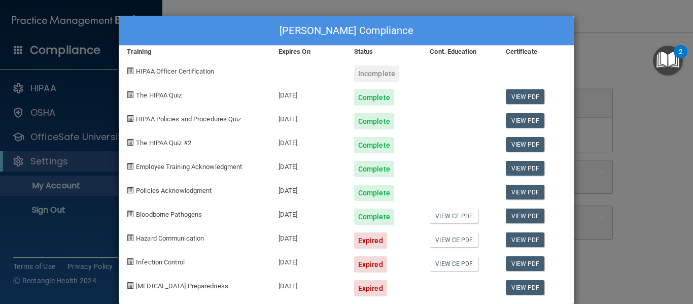
scroll to position [16, 0]
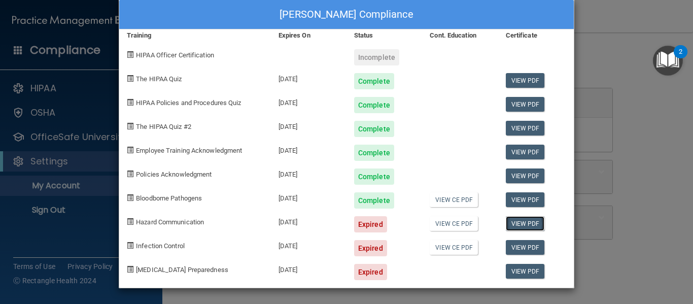
click at [523, 223] on link "View PDF" at bounding box center [525, 223] width 39 height 15
click at [524, 202] on link "View PDF" at bounding box center [525, 199] width 39 height 15
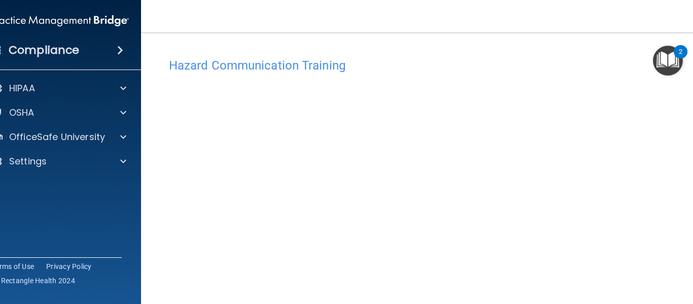
scroll to position [64, 0]
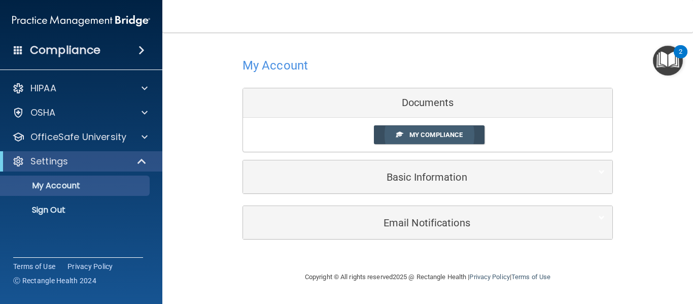
click at [440, 138] on span "My Compliance" at bounding box center [436, 135] width 53 height 8
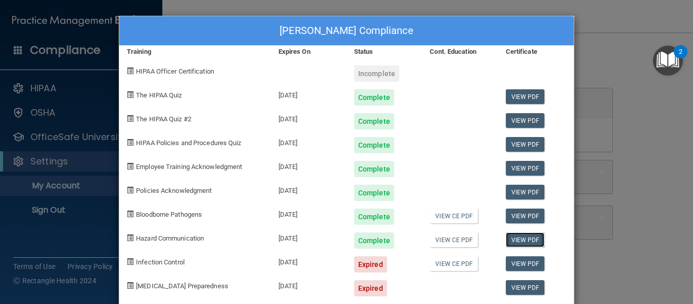
click at [529, 239] on link "View PDF" at bounding box center [525, 239] width 39 height 15
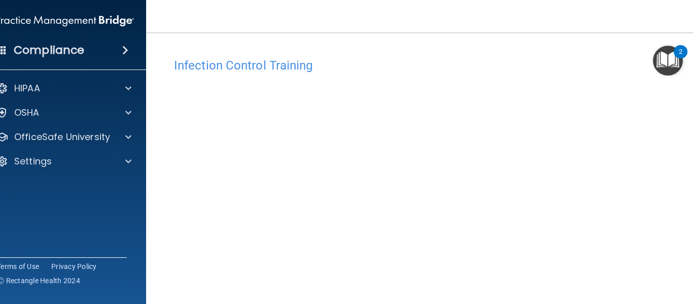
click at [687, 259] on main "Infection Control Training This course doesn’t expire until 08/15/2025. Are you…" at bounding box center [427, 168] width 563 height 272
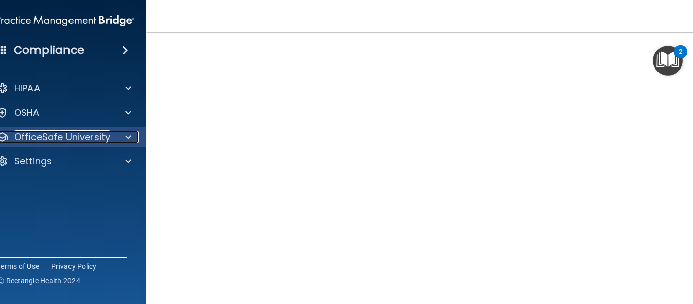
click at [125, 136] on span at bounding box center [128, 137] width 6 height 12
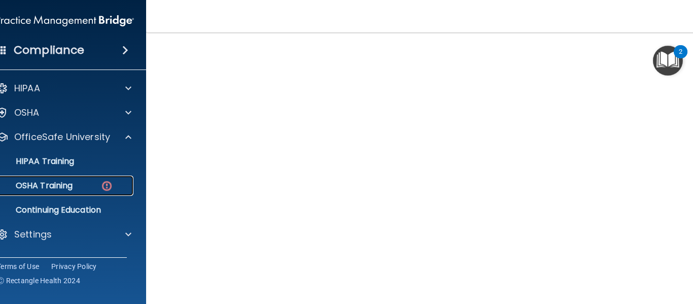
click at [101, 183] on img at bounding box center [107, 186] width 13 height 13
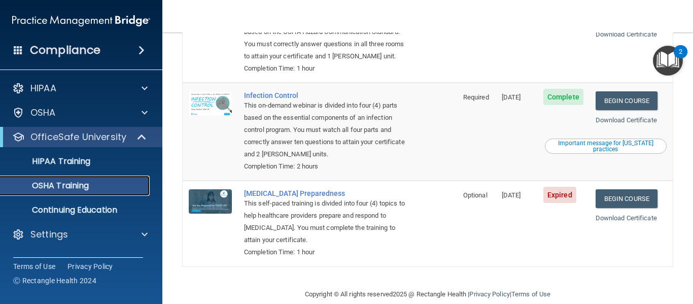
scroll to position [244, 0]
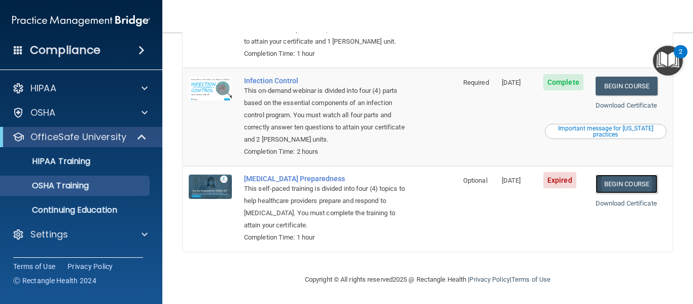
click at [625, 189] on link "Begin Course" at bounding box center [627, 184] width 62 height 19
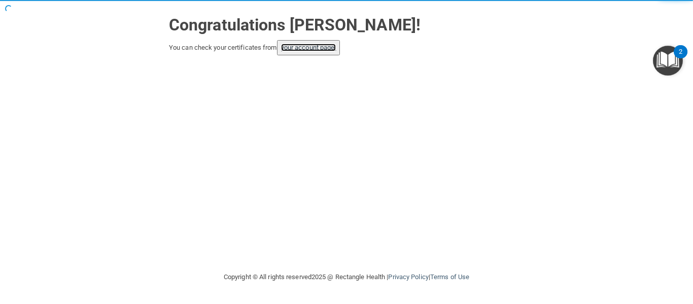
click at [312, 51] on link "your account page!" at bounding box center [308, 48] width 55 height 8
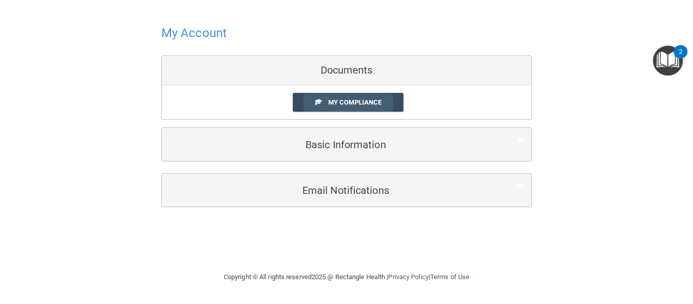
click at [356, 98] on span "My Compliance" at bounding box center [354, 102] width 53 height 8
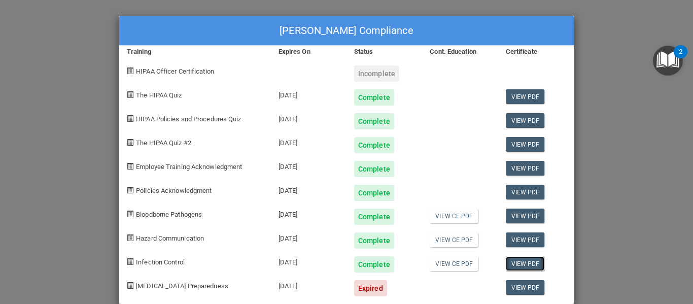
click at [518, 265] on link "View PDF" at bounding box center [525, 263] width 39 height 15
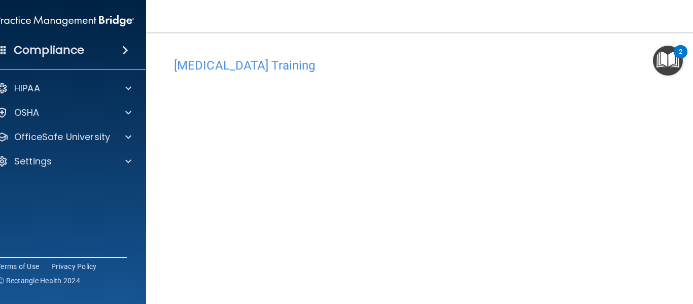
scroll to position [52, 0]
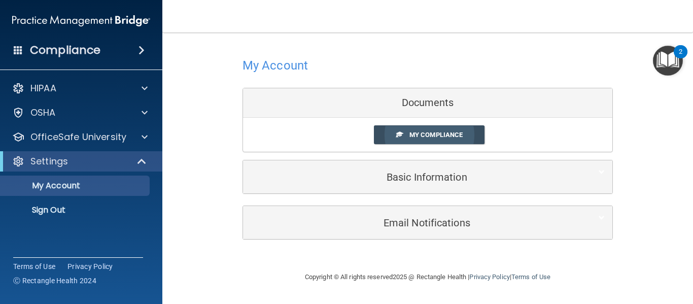
click at [417, 137] on span "My Compliance" at bounding box center [436, 135] width 53 height 8
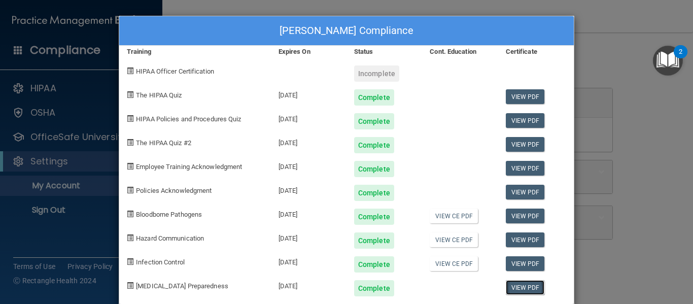
click at [519, 287] on link "View PDF" at bounding box center [525, 287] width 39 height 15
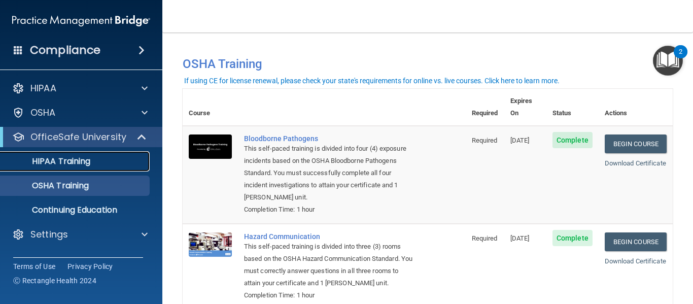
click at [88, 157] on p "HIPAA Training" at bounding box center [49, 161] width 84 height 10
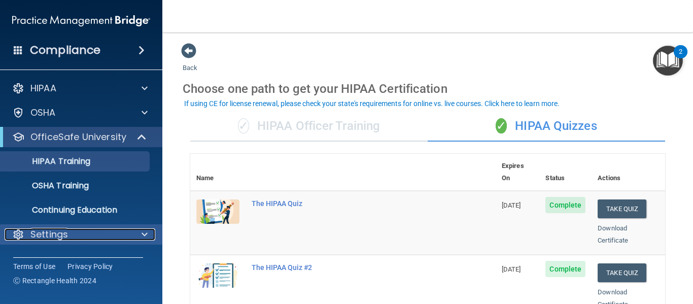
click at [83, 232] on div "Settings" at bounding box center [68, 234] width 126 height 12
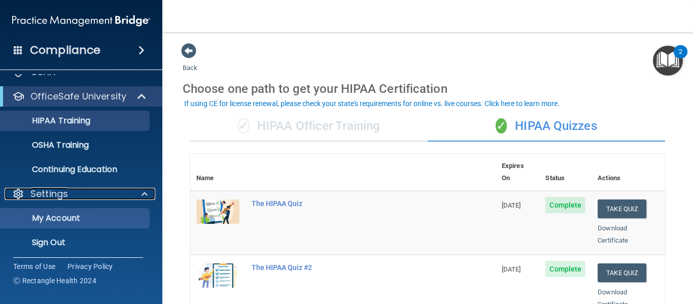
scroll to position [44, 0]
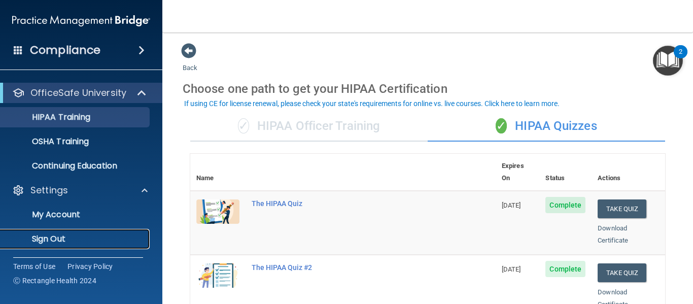
click at [73, 234] on p "Sign Out" at bounding box center [76, 239] width 139 height 10
